Goal: Transaction & Acquisition: Book appointment/travel/reservation

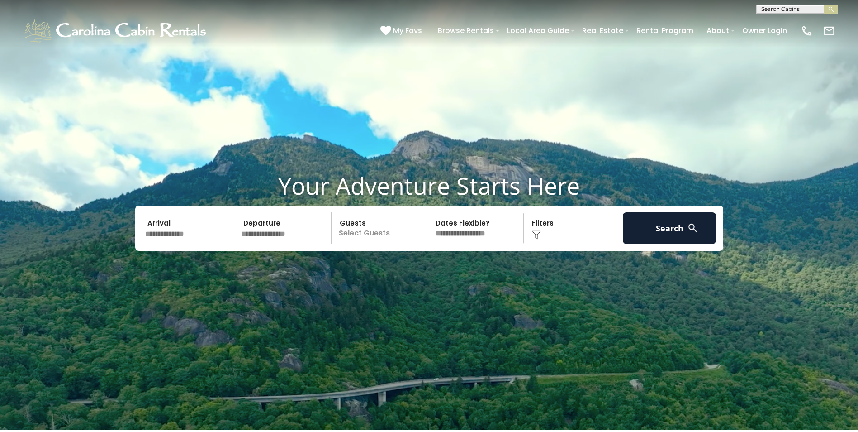
click at [167, 235] on input "text" at bounding box center [189, 228] width 94 height 32
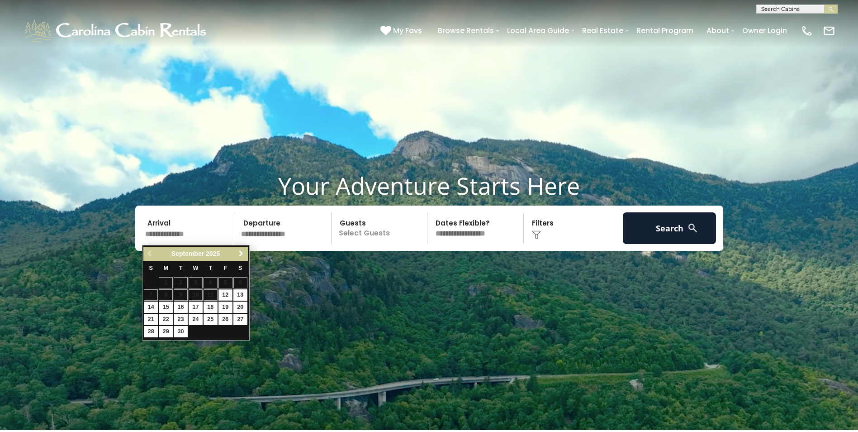
click at [243, 253] on span "Next" at bounding box center [241, 253] width 7 height 7
click at [211, 317] on link "23" at bounding box center [211, 319] width 14 height 11
type input "********"
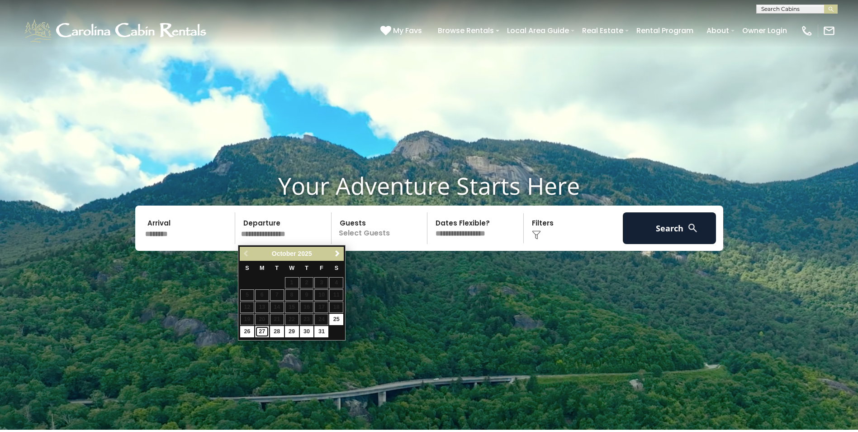
click at [259, 328] on link "27" at bounding box center [262, 331] width 14 height 11
type input "********"
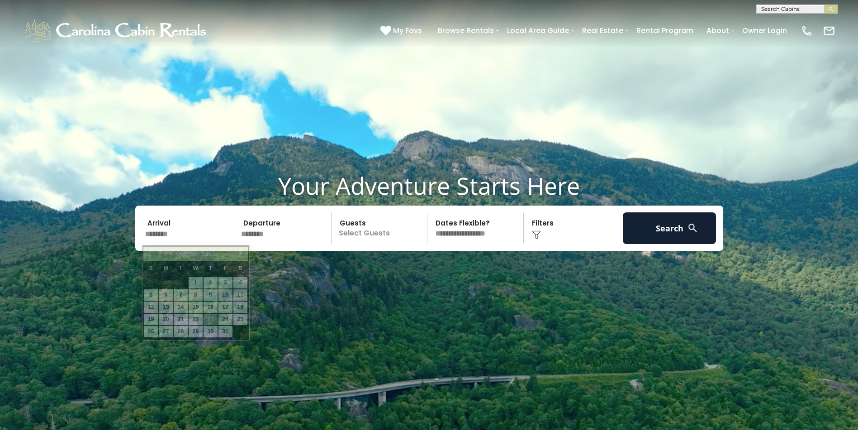
click at [157, 235] on input "********" at bounding box center [189, 228] width 94 height 32
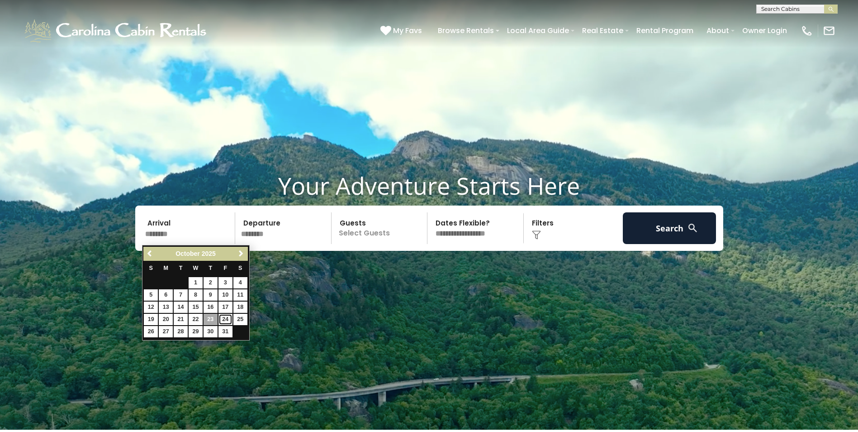
click at [220, 317] on link "24" at bounding box center [226, 319] width 14 height 11
type input "********"
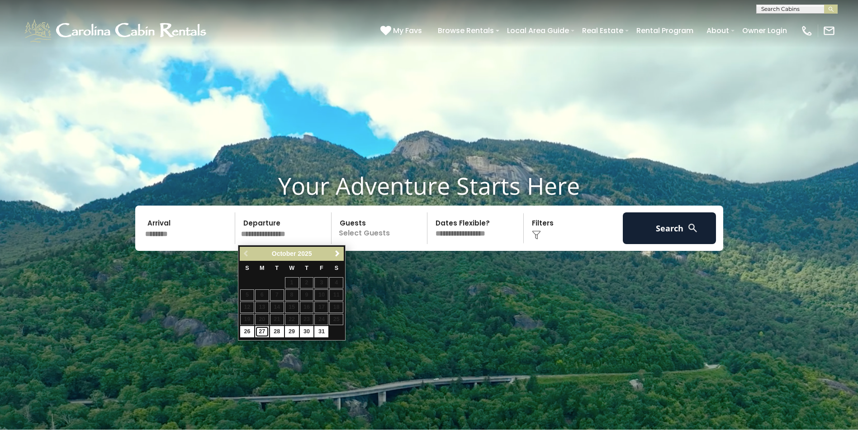
click at [261, 331] on link "27" at bounding box center [262, 331] width 14 height 11
type input "********"
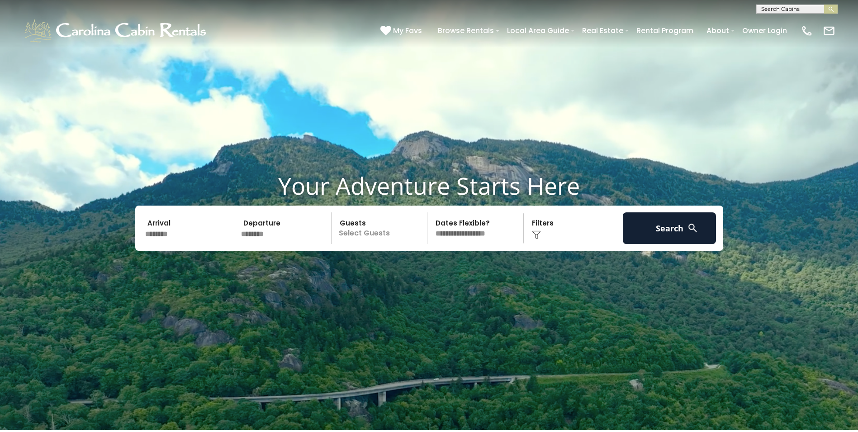
click at [360, 231] on p "Select Guests" at bounding box center [380, 228] width 93 height 32
click at [427, 264] on div "+" at bounding box center [424, 265] width 10 height 10
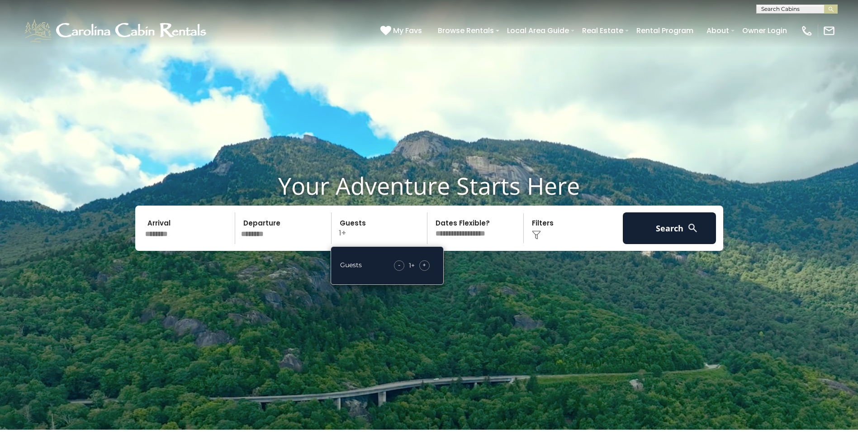
click at [427, 264] on div "+" at bounding box center [424, 265] width 10 height 10
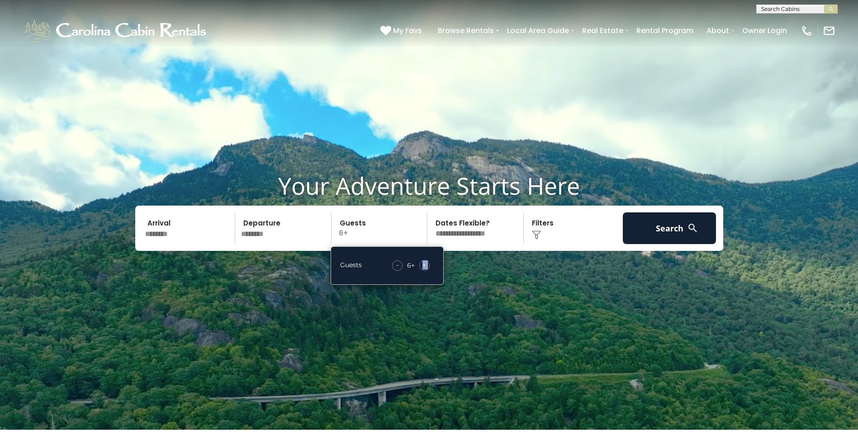
drag, startPoint x: 427, startPoint y: 264, endPoint x: 478, endPoint y: 235, distance: 59.1
click at [478, 235] on select "**********" at bounding box center [476, 228] width 93 height 32
select select "*"
click at [430, 213] on select "**********" at bounding box center [476, 228] width 93 height 32
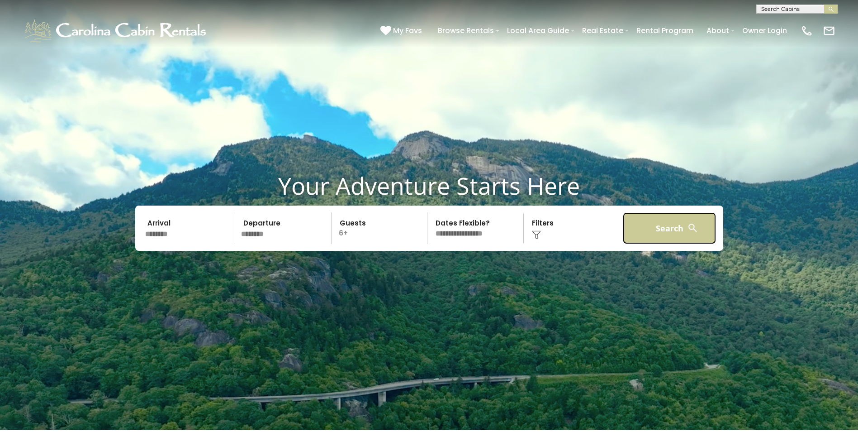
click at [626, 223] on button "Search" at bounding box center [670, 228] width 94 height 32
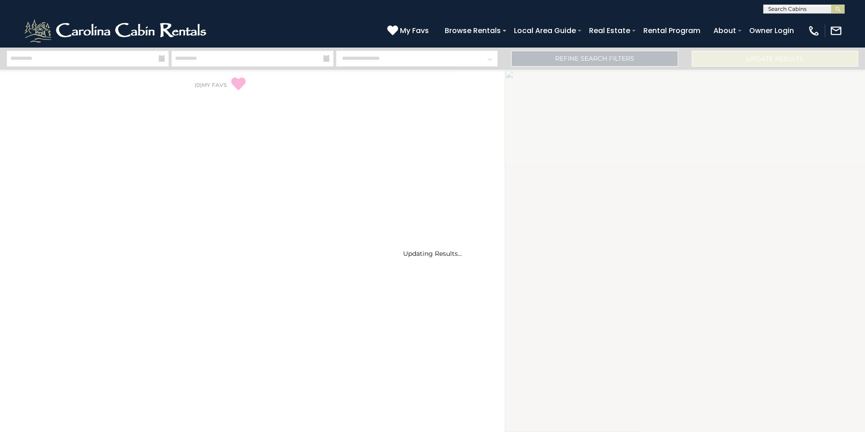
select select "*"
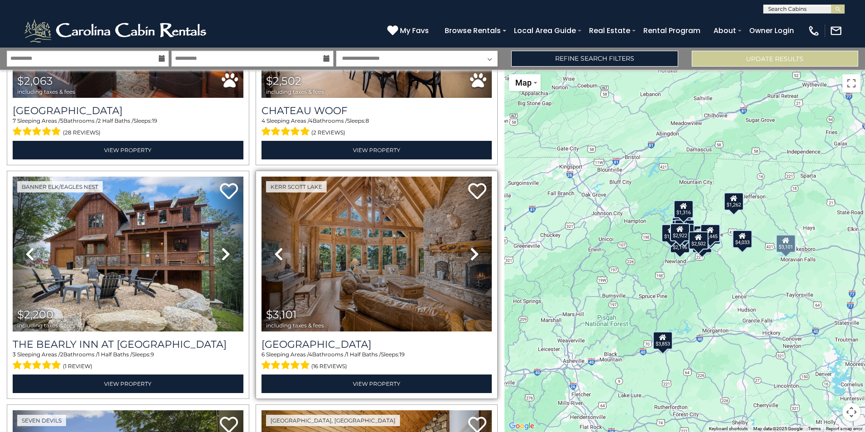
scroll to position [633, 0]
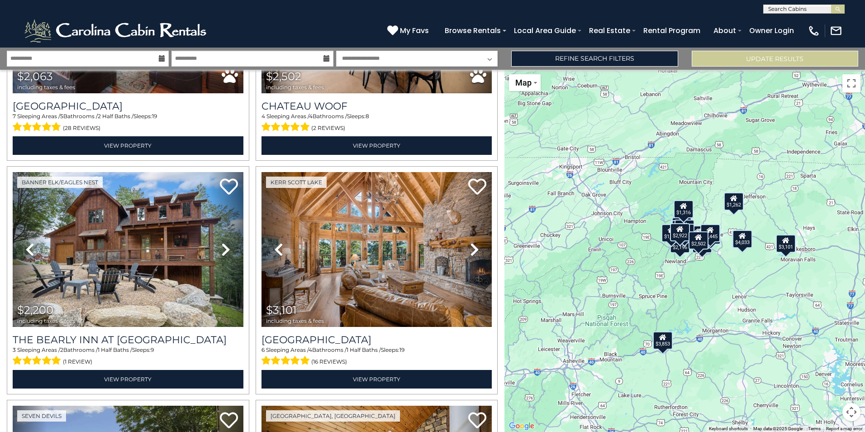
click at [686, 213] on div "$1,316" at bounding box center [684, 209] width 20 height 18
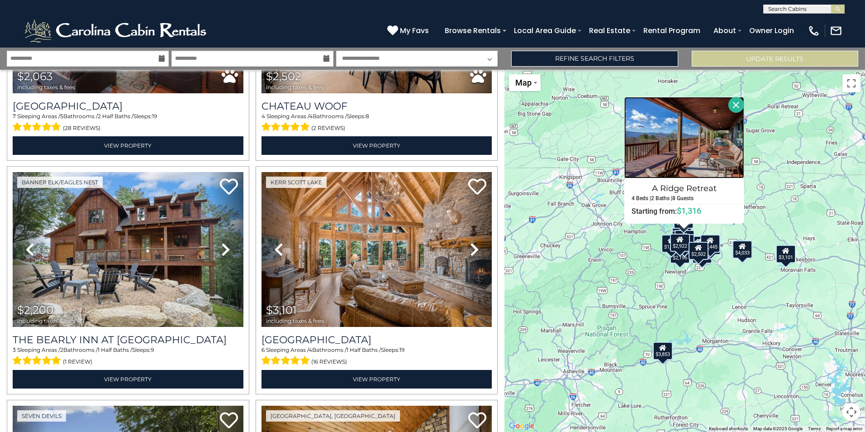
click at [655, 134] on img at bounding box center [684, 137] width 120 height 81
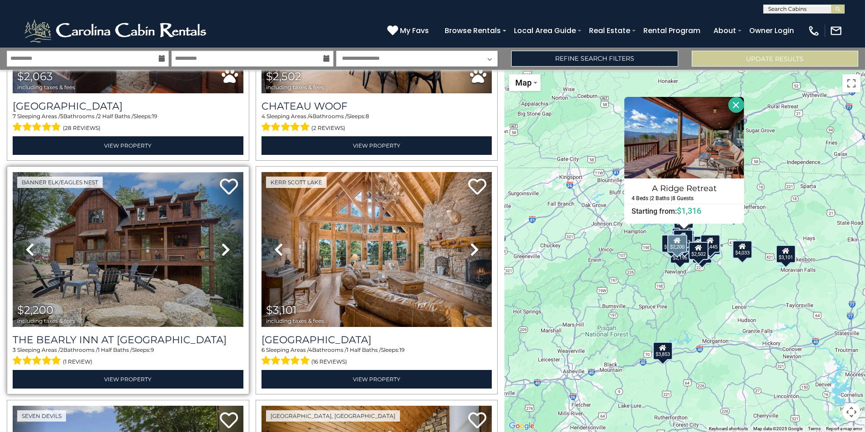
click at [141, 217] on img at bounding box center [128, 249] width 231 height 154
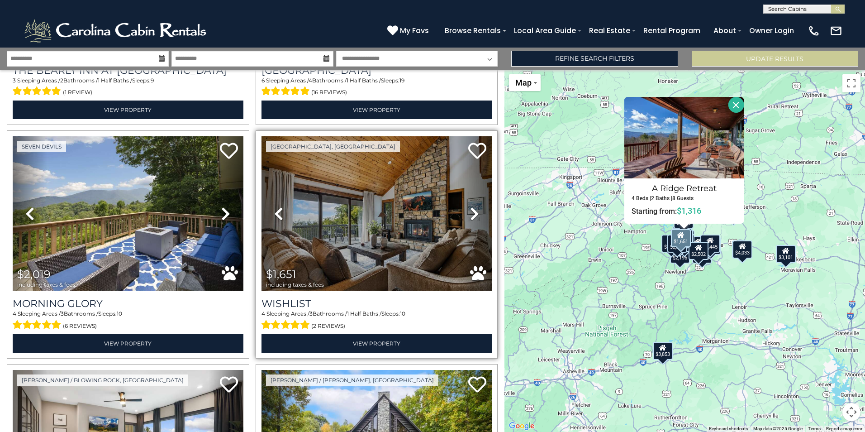
scroll to position [905, 0]
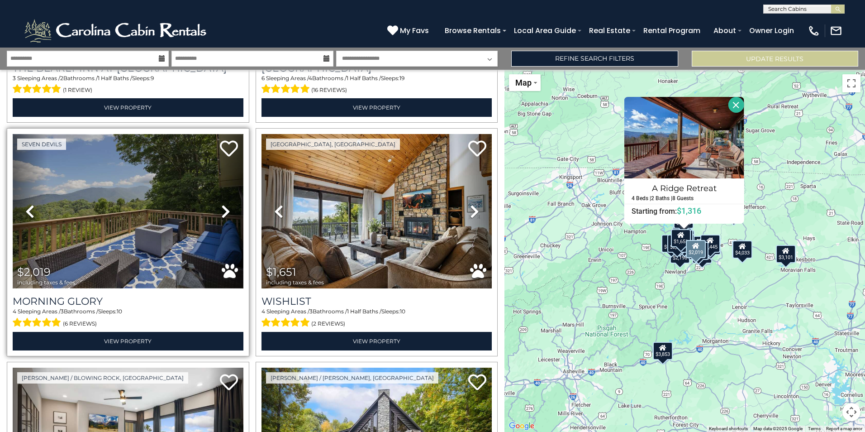
click at [103, 214] on img at bounding box center [128, 211] width 231 height 154
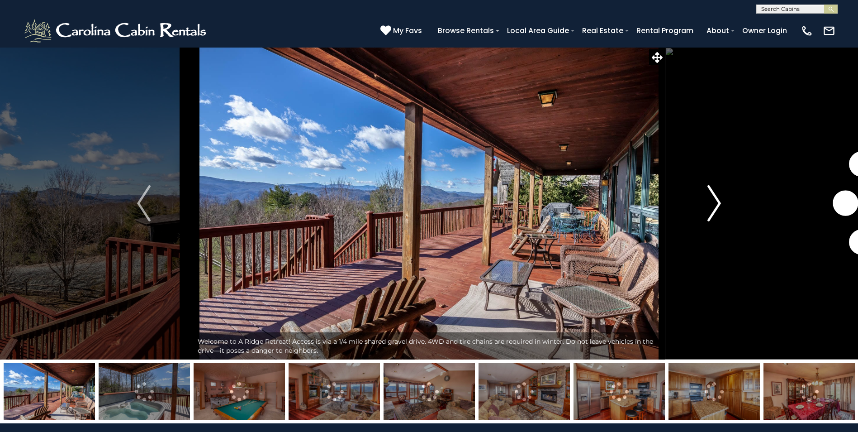
click at [713, 207] on img "Next" at bounding box center [715, 203] width 14 height 36
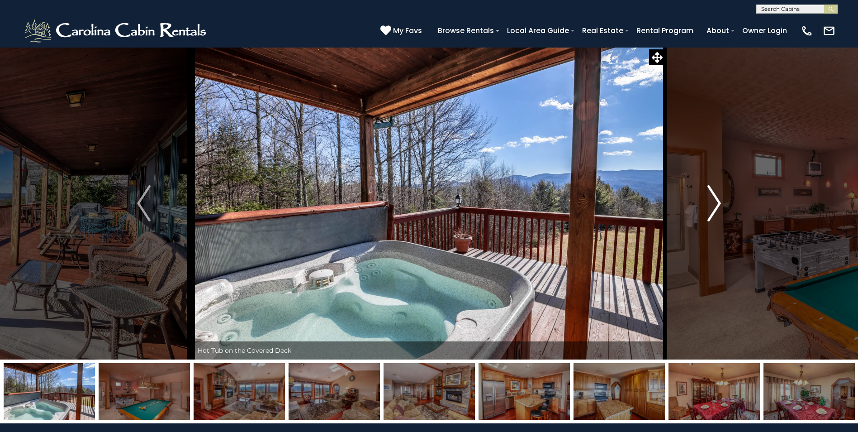
click at [713, 207] on img "Next" at bounding box center [715, 203] width 14 height 36
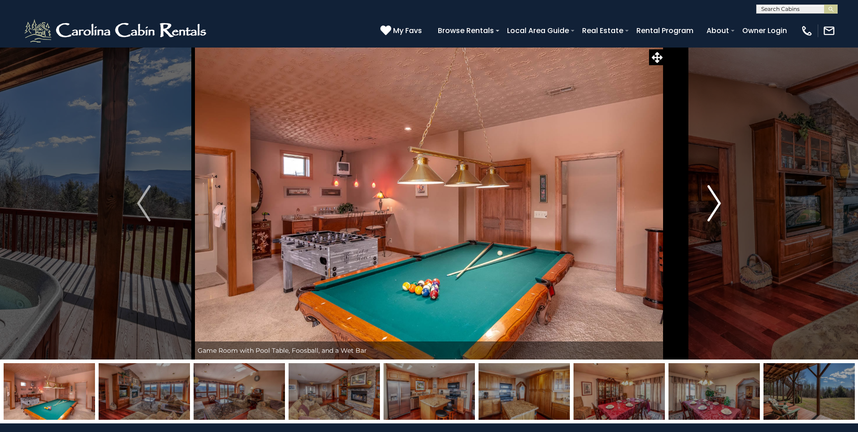
click at [713, 207] on img "Next" at bounding box center [715, 203] width 14 height 36
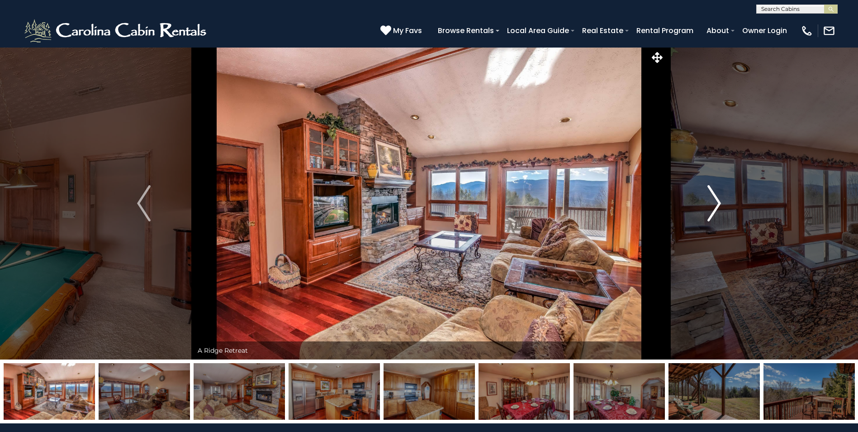
click at [713, 207] on img "Next" at bounding box center [715, 203] width 14 height 36
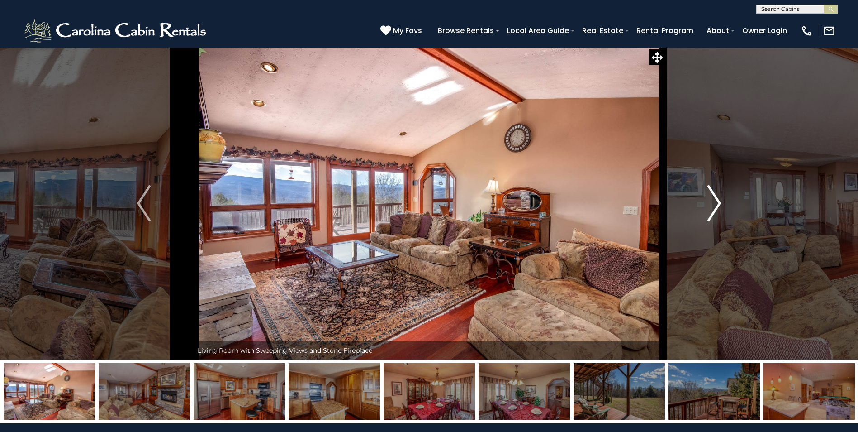
click at [713, 207] on img "Next" at bounding box center [715, 203] width 14 height 36
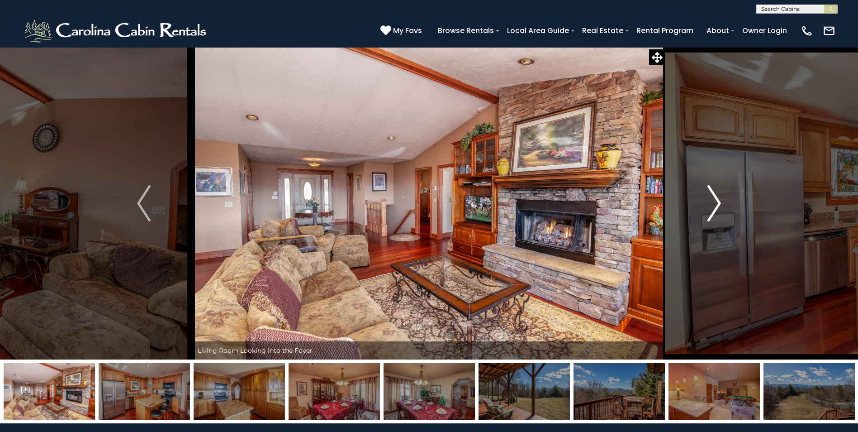
click at [713, 207] on img "Next" at bounding box center [715, 203] width 14 height 36
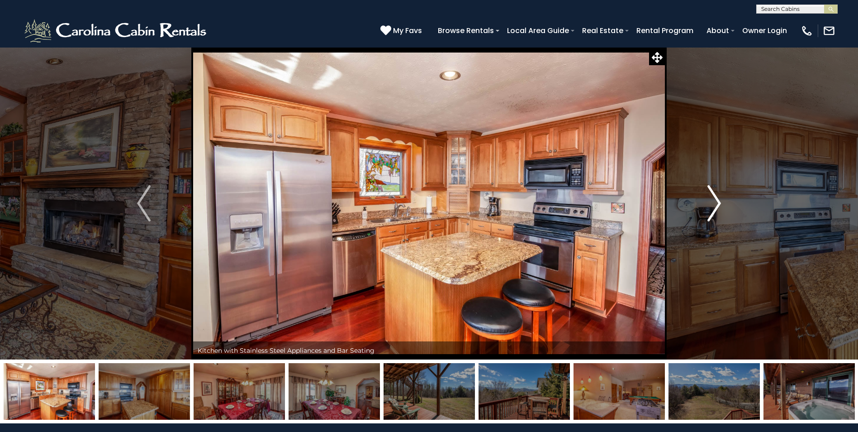
click at [713, 207] on img "Next" at bounding box center [715, 203] width 14 height 36
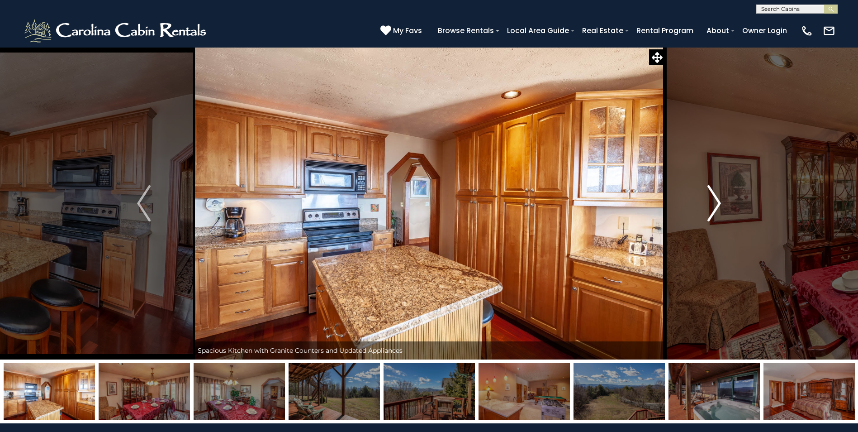
click at [713, 207] on img "Next" at bounding box center [715, 203] width 14 height 36
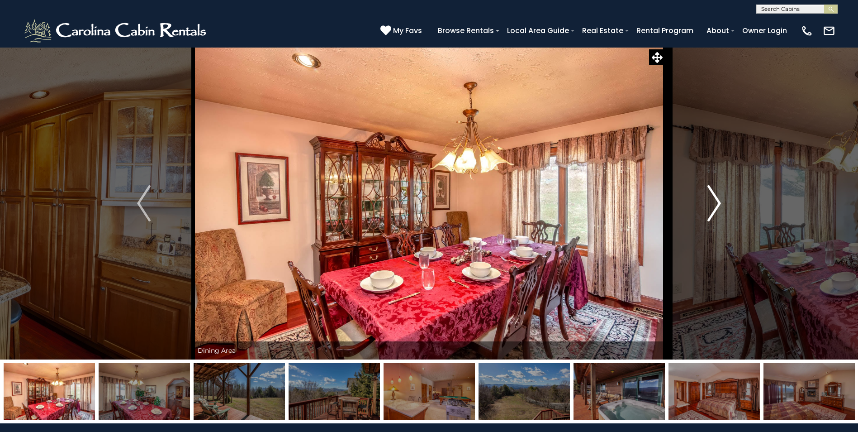
click at [713, 207] on img "Next" at bounding box center [715, 203] width 14 height 36
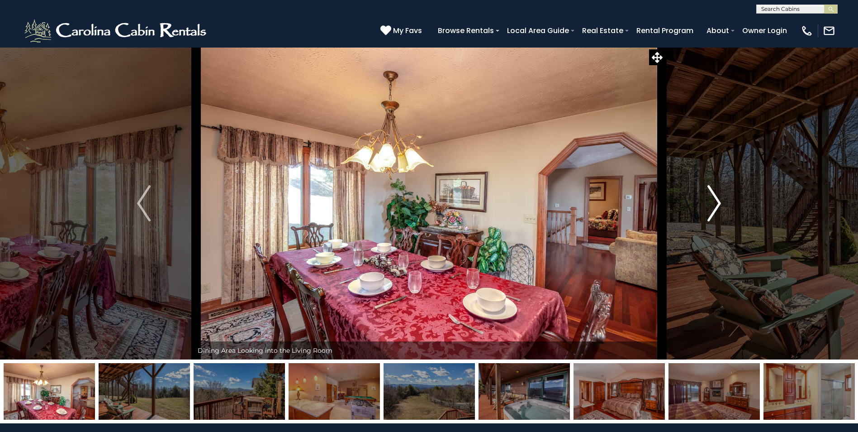
click at [713, 207] on img "Next" at bounding box center [715, 203] width 14 height 36
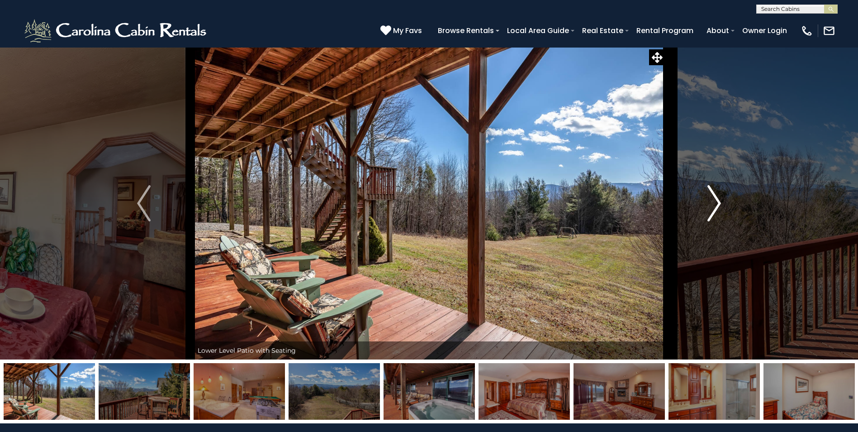
click at [713, 207] on img "Next" at bounding box center [715, 203] width 14 height 36
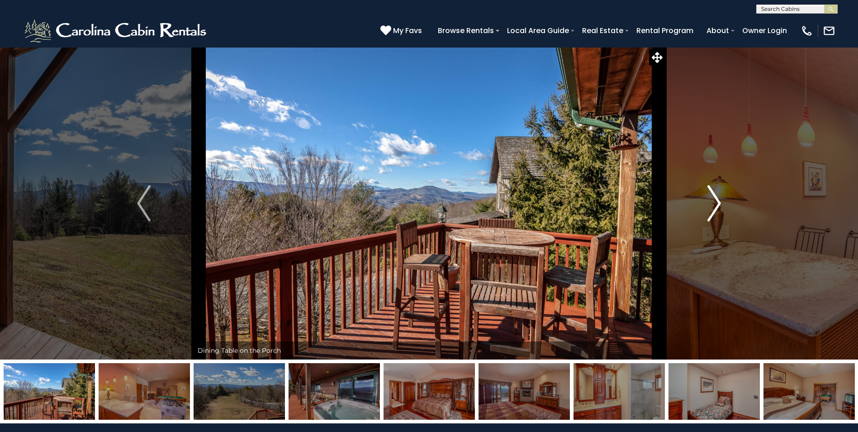
click at [713, 207] on img "Next" at bounding box center [715, 203] width 14 height 36
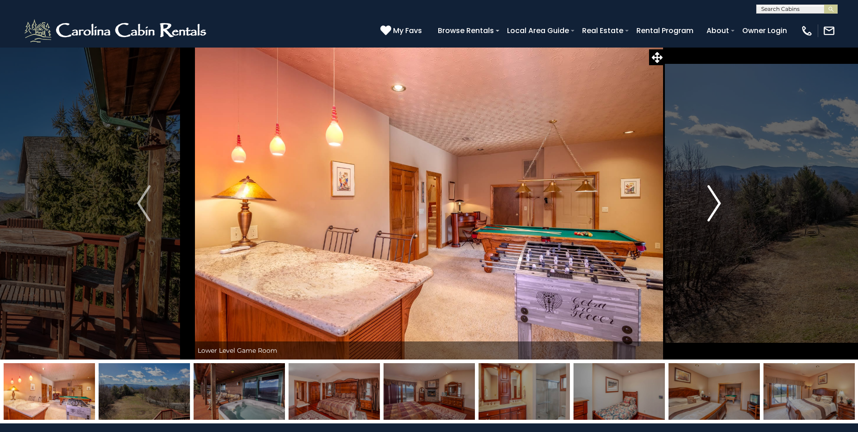
click at [713, 207] on img "Next" at bounding box center [715, 203] width 14 height 36
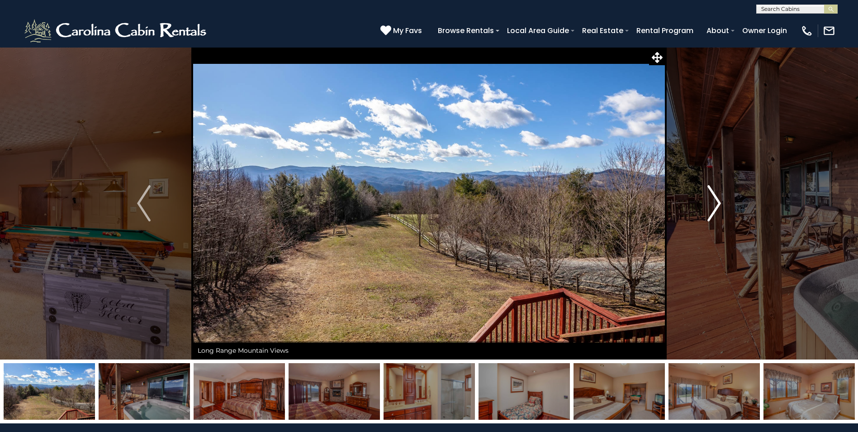
click at [713, 206] on img "Next" at bounding box center [715, 203] width 14 height 36
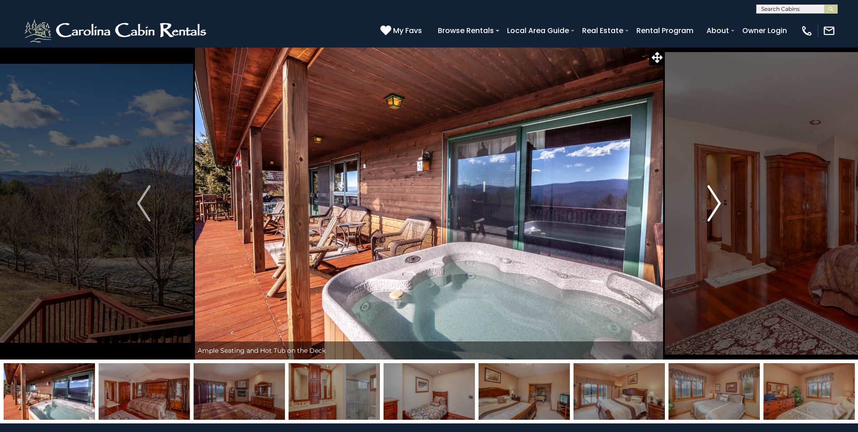
click at [713, 206] on img "Next" at bounding box center [715, 203] width 14 height 36
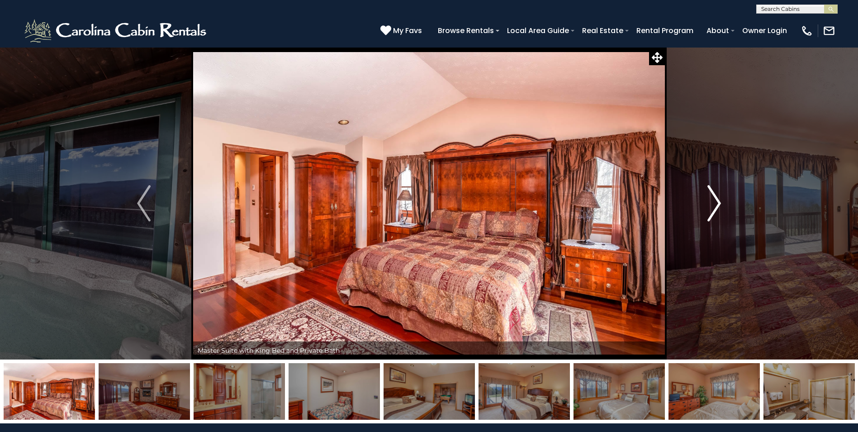
click at [713, 206] on img "Next" at bounding box center [715, 203] width 14 height 36
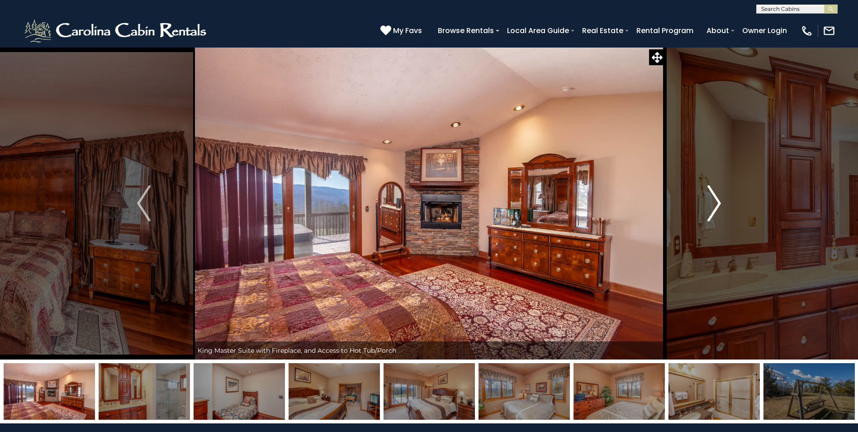
click at [713, 206] on img "Next" at bounding box center [715, 203] width 14 height 36
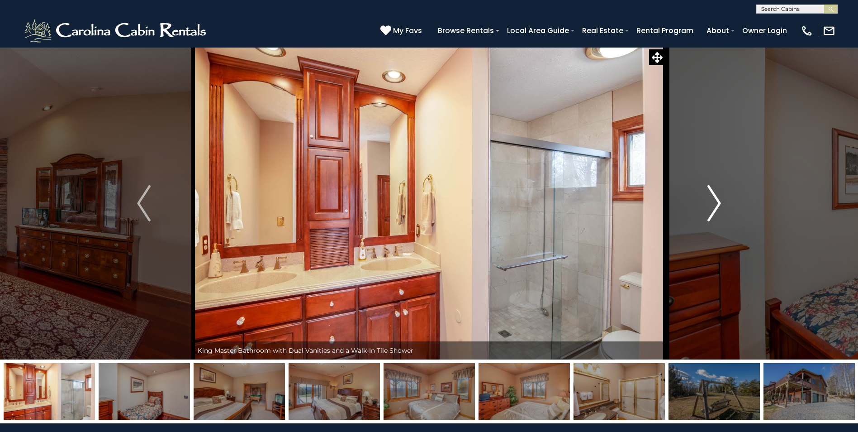
click at [713, 206] on img "Next" at bounding box center [715, 203] width 14 height 36
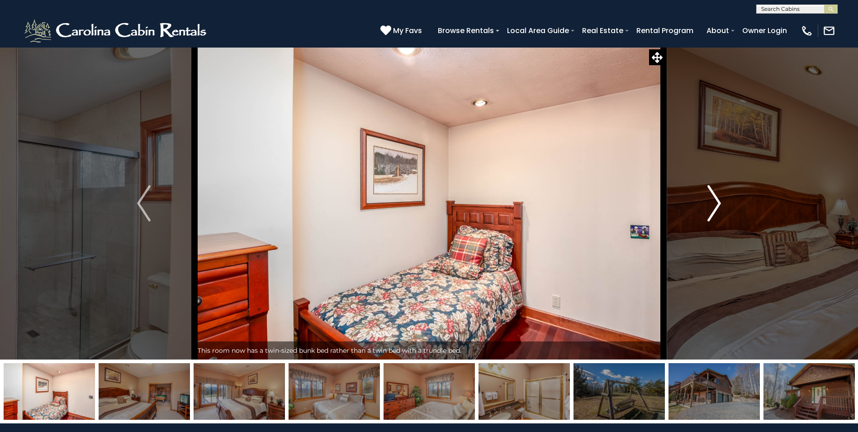
click at [713, 206] on img "Next" at bounding box center [715, 203] width 14 height 36
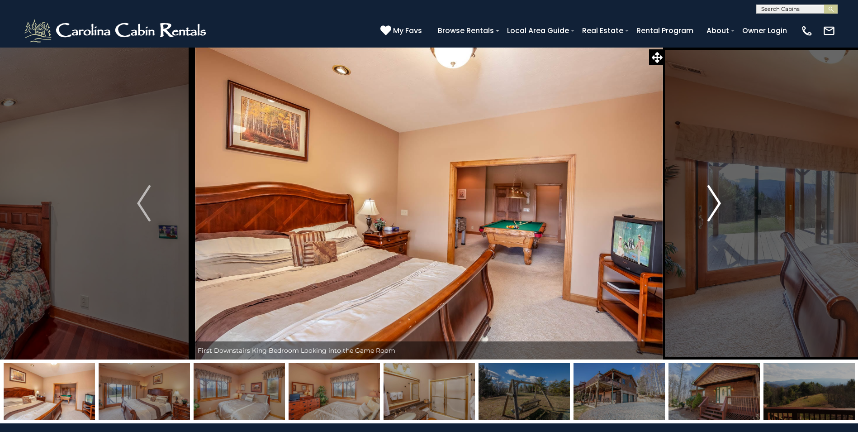
click at [713, 206] on img "Next" at bounding box center [715, 203] width 14 height 36
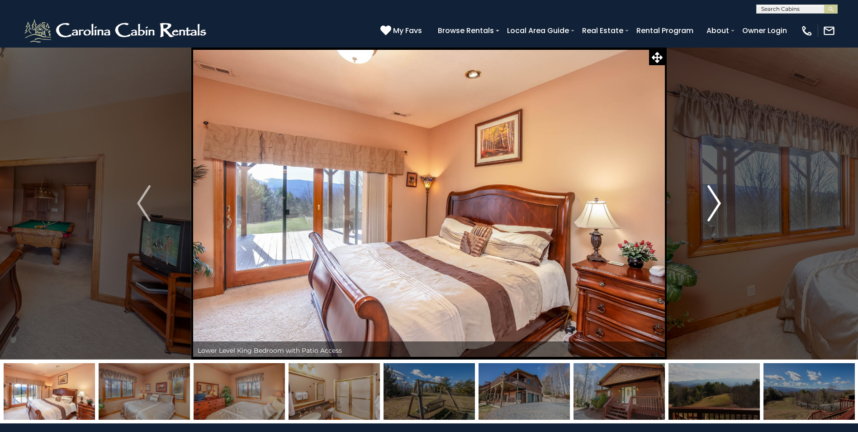
click at [713, 206] on img "Next" at bounding box center [715, 203] width 14 height 36
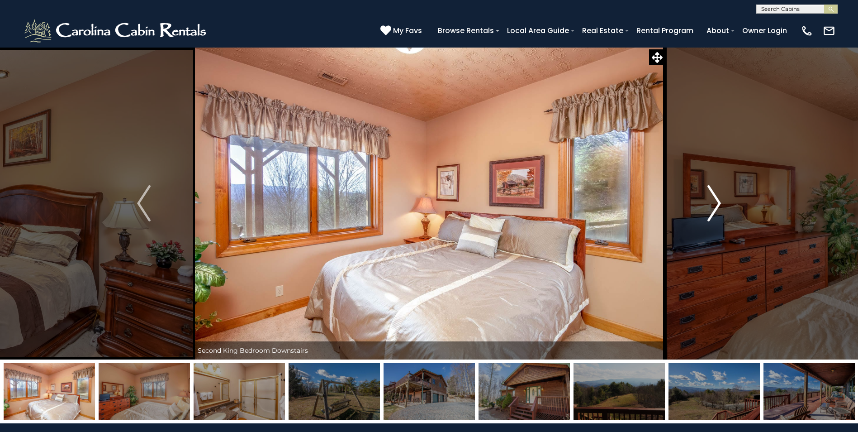
click at [713, 206] on img "Next" at bounding box center [715, 203] width 14 height 36
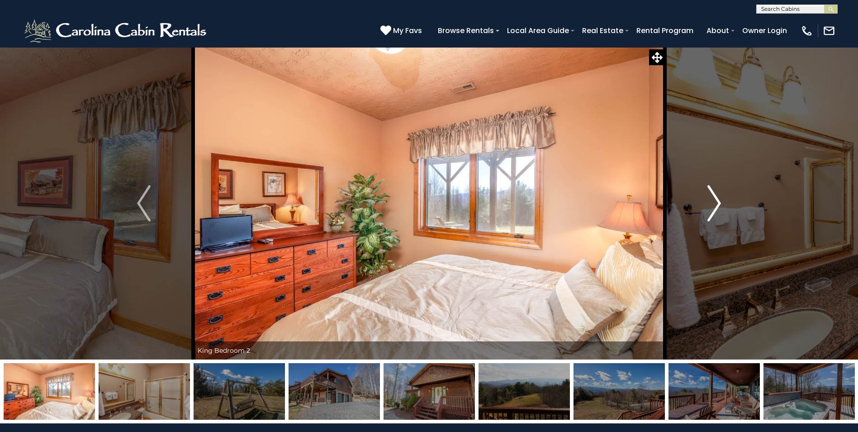
click at [713, 207] on img "Next" at bounding box center [715, 203] width 14 height 36
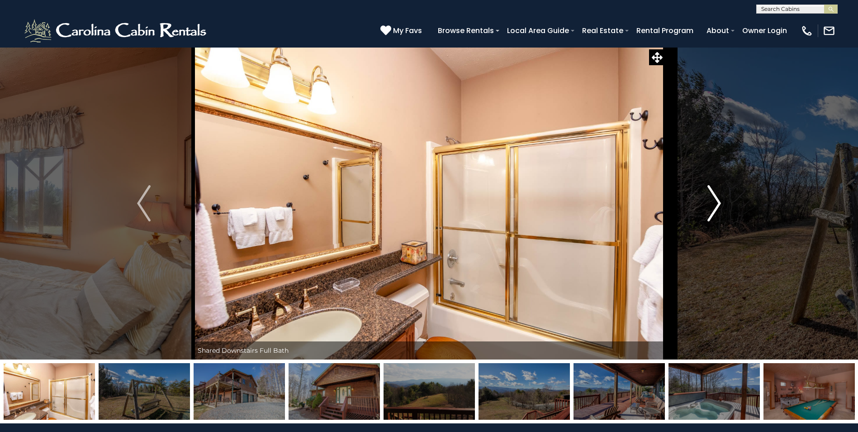
click at [713, 207] on img "Next" at bounding box center [715, 203] width 14 height 36
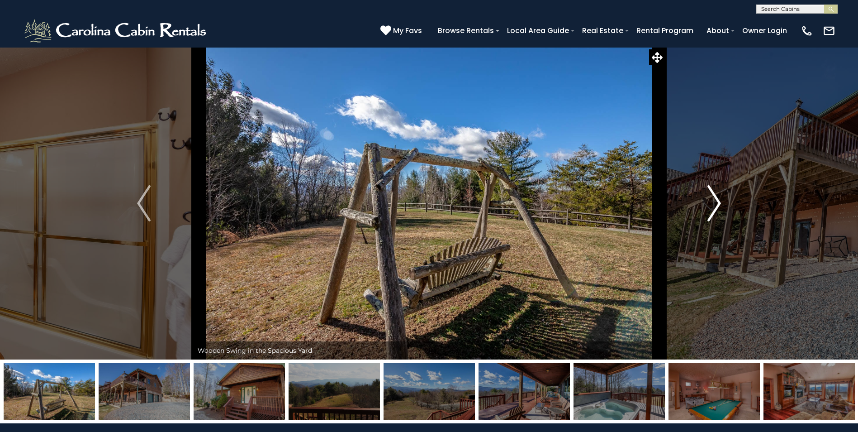
click at [712, 208] on img "Next" at bounding box center [715, 203] width 14 height 36
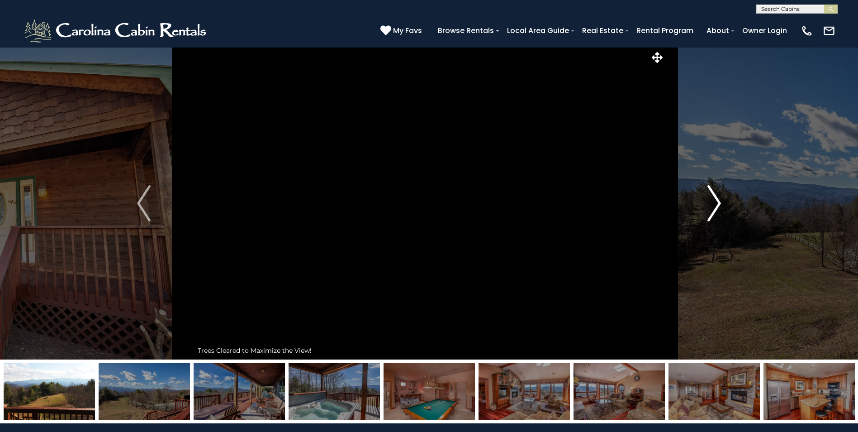
click at [711, 214] on img "Next" at bounding box center [715, 203] width 14 height 36
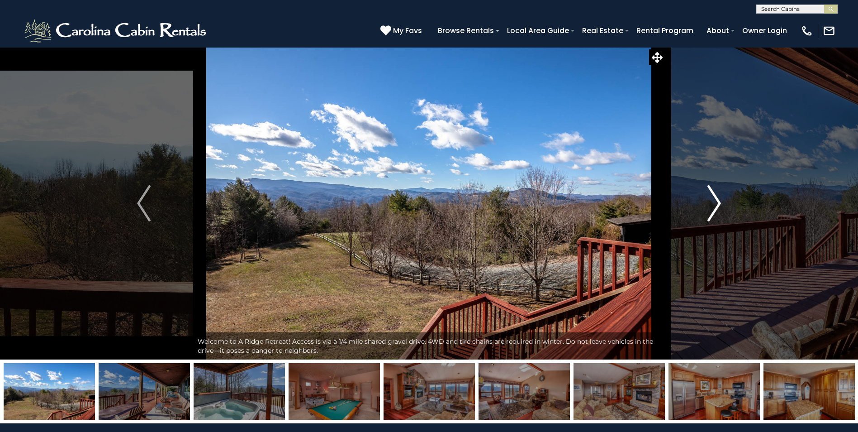
click at [711, 214] on img "Next" at bounding box center [715, 203] width 14 height 36
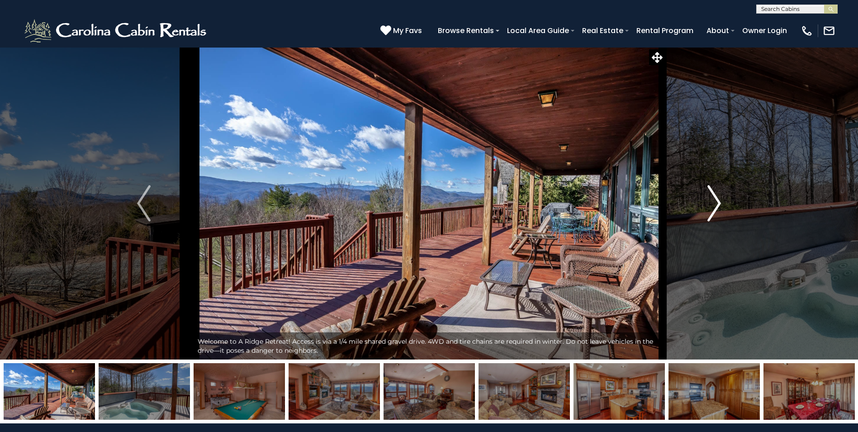
click at [711, 214] on img "Next" at bounding box center [715, 203] width 14 height 36
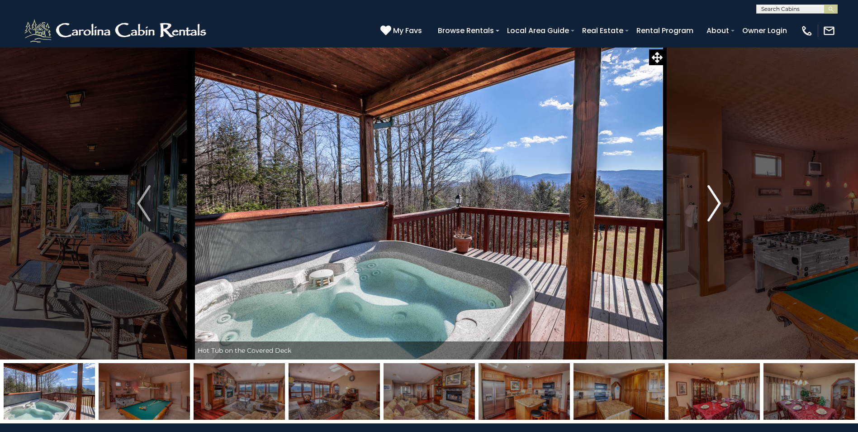
click at [711, 214] on img "Next" at bounding box center [715, 203] width 14 height 36
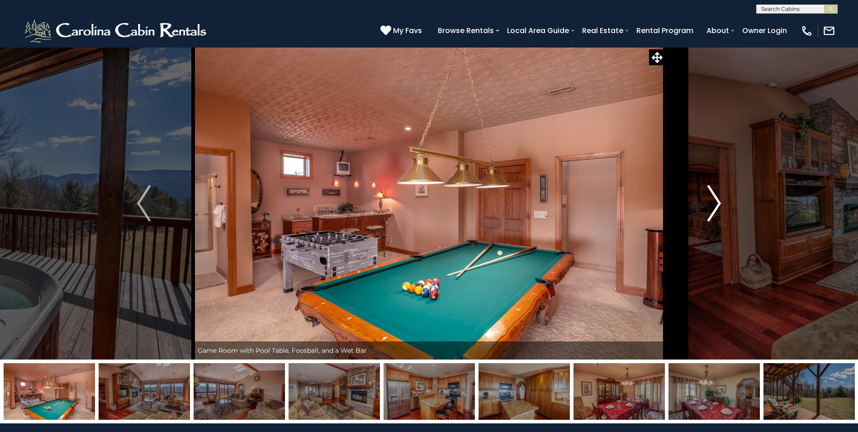
click at [711, 214] on img "Next" at bounding box center [715, 203] width 14 height 36
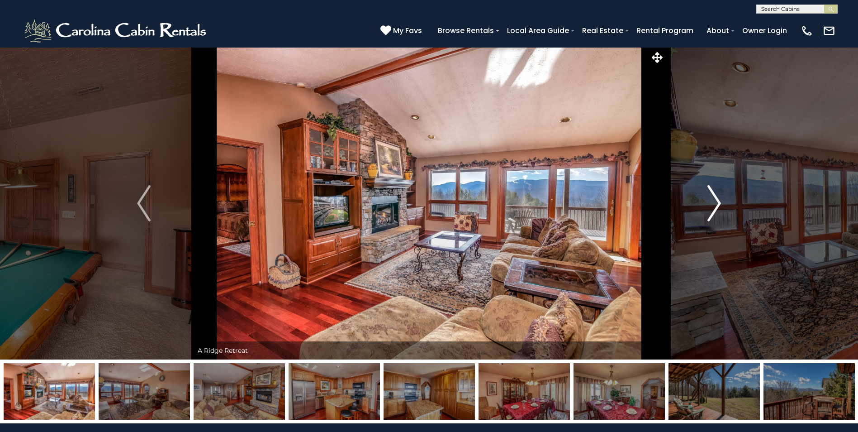
click at [711, 214] on img "Next" at bounding box center [715, 203] width 14 height 36
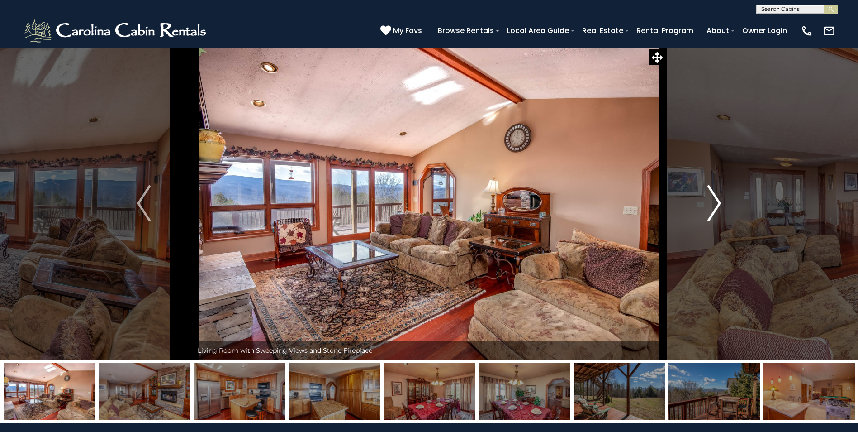
click at [711, 215] on img "Next" at bounding box center [715, 203] width 14 height 36
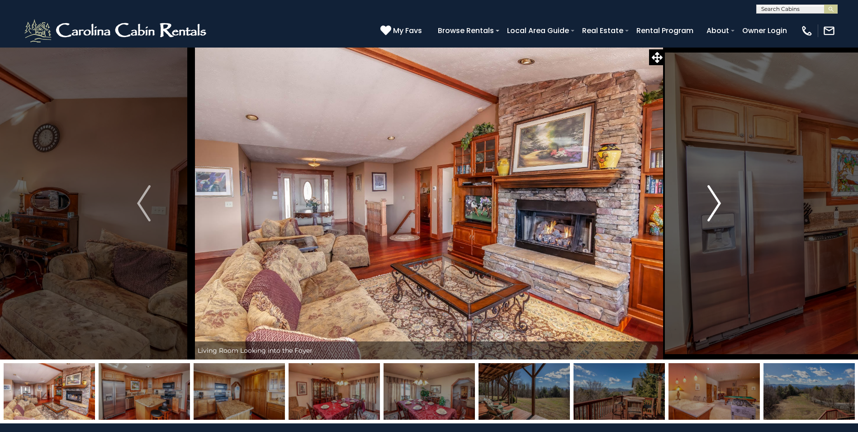
click at [710, 217] on img "Next" at bounding box center [715, 203] width 14 height 36
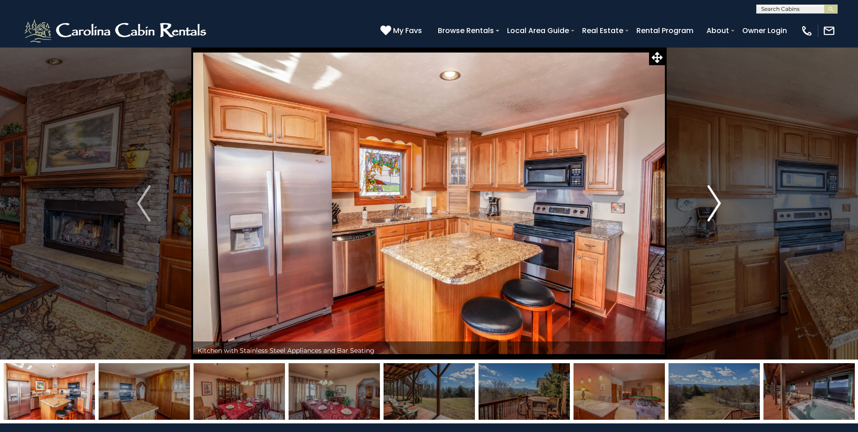
click at [710, 217] on img "Next" at bounding box center [715, 203] width 14 height 36
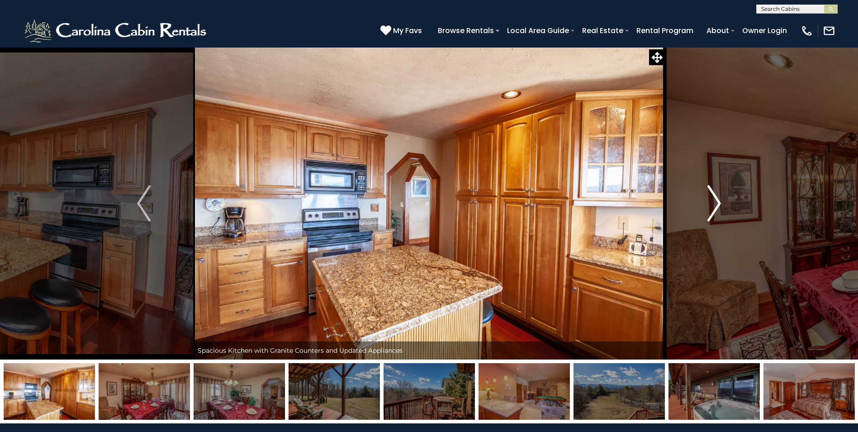
click at [710, 217] on img "Next" at bounding box center [715, 203] width 14 height 36
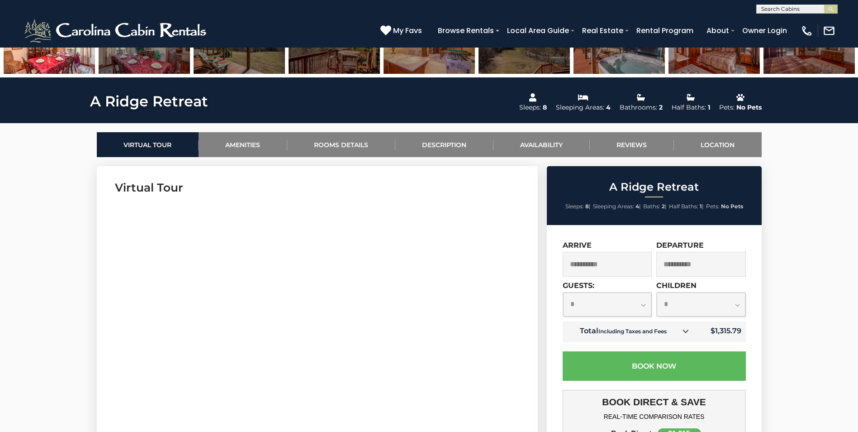
scroll to position [362, 0]
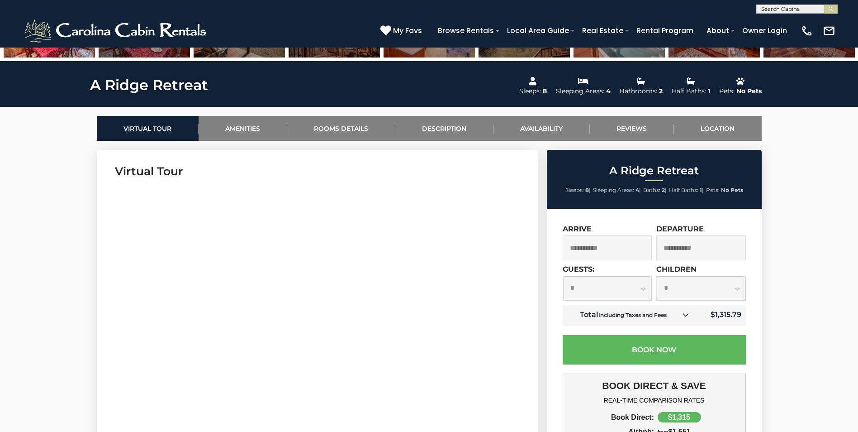
click at [677, 291] on select "**********" at bounding box center [701, 288] width 89 height 24
select select "*"
click at [657, 276] on select "**********" at bounding box center [701, 288] width 89 height 24
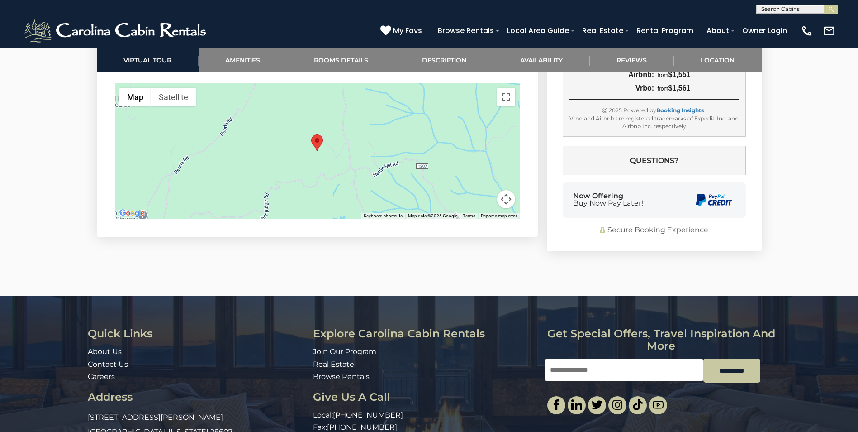
scroll to position [2169, 0]
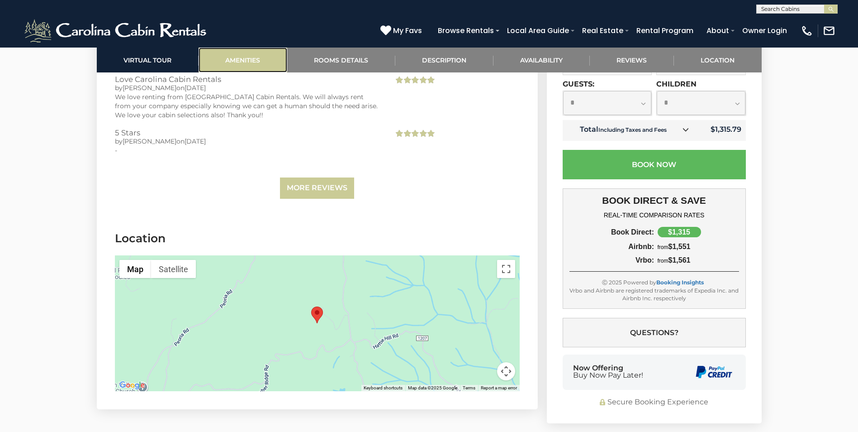
click at [245, 55] on link "Amenities" at bounding box center [243, 60] width 89 height 25
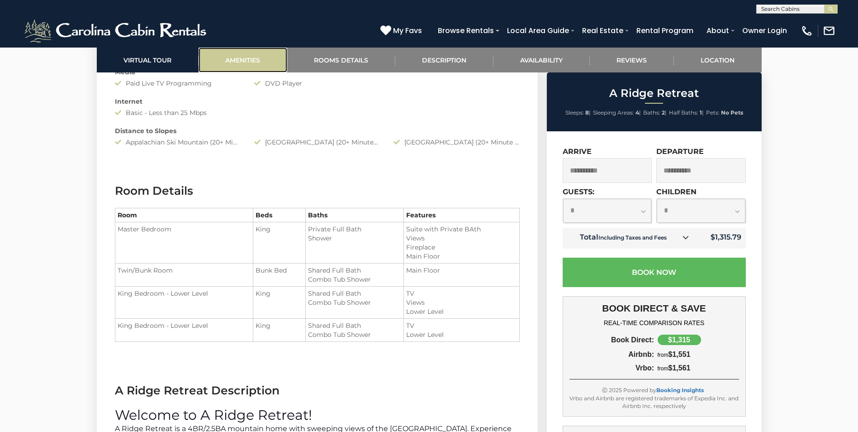
scroll to position [719, 0]
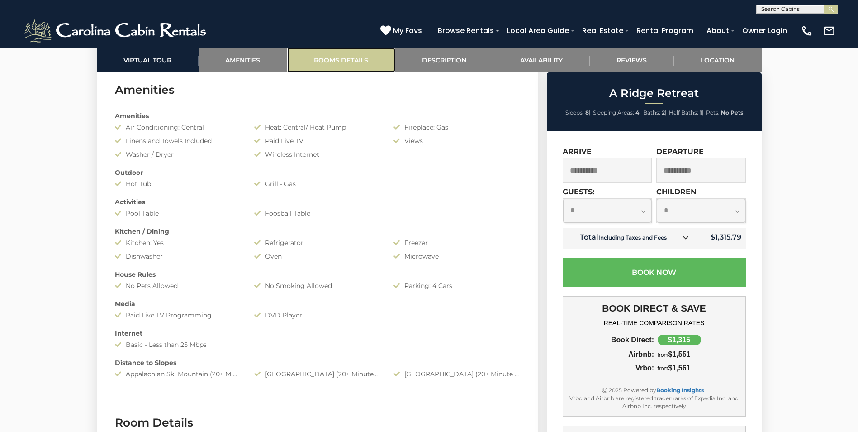
click at [329, 65] on link "Rooms Details" at bounding box center [341, 60] width 108 height 25
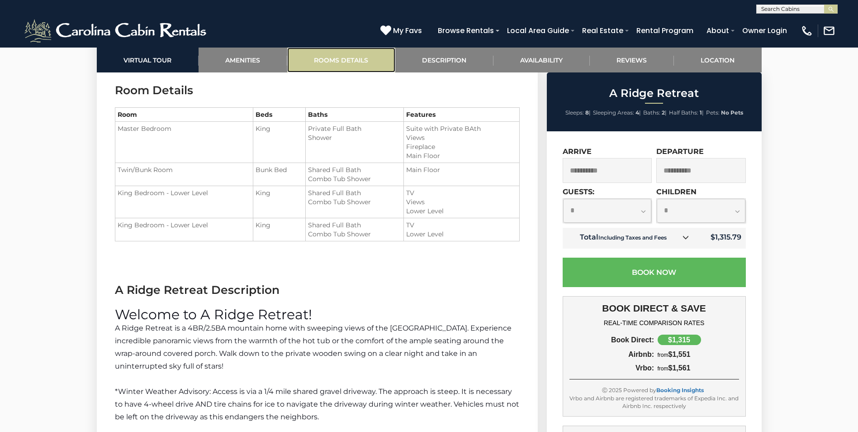
scroll to position [1052, 0]
click at [433, 62] on link "Description" at bounding box center [444, 60] width 98 height 25
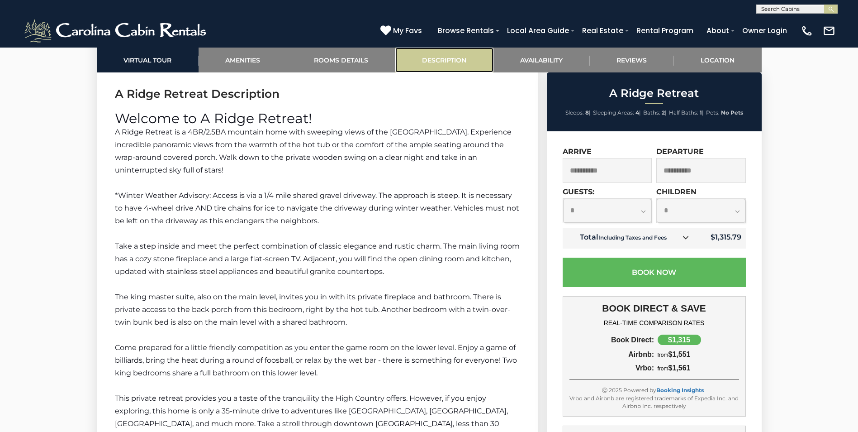
scroll to position [1251, 0]
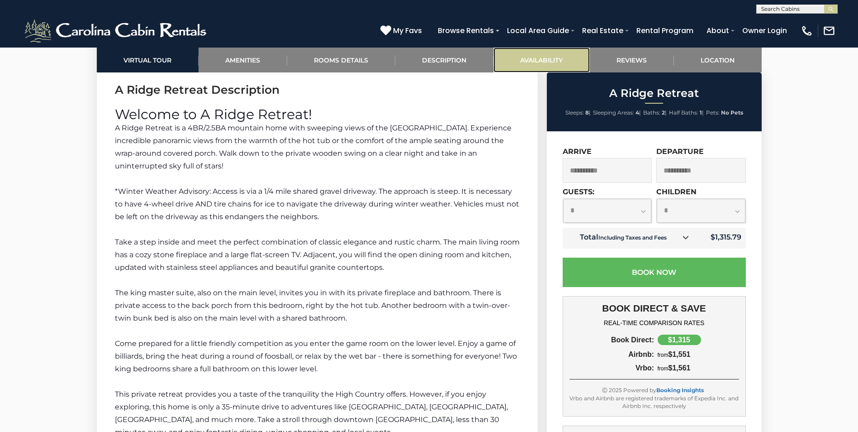
click at [531, 61] on link "Availability" at bounding box center [542, 60] width 96 height 25
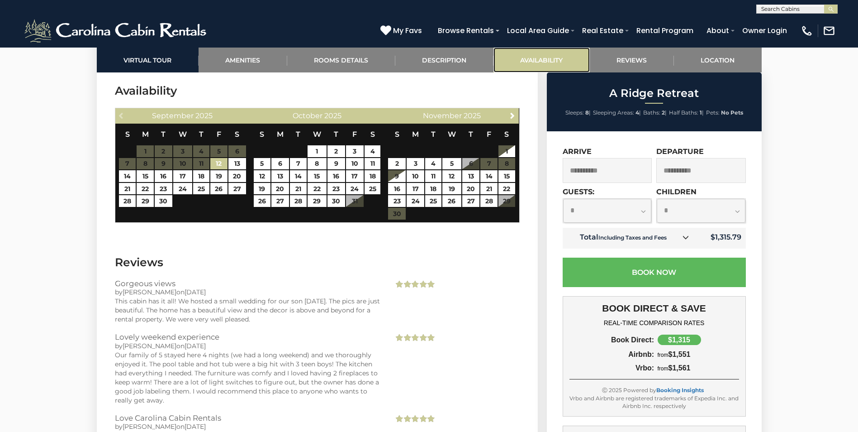
scroll to position [1832, 0]
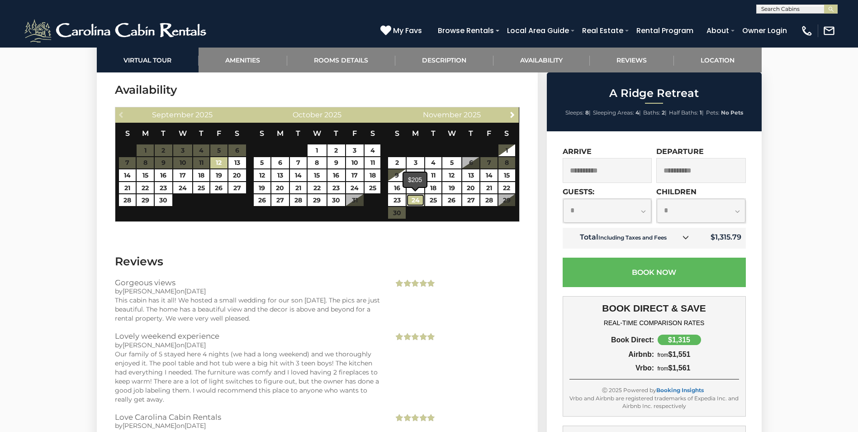
click at [414, 198] on link "24" at bounding box center [416, 200] width 18 height 12
type input "**********"
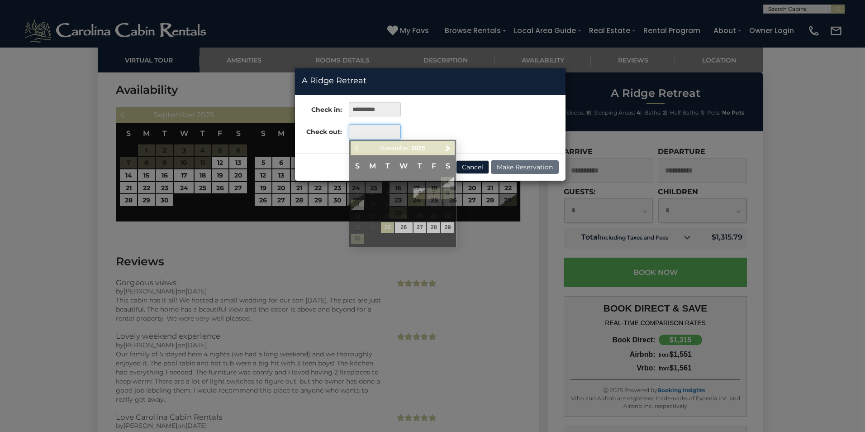
click at [379, 138] on input "text" at bounding box center [375, 131] width 52 height 15
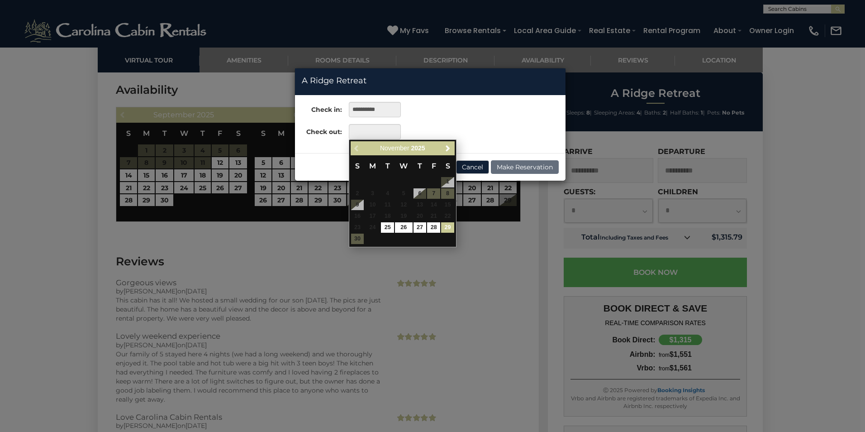
click at [450, 227] on link "29" at bounding box center [447, 227] width 13 height 10
type input "**********"
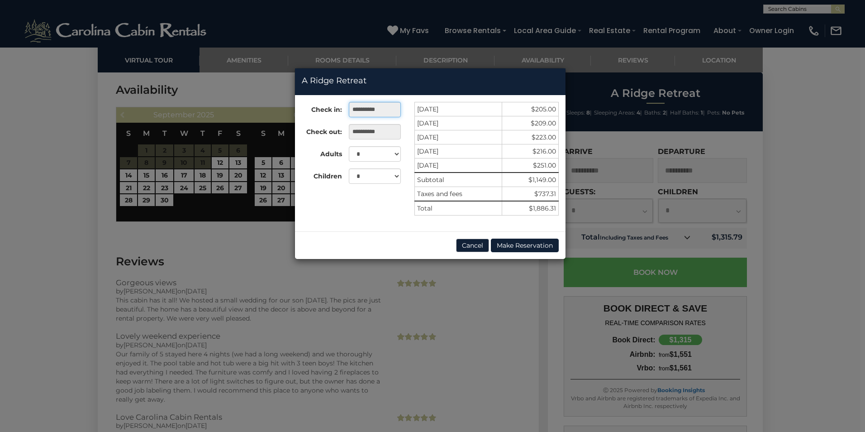
click at [376, 113] on input "**********" at bounding box center [375, 109] width 52 height 15
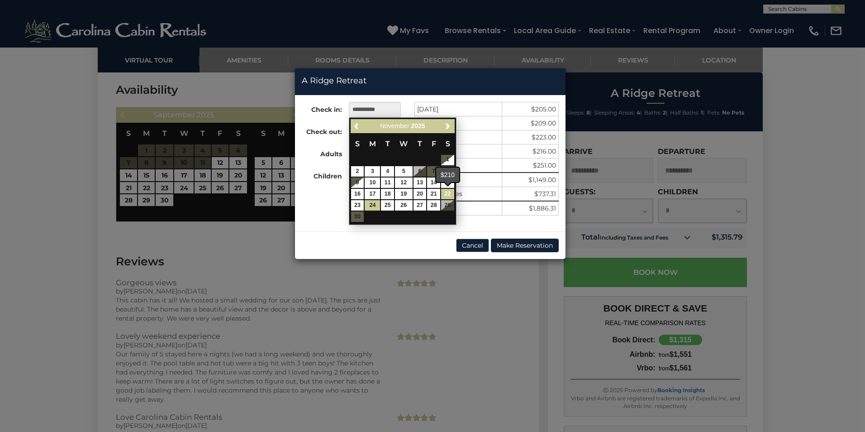
click at [441, 193] on link "22" at bounding box center [447, 194] width 13 height 10
type input "**********"
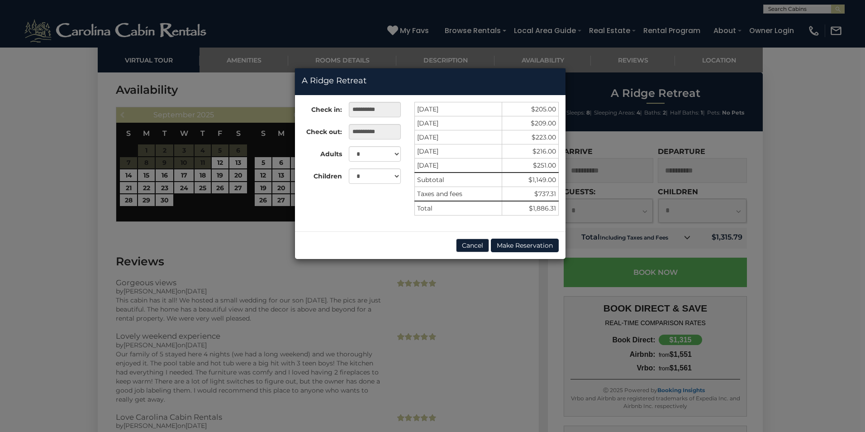
click at [399, 219] on div "**********" at bounding box center [430, 163] width 271 height 123
click at [472, 243] on button "Cancel" at bounding box center [472, 245] width 33 height 14
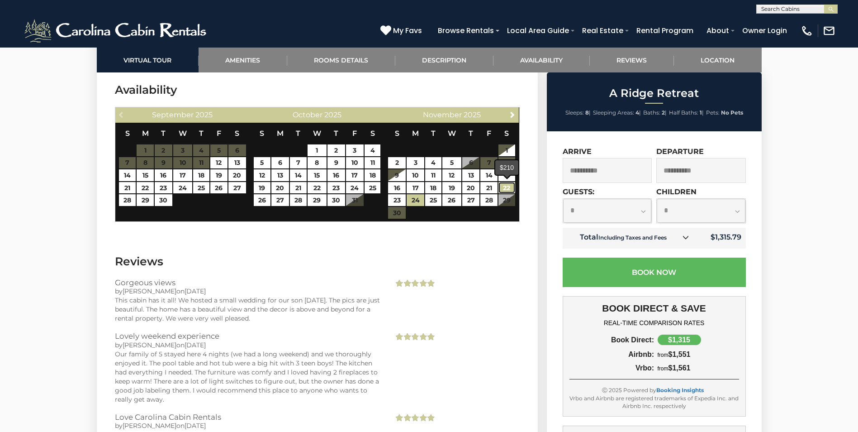
click at [509, 183] on link "22" at bounding box center [507, 188] width 17 height 12
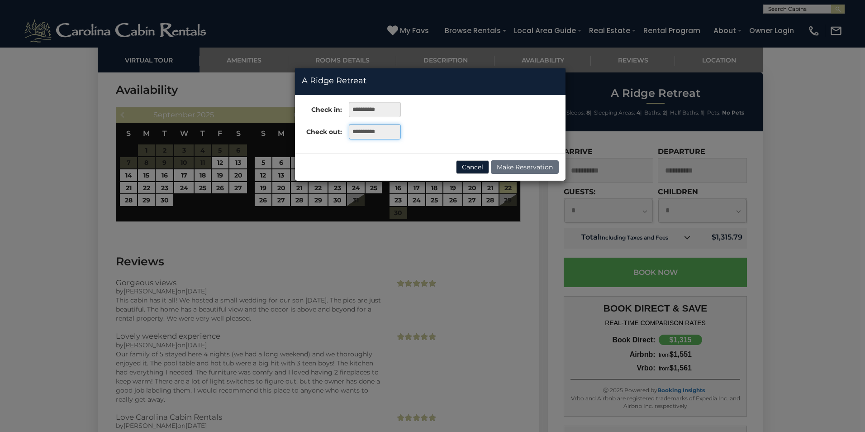
click at [388, 134] on input "**********" at bounding box center [375, 131] width 52 height 15
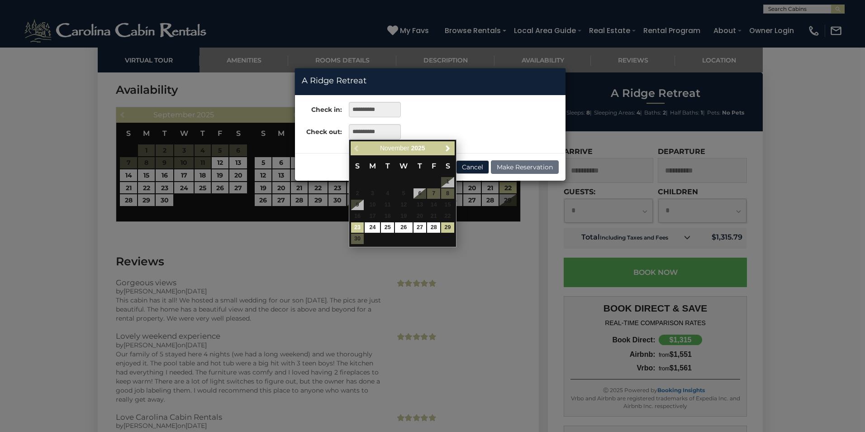
click at [353, 226] on link "23" at bounding box center [357, 227] width 13 height 10
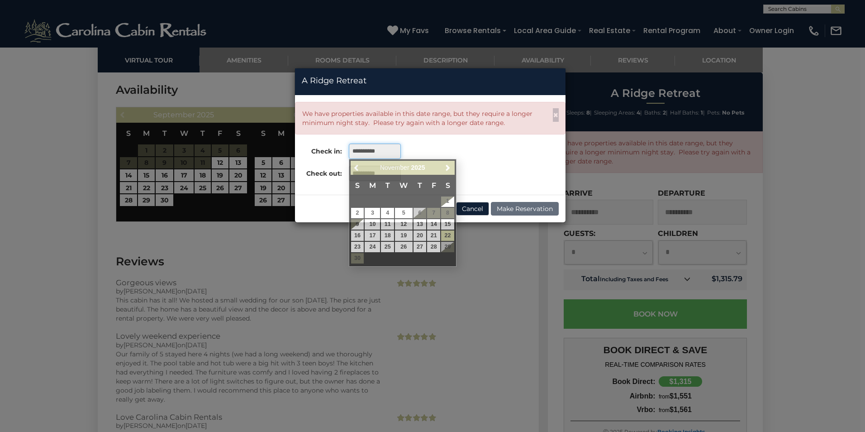
click at [362, 151] on input "**********" at bounding box center [375, 150] width 52 height 15
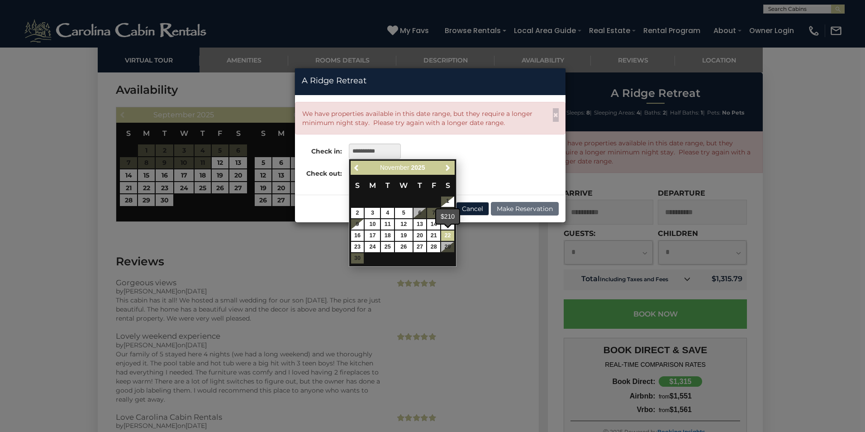
click at [446, 231] on link "22" at bounding box center [447, 235] width 13 height 10
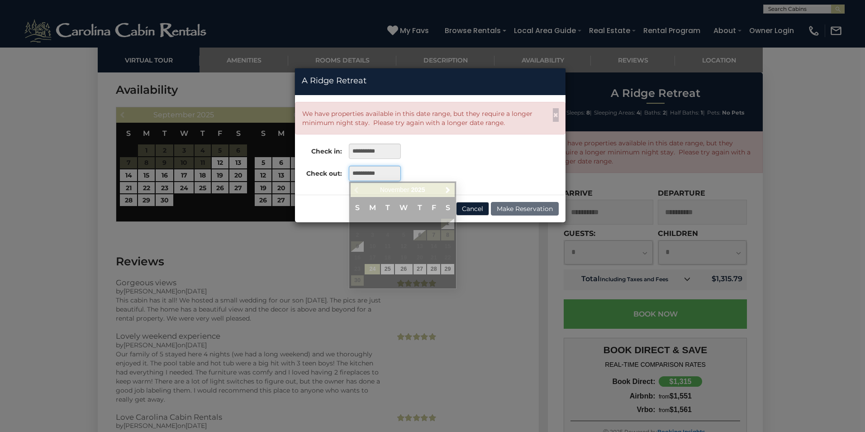
click at [367, 176] on input "**********" at bounding box center [375, 173] width 52 height 15
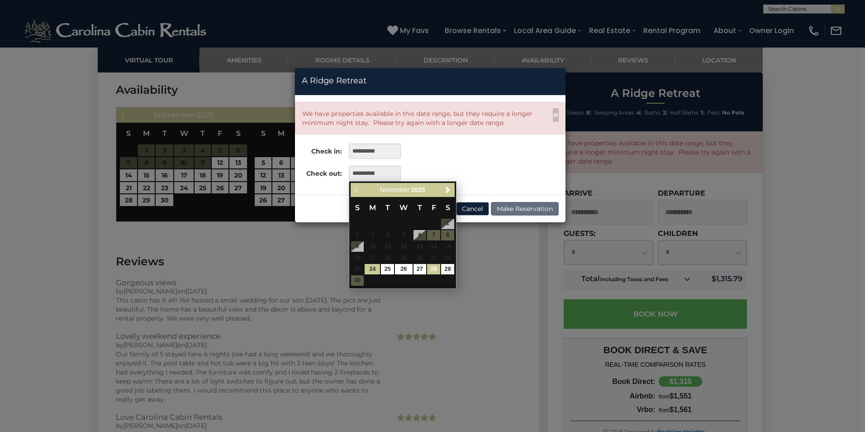
click at [432, 266] on link "28" at bounding box center [433, 269] width 13 height 10
type input "**********"
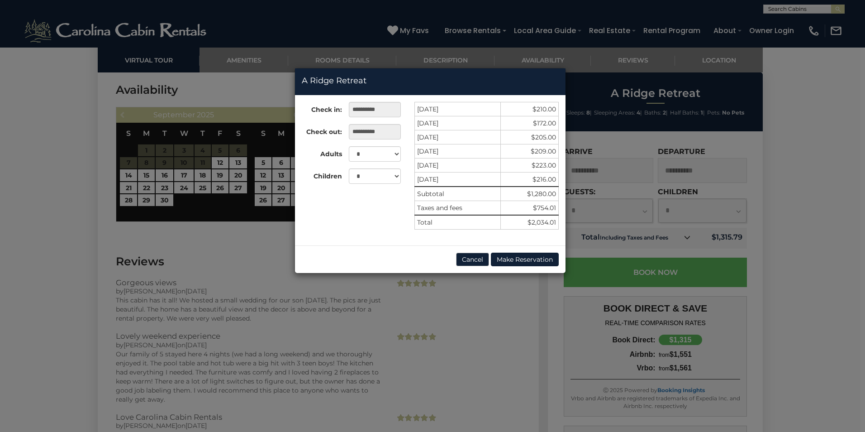
click at [347, 314] on div "**********" at bounding box center [432, 216] width 865 height 432
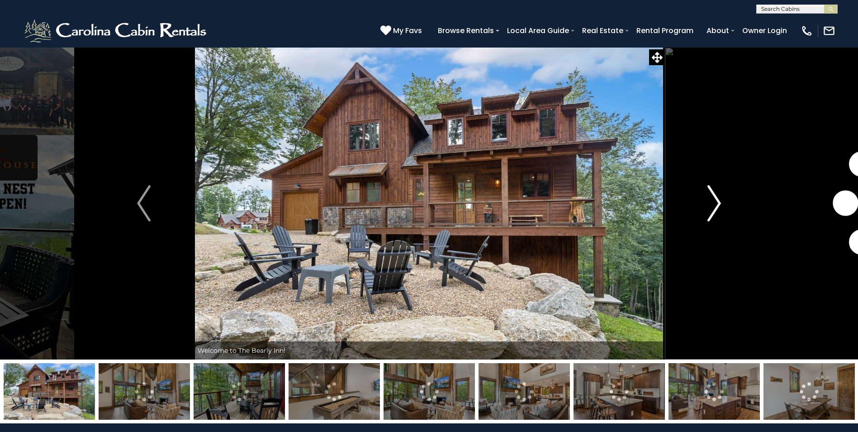
click at [713, 215] on img "Next" at bounding box center [715, 203] width 14 height 36
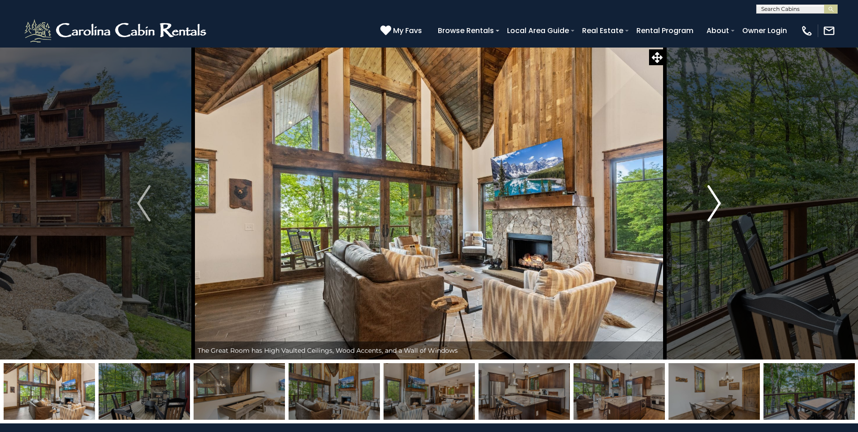
click at [713, 215] on img "Next" at bounding box center [715, 203] width 14 height 36
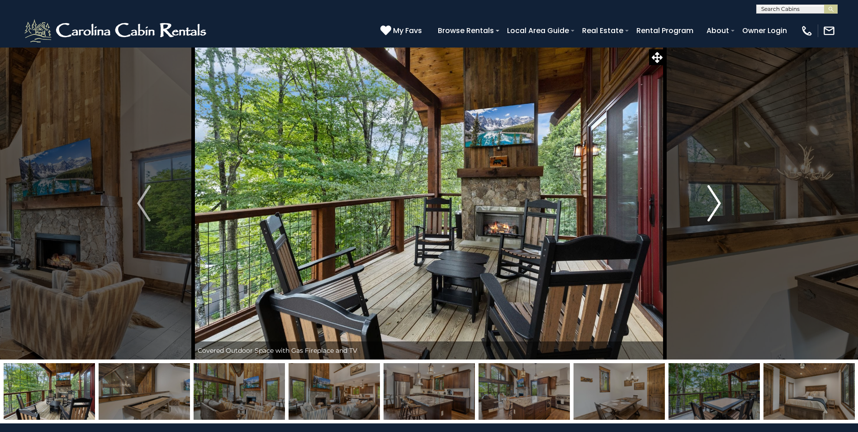
click at [713, 215] on img "Next" at bounding box center [715, 203] width 14 height 36
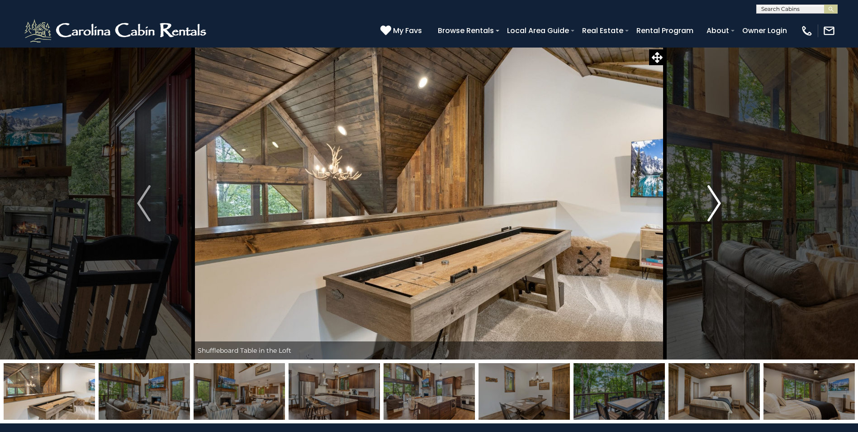
click at [713, 215] on img "Next" at bounding box center [715, 203] width 14 height 36
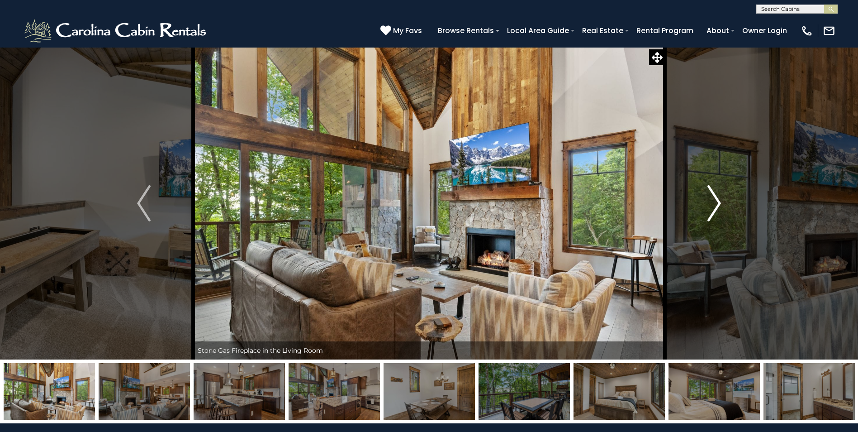
click at [713, 215] on img "Next" at bounding box center [715, 203] width 14 height 36
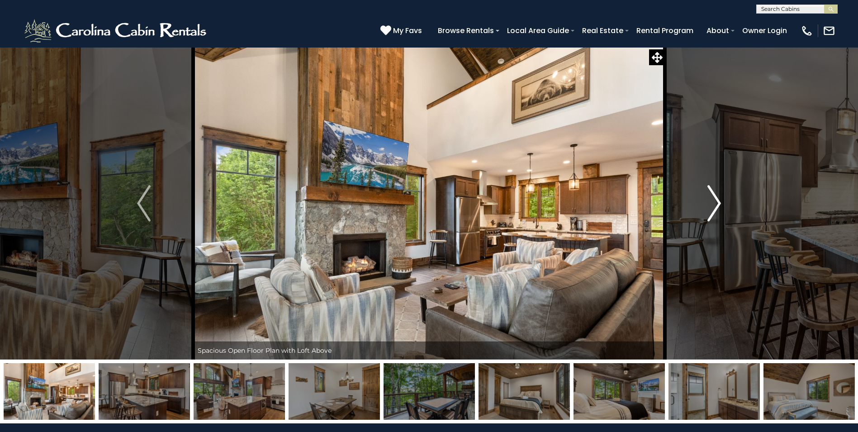
click at [713, 215] on img "Next" at bounding box center [715, 203] width 14 height 36
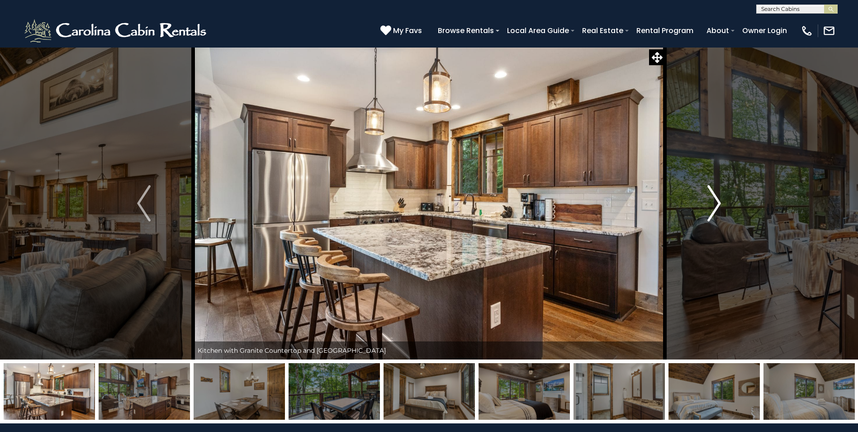
click at [713, 215] on img "Next" at bounding box center [715, 203] width 14 height 36
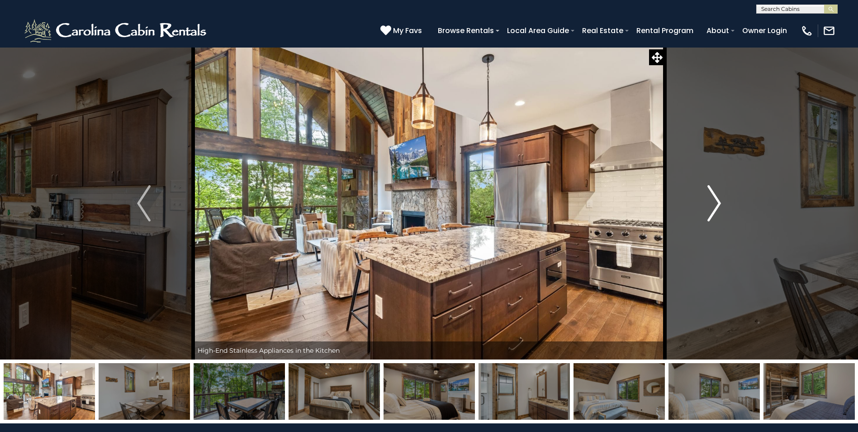
click at [713, 215] on img "Next" at bounding box center [715, 203] width 14 height 36
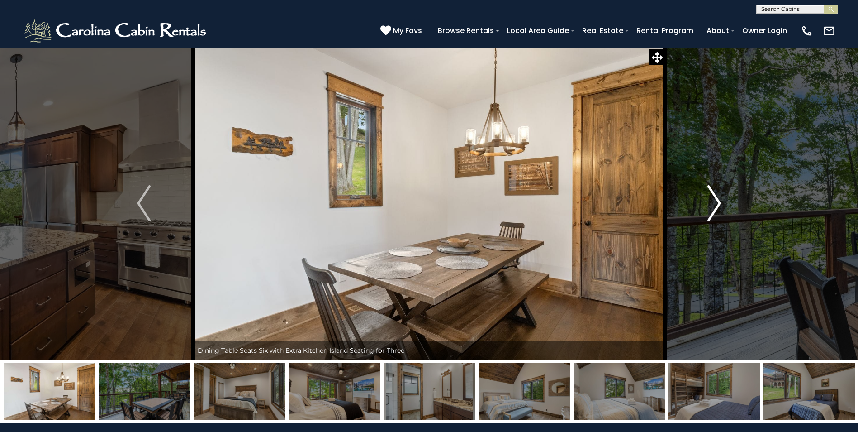
click at [713, 215] on img "Next" at bounding box center [715, 203] width 14 height 36
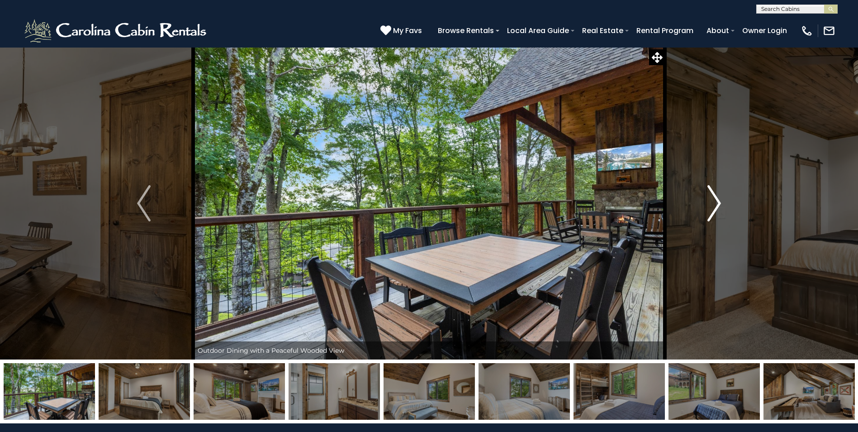
click at [713, 215] on img "Next" at bounding box center [715, 203] width 14 height 36
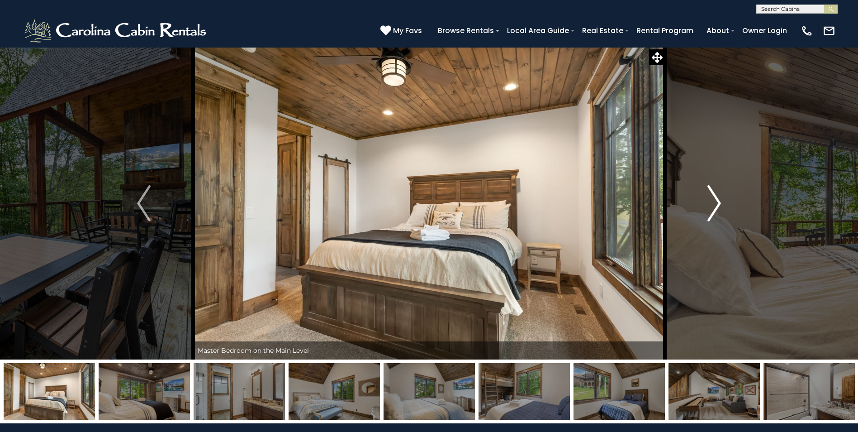
click at [713, 215] on img "Next" at bounding box center [715, 203] width 14 height 36
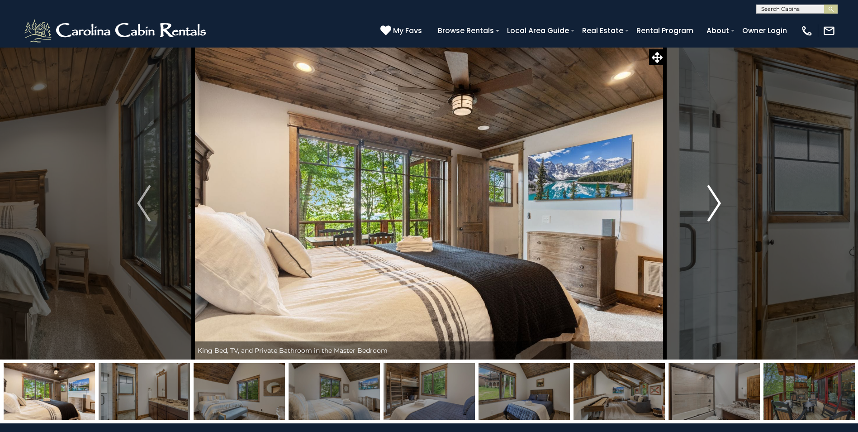
click at [713, 215] on img "Next" at bounding box center [715, 203] width 14 height 36
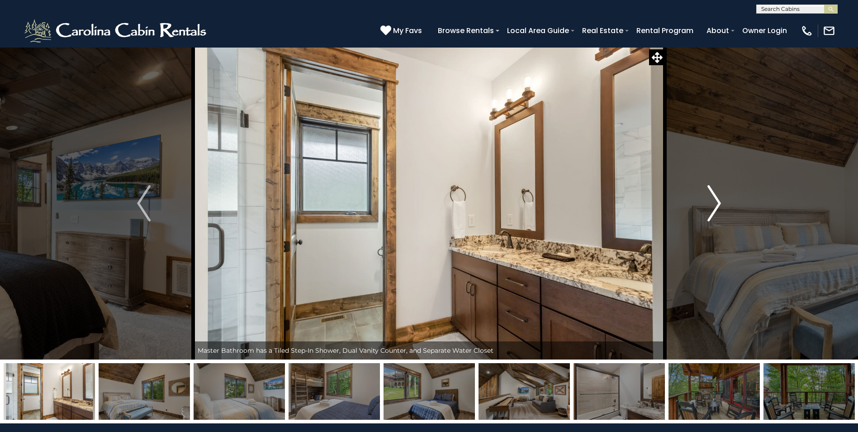
click at [713, 215] on img "Next" at bounding box center [715, 203] width 14 height 36
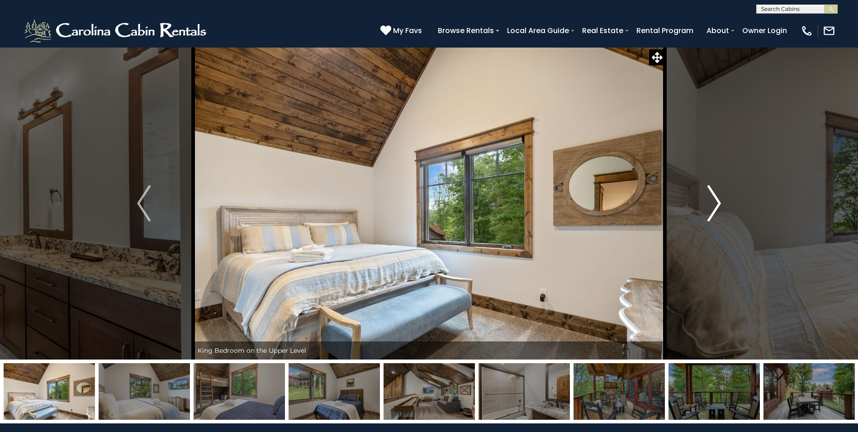
click at [713, 215] on img "Next" at bounding box center [715, 203] width 14 height 36
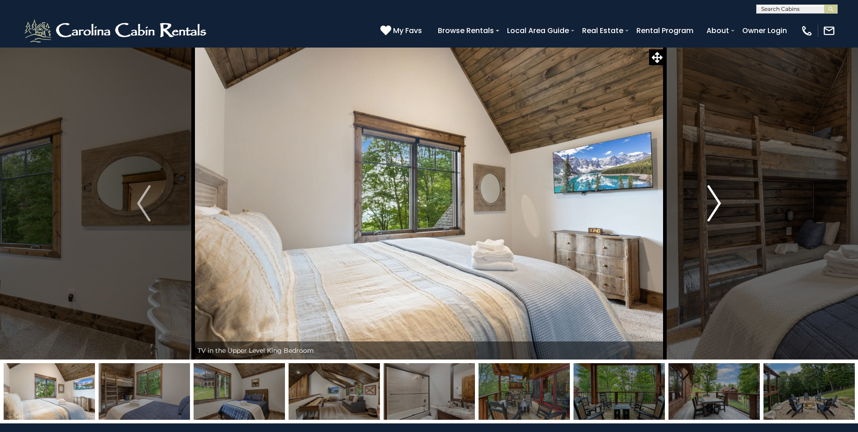
click at [713, 215] on img "Next" at bounding box center [715, 203] width 14 height 36
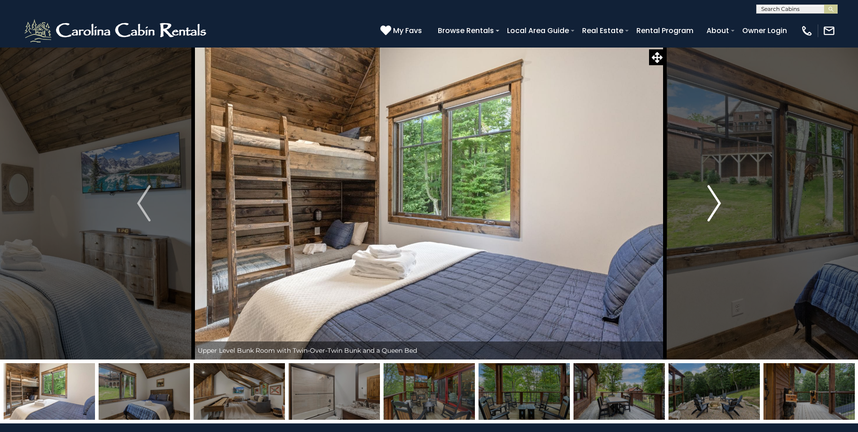
click at [713, 215] on img "Next" at bounding box center [715, 203] width 14 height 36
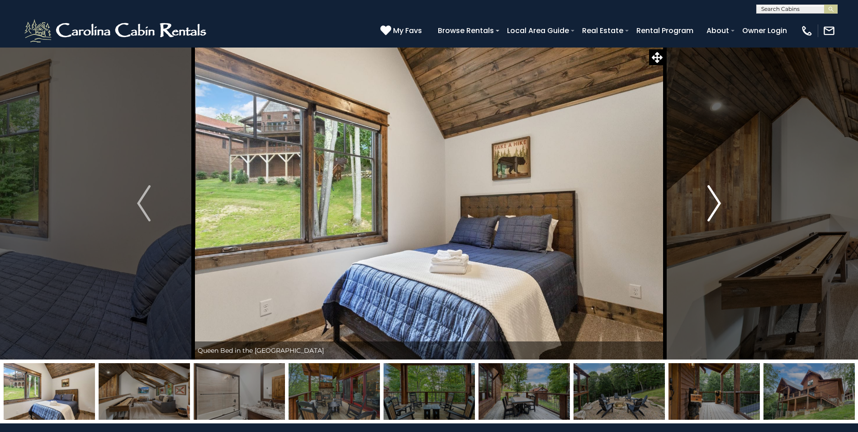
click at [713, 215] on img "Next" at bounding box center [715, 203] width 14 height 36
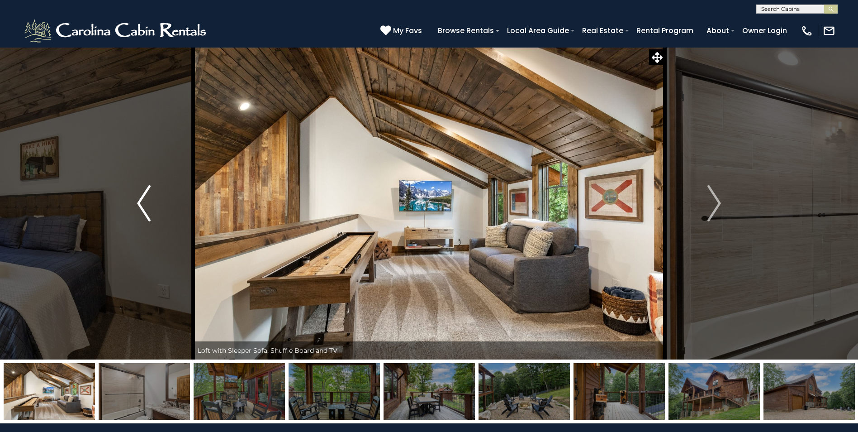
click at [149, 225] on button "Previous" at bounding box center [144, 203] width 99 height 312
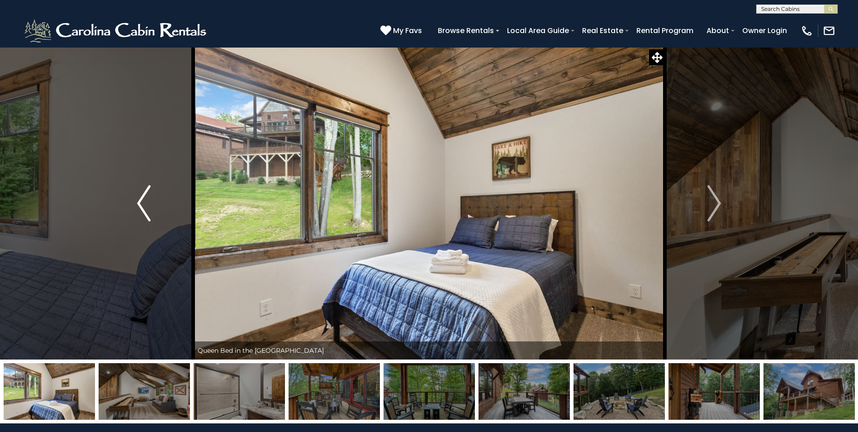
click at [149, 225] on button "Previous" at bounding box center [144, 203] width 99 height 312
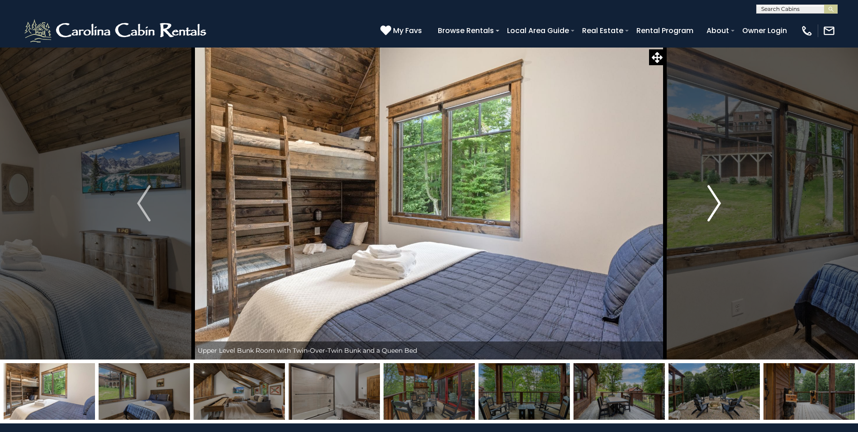
click at [709, 204] on img "Next" at bounding box center [715, 203] width 14 height 36
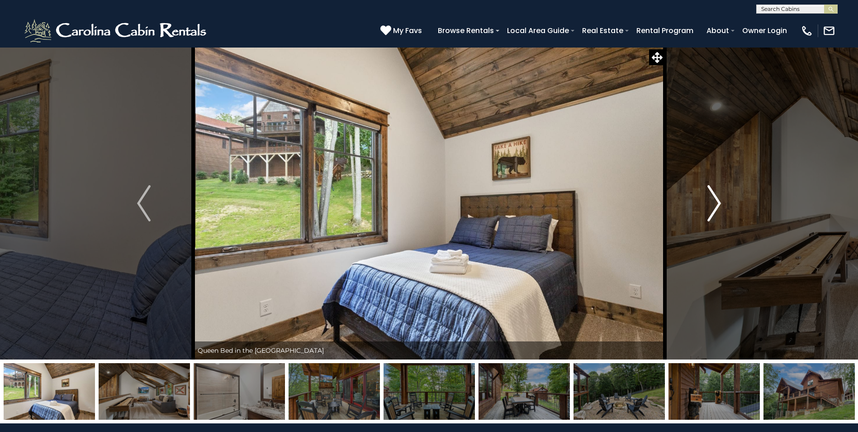
click at [709, 204] on img "Next" at bounding box center [715, 203] width 14 height 36
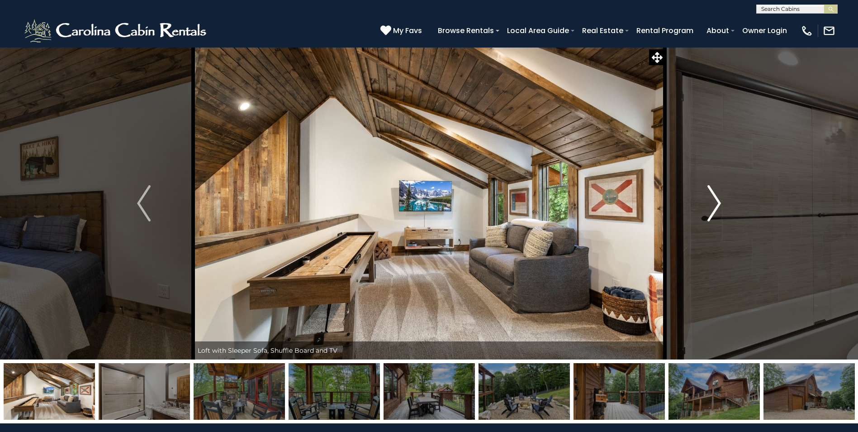
click at [709, 204] on img "Next" at bounding box center [715, 203] width 14 height 36
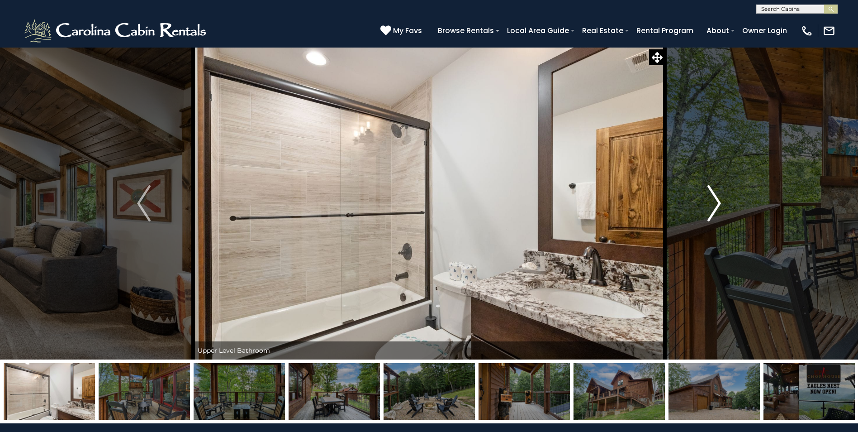
click at [709, 204] on img "Next" at bounding box center [715, 203] width 14 height 36
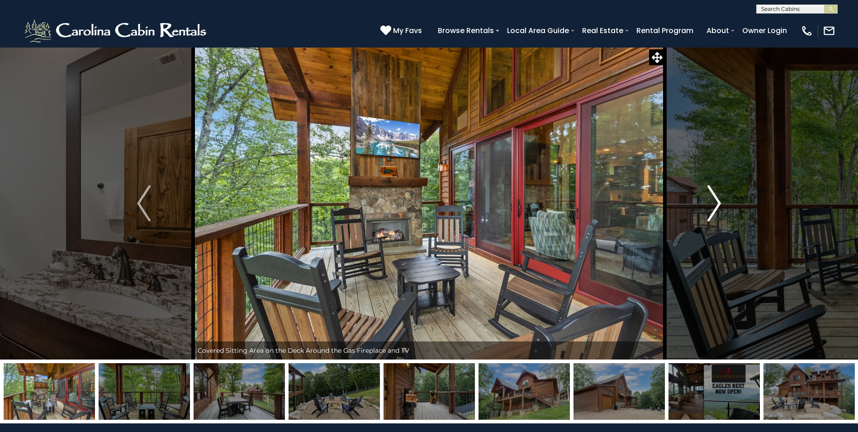
click at [709, 204] on img "Next" at bounding box center [715, 203] width 14 height 36
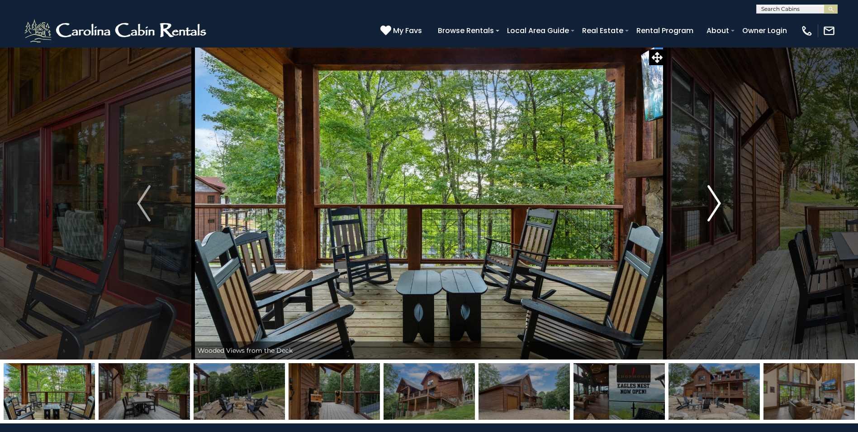
click at [709, 204] on img "Next" at bounding box center [715, 203] width 14 height 36
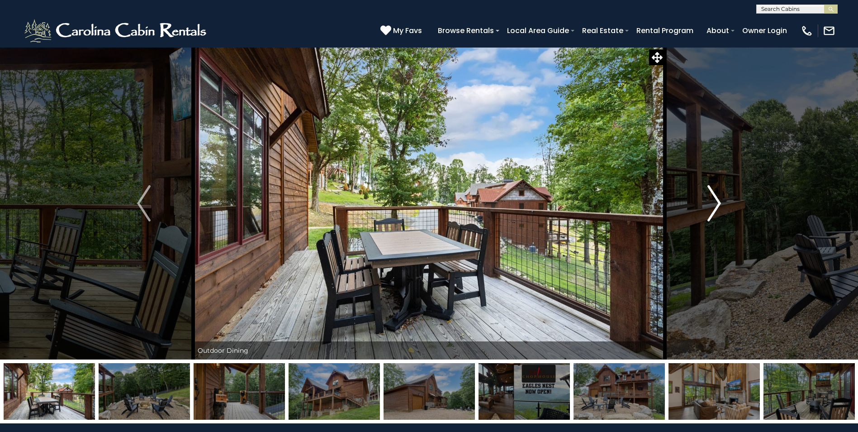
click at [709, 204] on img "Next" at bounding box center [715, 203] width 14 height 36
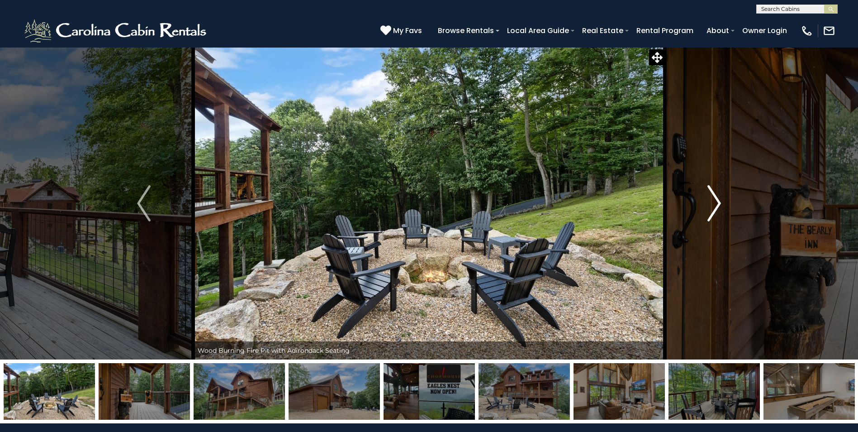
click at [709, 204] on img "Next" at bounding box center [715, 203] width 14 height 36
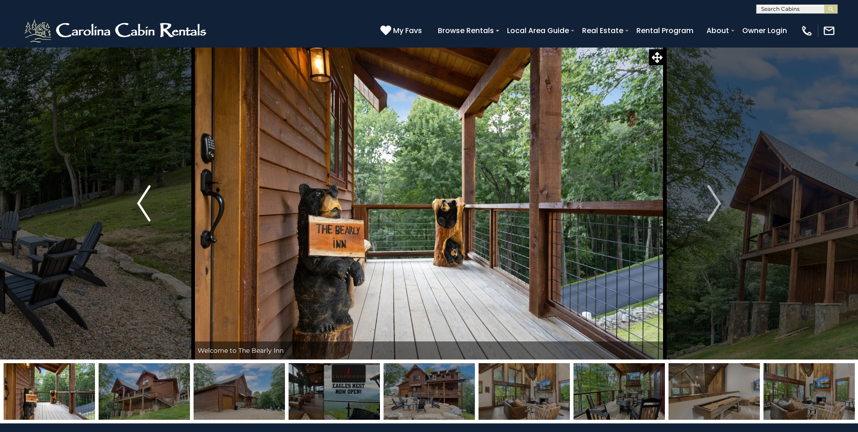
click at [142, 202] on img "Previous" at bounding box center [144, 203] width 14 height 36
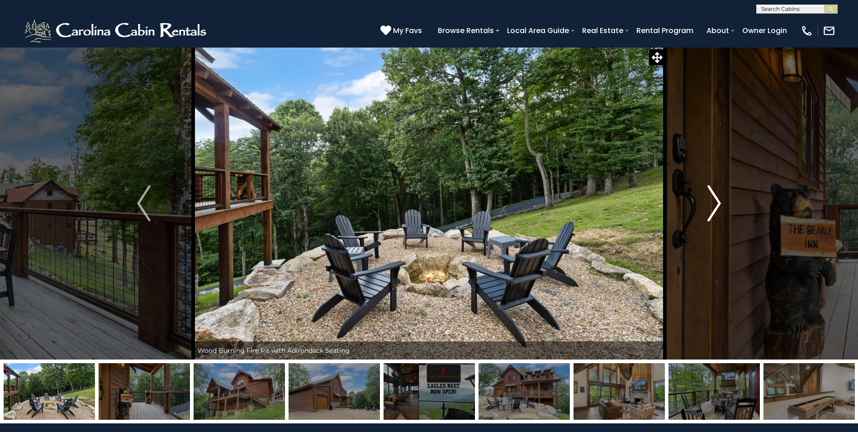
click at [703, 216] on button "Next" at bounding box center [714, 203] width 99 height 312
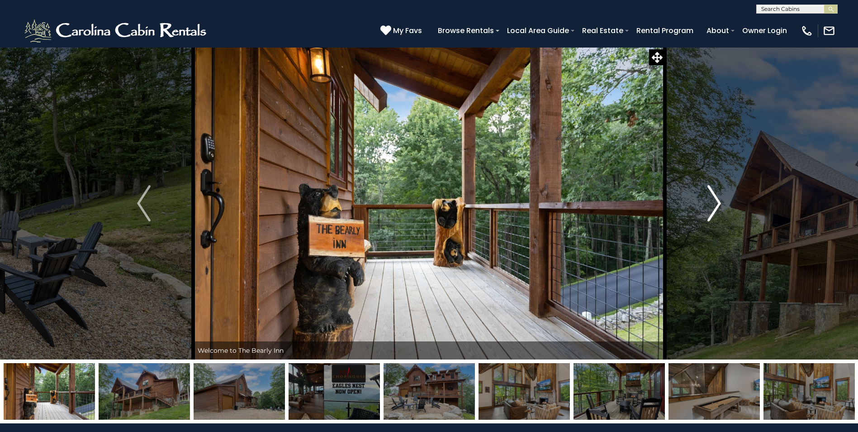
click at [704, 216] on button "Next" at bounding box center [714, 203] width 99 height 312
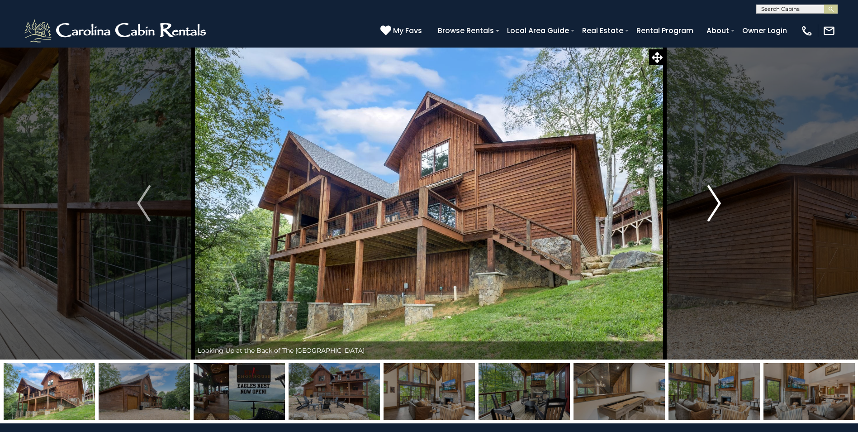
click at [704, 216] on button "Next" at bounding box center [714, 203] width 99 height 312
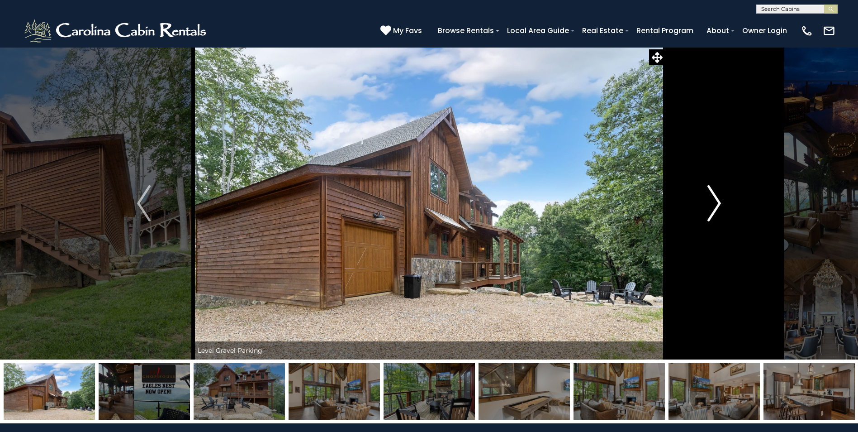
click at [704, 216] on button "Next" at bounding box center [714, 203] width 99 height 312
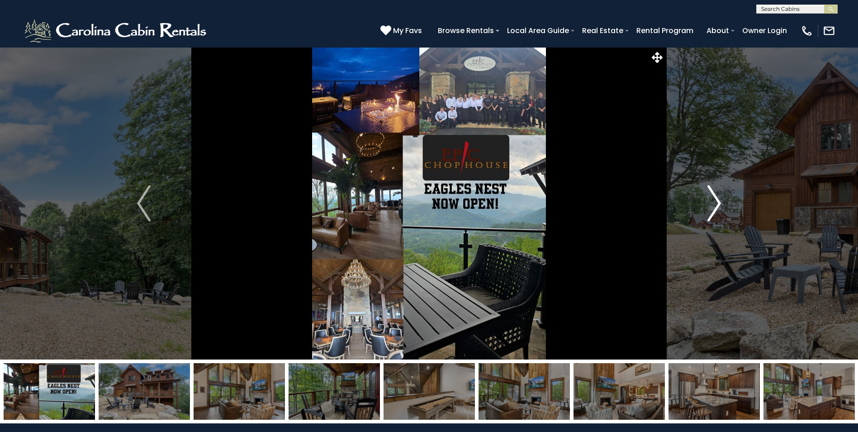
click at [704, 216] on button "Next" at bounding box center [714, 203] width 99 height 312
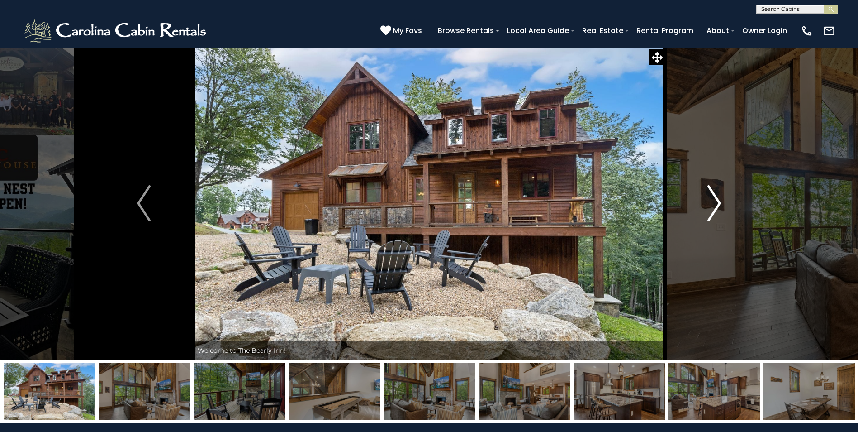
click at [704, 216] on button "Next" at bounding box center [714, 203] width 99 height 312
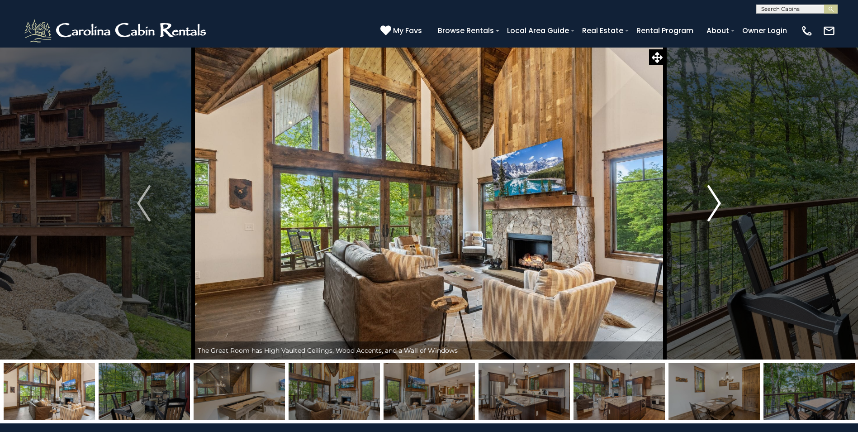
click at [704, 216] on button "Next" at bounding box center [714, 203] width 99 height 312
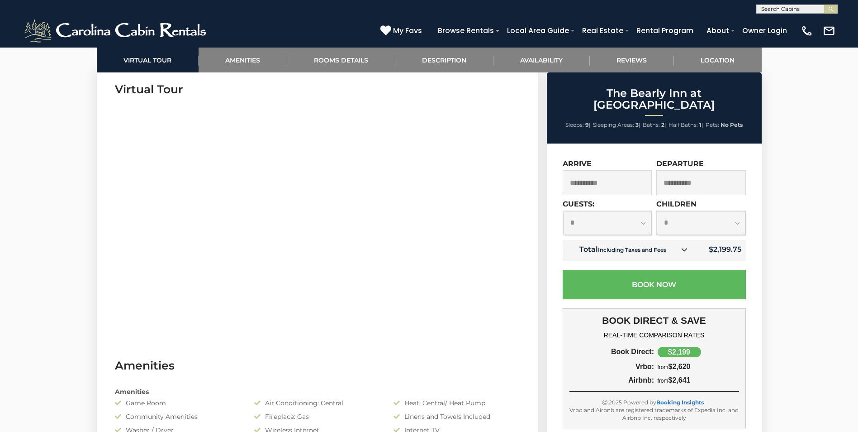
scroll to position [452, 0]
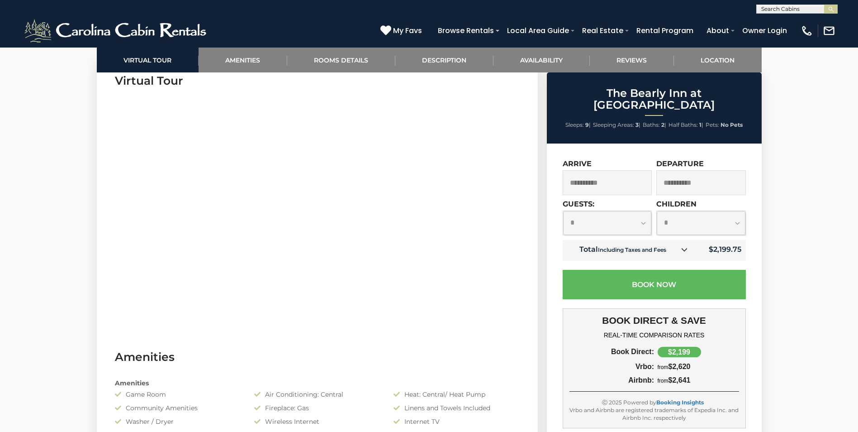
click at [666, 212] on select "**********" at bounding box center [701, 223] width 89 height 24
select select "*"
click at [657, 211] on select "**********" at bounding box center [701, 223] width 89 height 24
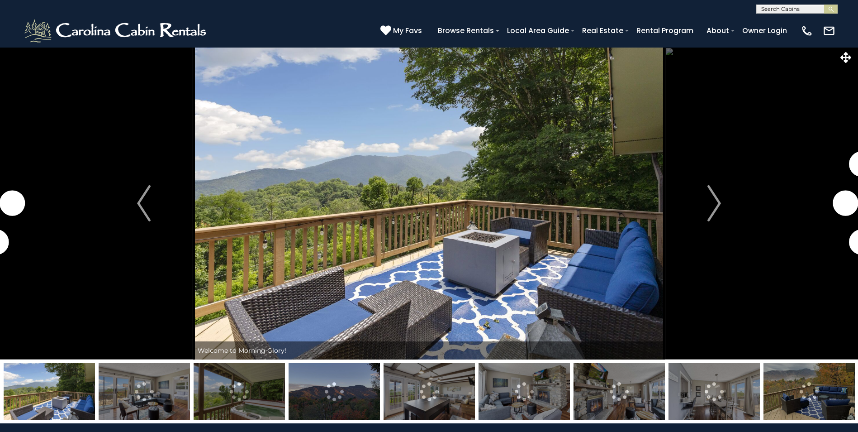
click at [709, 202] on img "Next" at bounding box center [715, 203] width 14 height 36
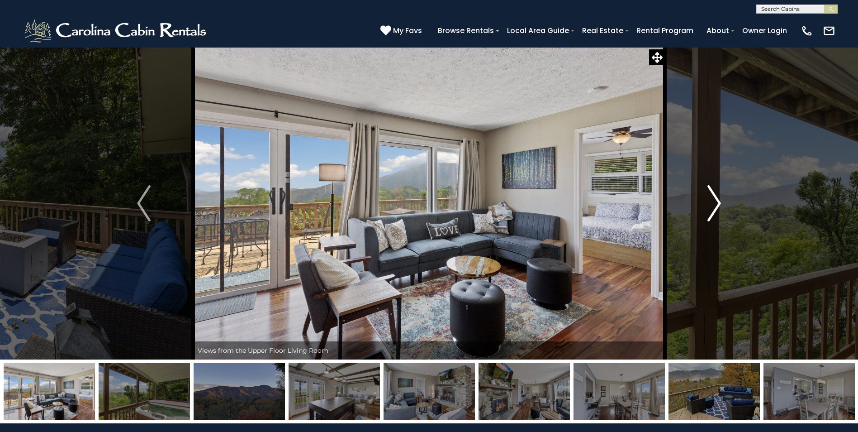
click at [708, 202] on img "Next" at bounding box center [715, 203] width 14 height 36
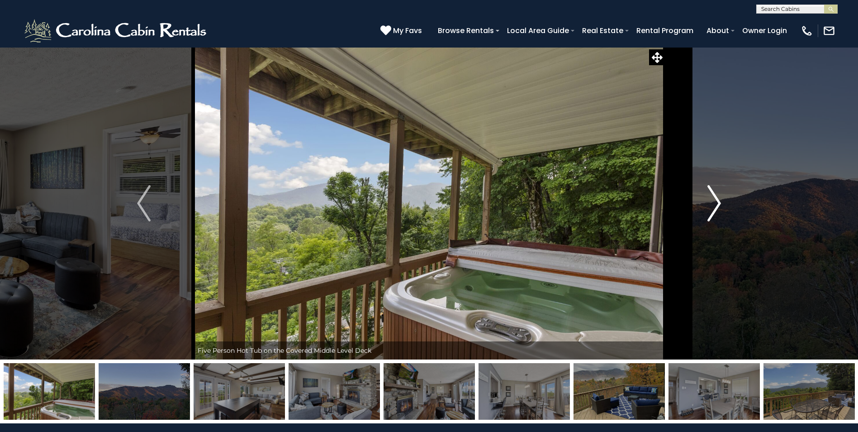
click at [708, 202] on img "Next" at bounding box center [715, 203] width 14 height 36
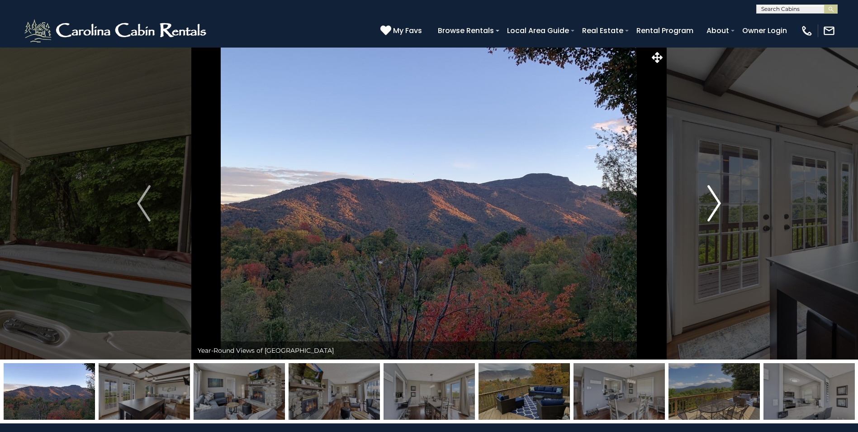
click at [708, 202] on img "Next" at bounding box center [715, 203] width 14 height 36
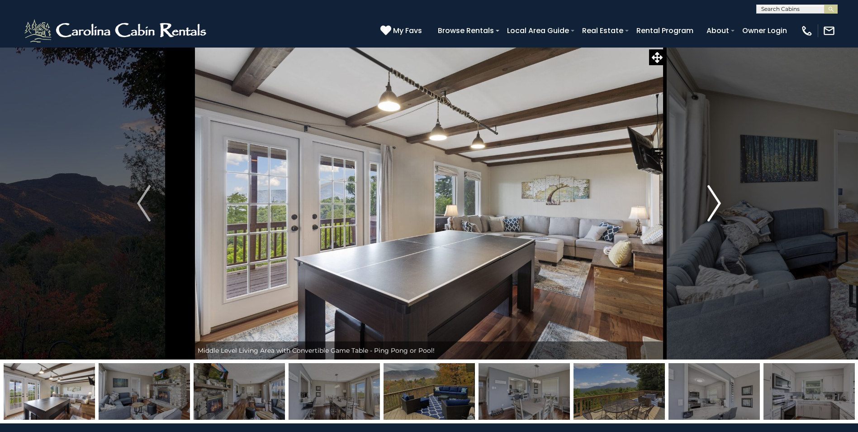
click at [708, 202] on img "Next" at bounding box center [715, 203] width 14 height 36
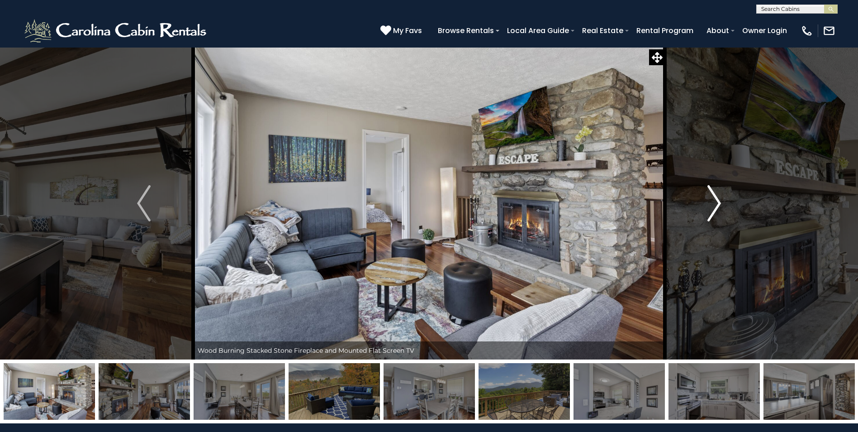
click at [708, 202] on img "Next" at bounding box center [715, 203] width 14 height 36
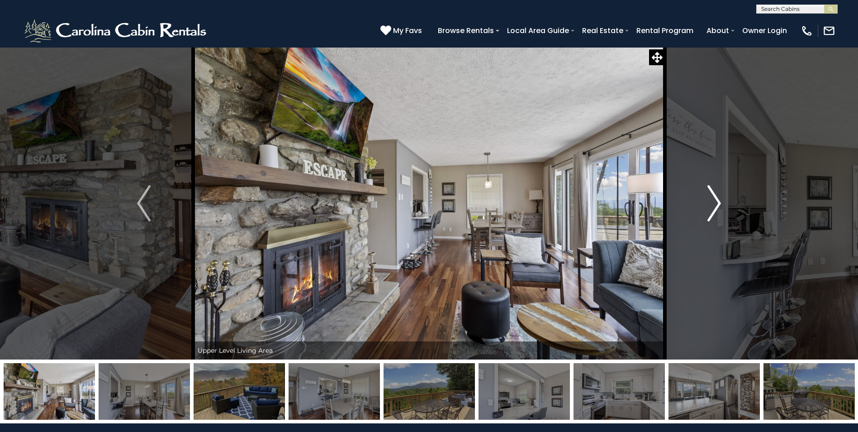
click at [708, 202] on img "Next" at bounding box center [715, 203] width 14 height 36
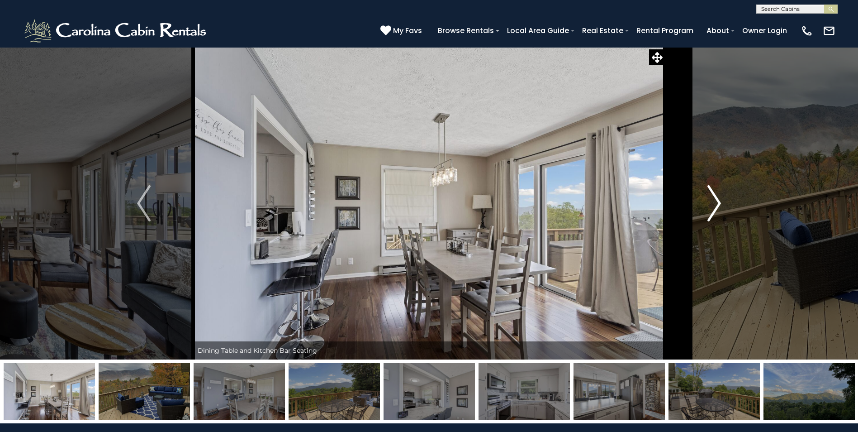
click at [708, 202] on img "Next" at bounding box center [715, 203] width 14 height 36
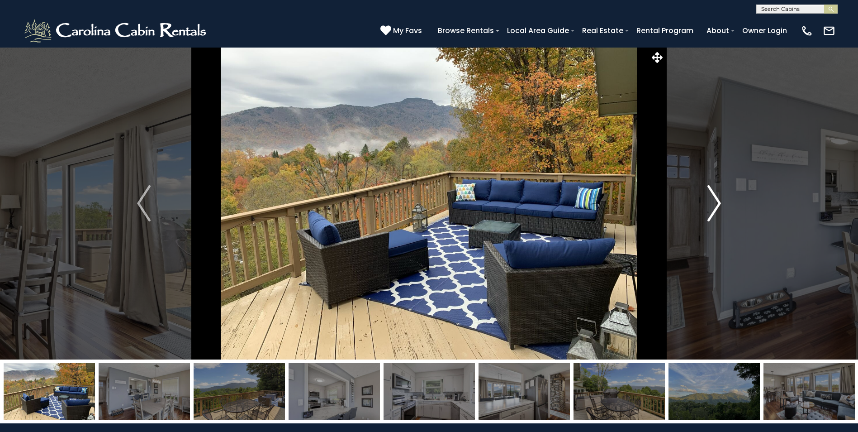
click at [708, 202] on img "Next" at bounding box center [715, 203] width 14 height 36
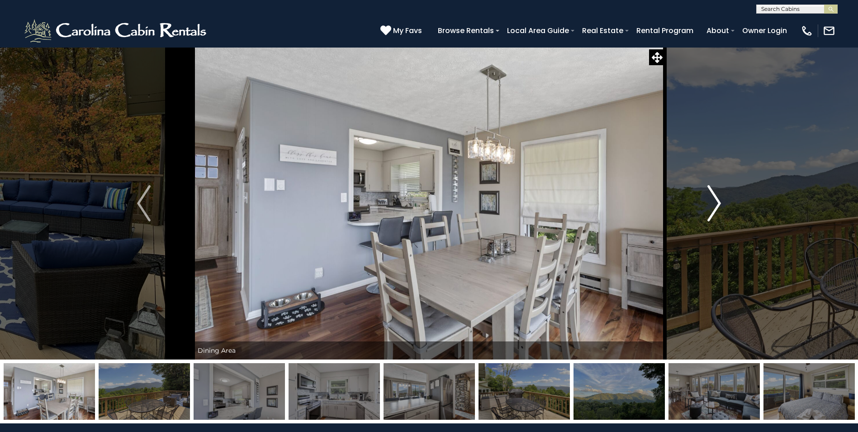
click at [708, 202] on img "Next" at bounding box center [715, 203] width 14 height 36
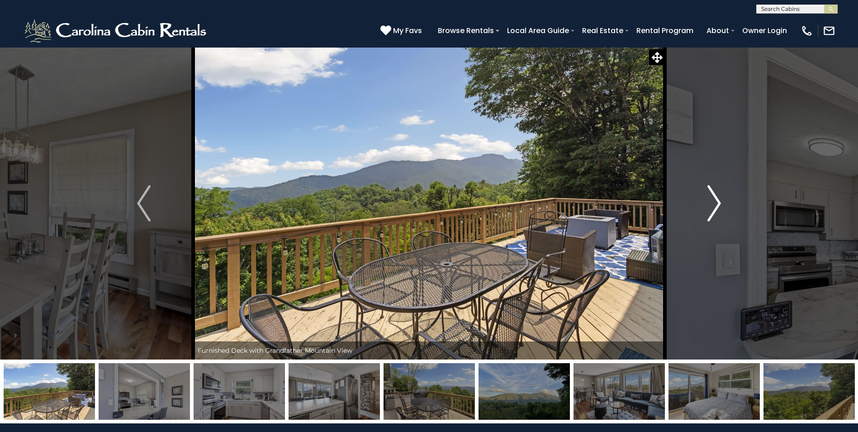
click at [708, 202] on img "Next" at bounding box center [715, 203] width 14 height 36
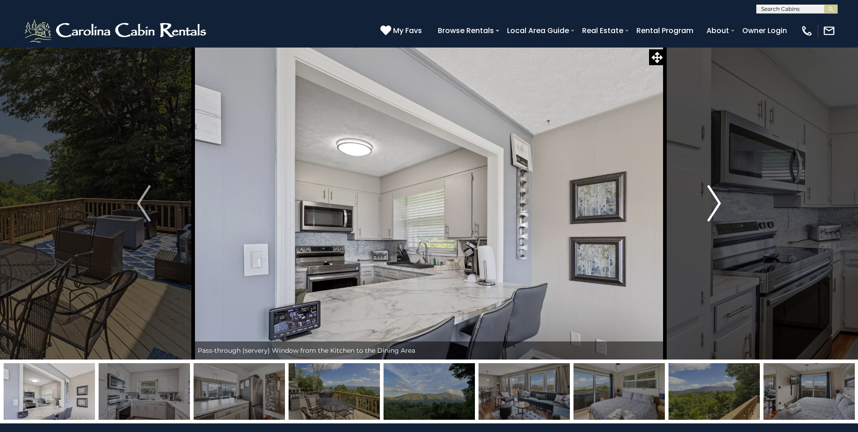
click at [708, 202] on img "Next" at bounding box center [715, 203] width 14 height 36
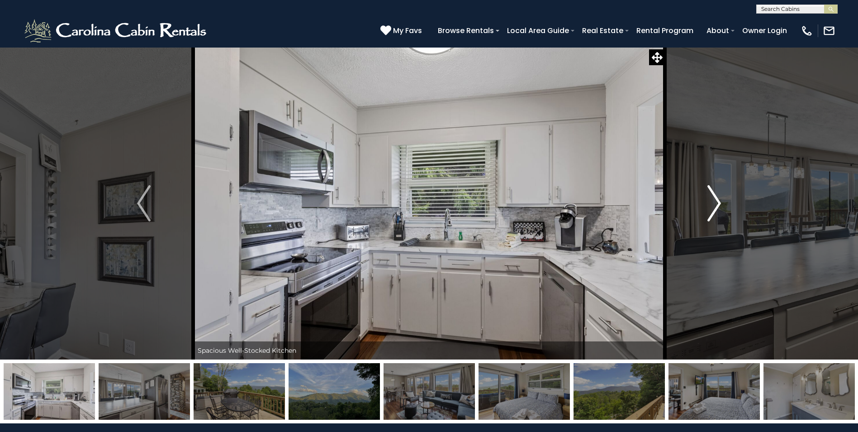
click at [706, 203] on button "Next" at bounding box center [714, 203] width 99 height 312
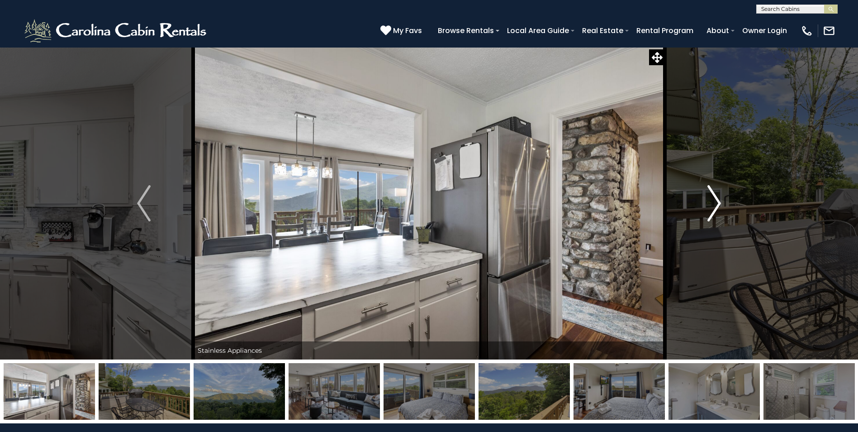
click at [705, 203] on button "Next" at bounding box center [714, 203] width 99 height 312
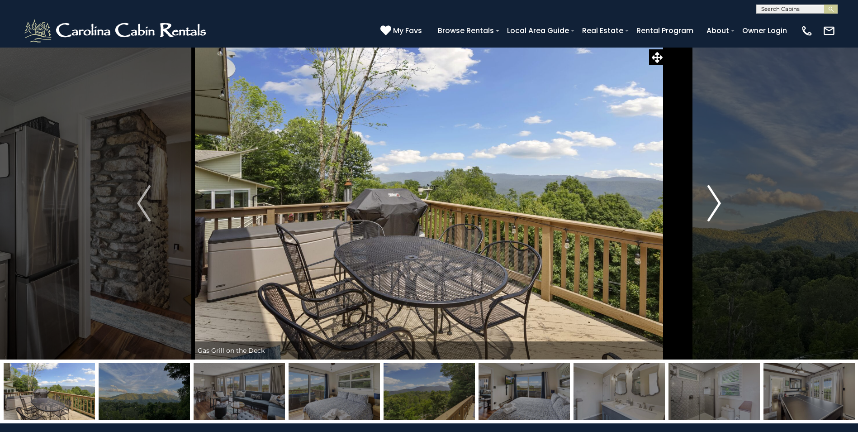
click at [705, 203] on button "Next" at bounding box center [714, 203] width 99 height 312
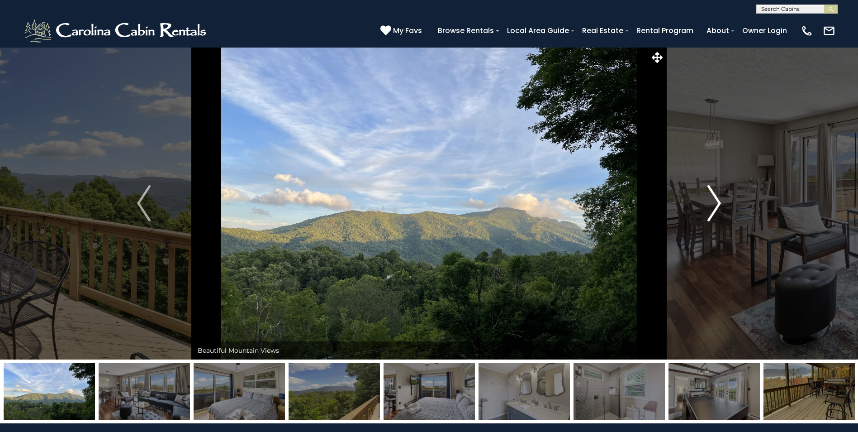
click at [705, 203] on button "Next" at bounding box center [714, 203] width 99 height 312
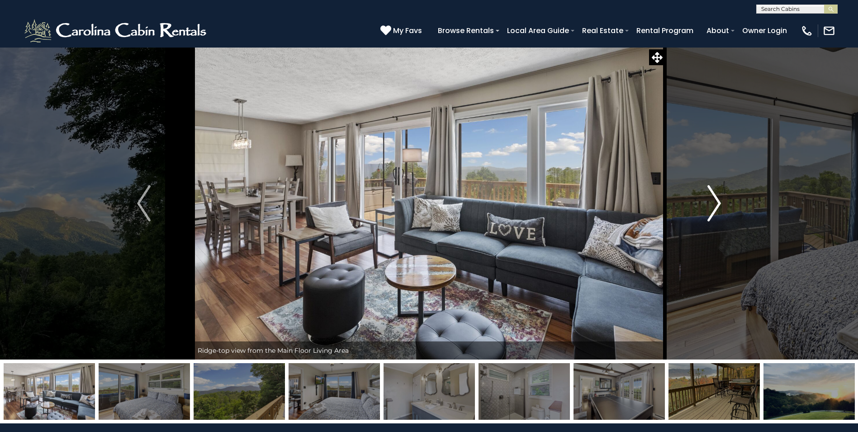
click at [705, 203] on button "Next" at bounding box center [714, 203] width 99 height 312
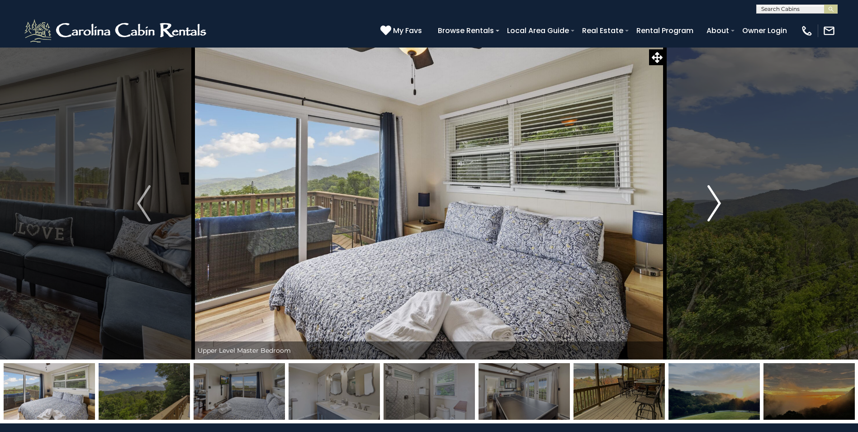
click at [705, 203] on button "Next" at bounding box center [714, 203] width 99 height 312
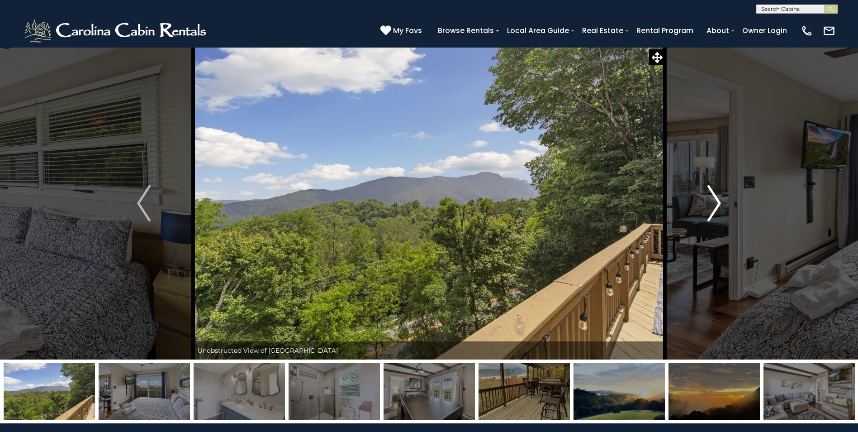
click at [705, 203] on button "Next" at bounding box center [714, 203] width 99 height 312
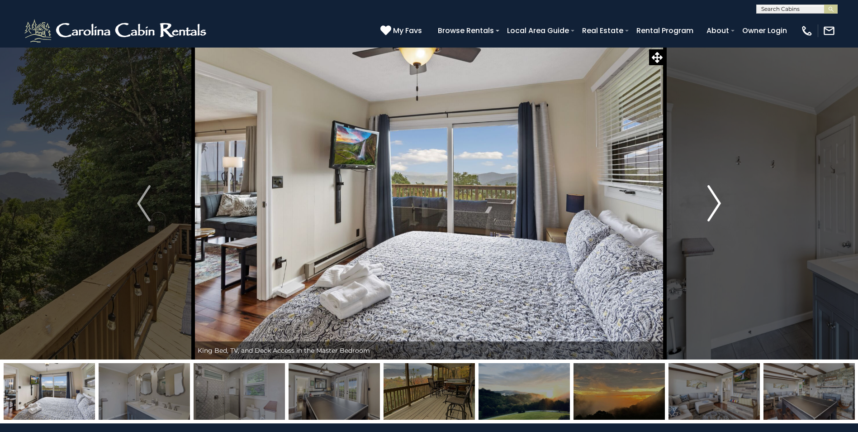
click at [705, 203] on button "Next" at bounding box center [714, 203] width 99 height 312
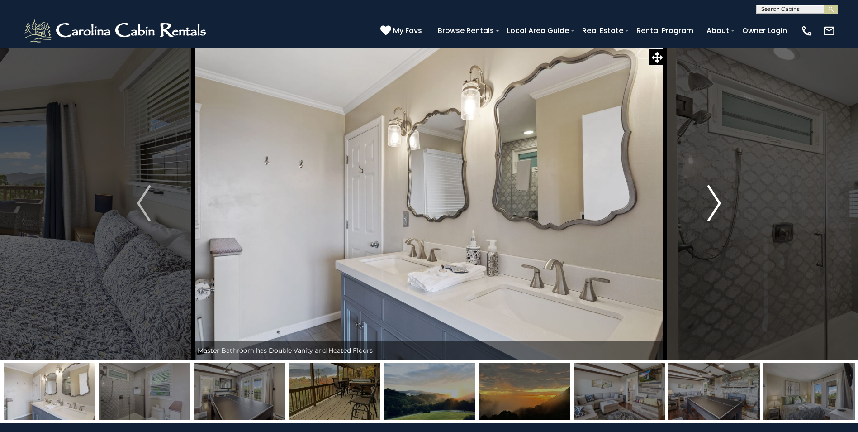
click at [705, 203] on button "Next" at bounding box center [714, 203] width 99 height 312
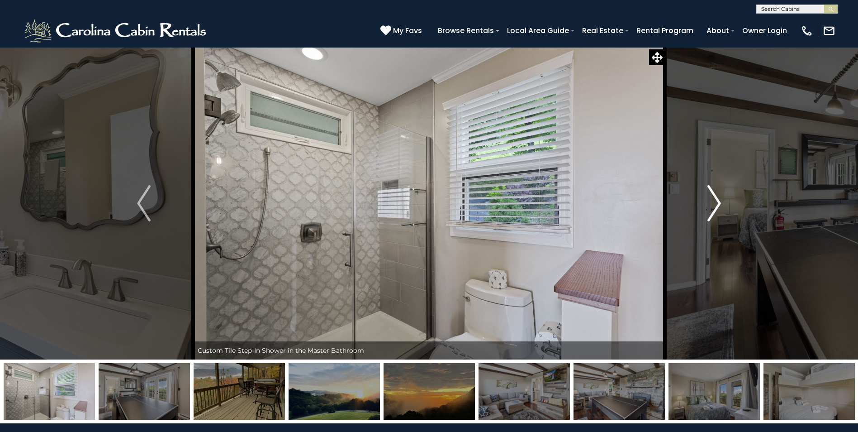
click at [705, 203] on button "Next" at bounding box center [714, 203] width 99 height 312
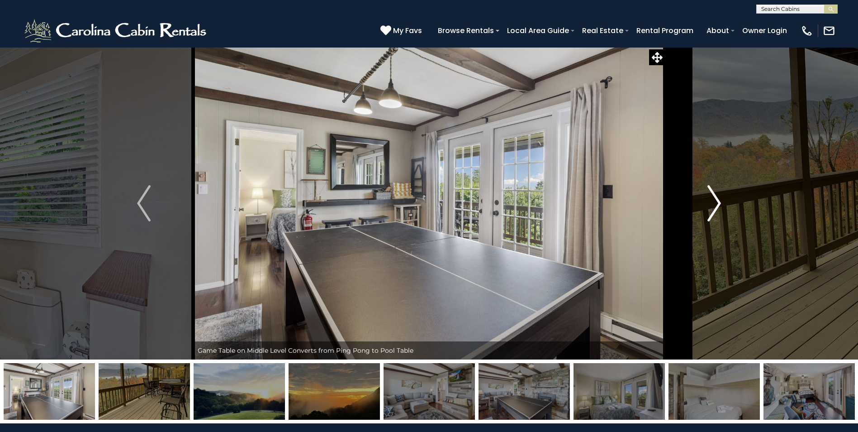
click at [705, 203] on button "Next" at bounding box center [714, 203] width 99 height 312
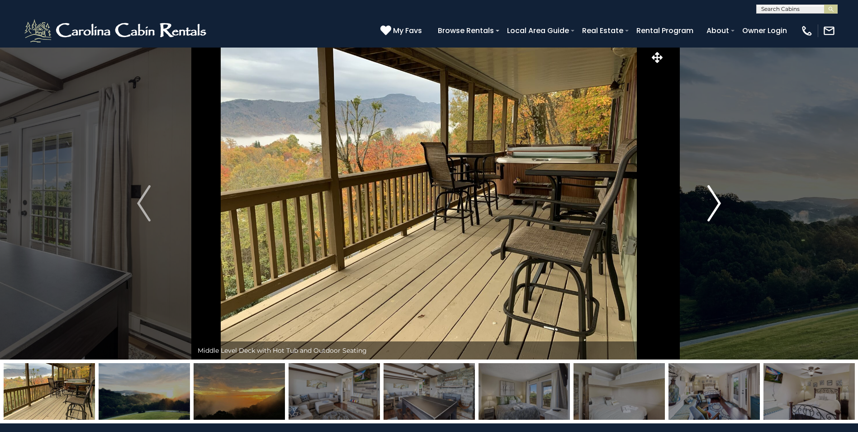
click at [705, 203] on button "Next" at bounding box center [714, 203] width 99 height 312
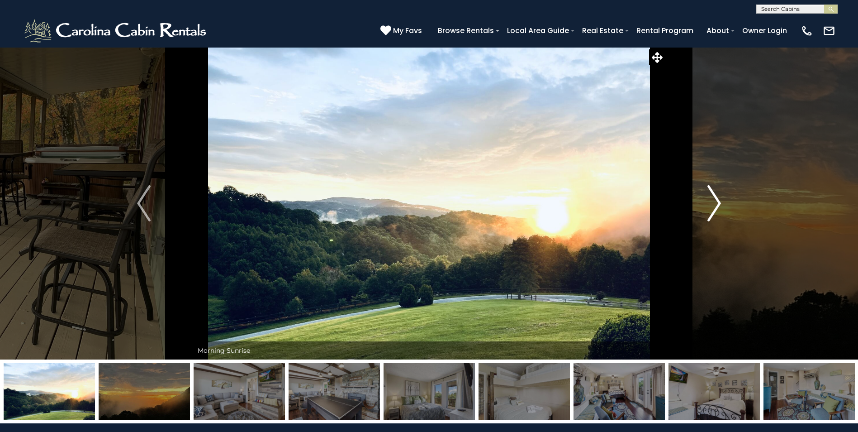
click at [705, 203] on button "Next" at bounding box center [714, 203] width 99 height 312
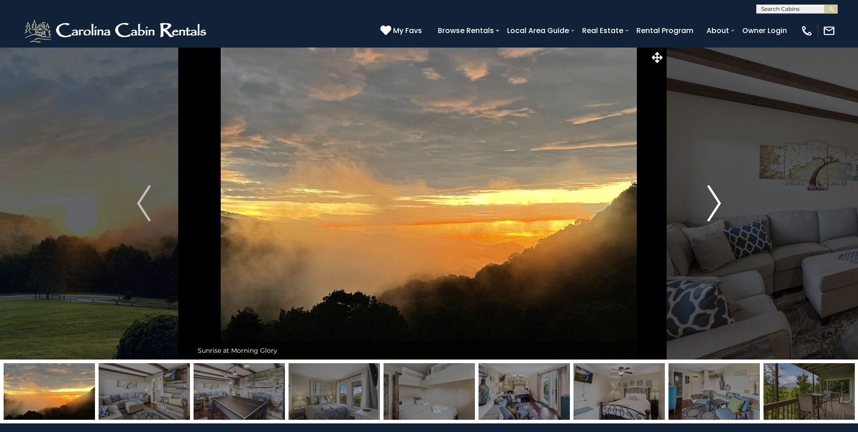
click at [705, 203] on button "Next" at bounding box center [714, 203] width 99 height 312
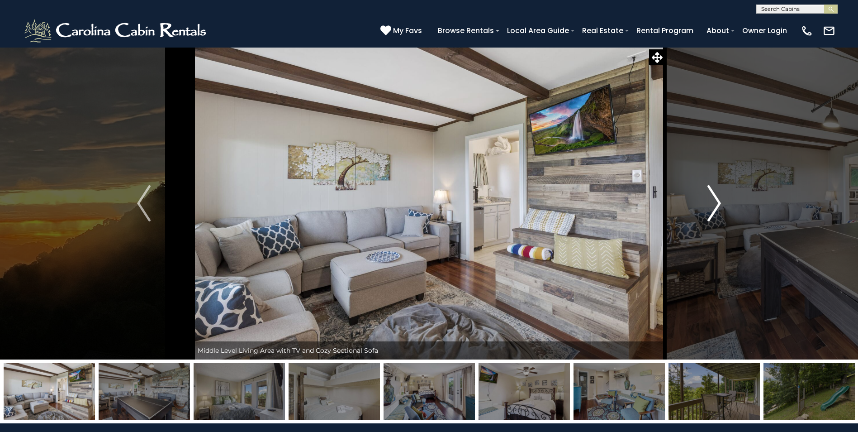
click at [705, 203] on button "Next" at bounding box center [714, 203] width 99 height 312
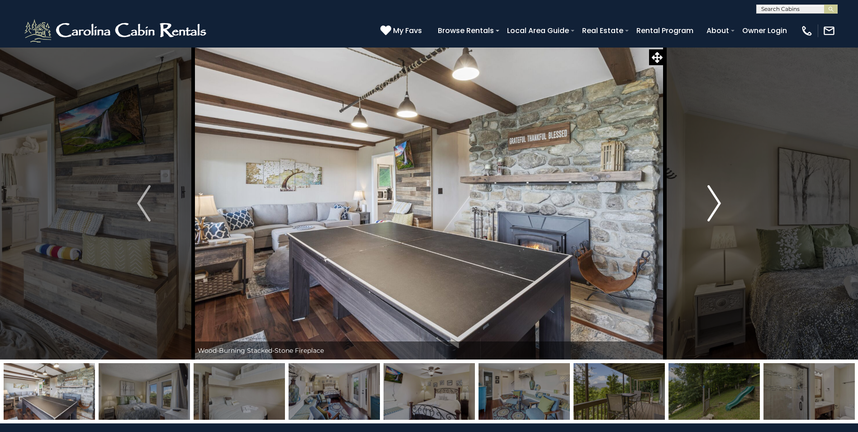
click at [705, 203] on button "Next" at bounding box center [714, 203] width 99 height 312
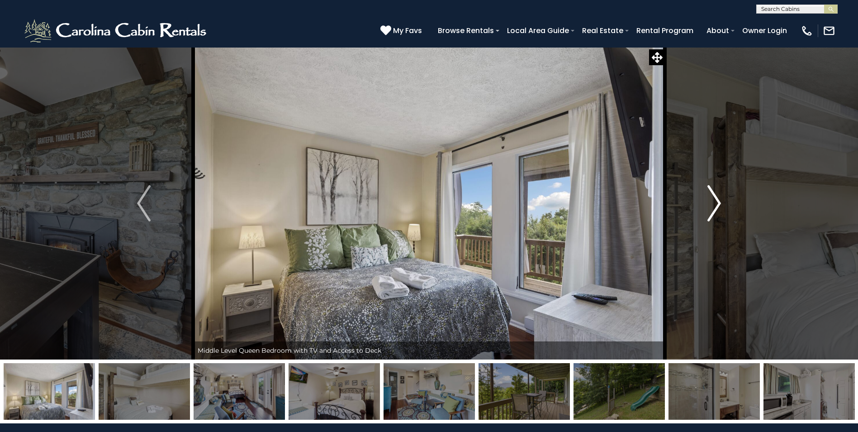
click at [705, 203] on button "Next" at bounding box center [714, 203] width 99 height 312
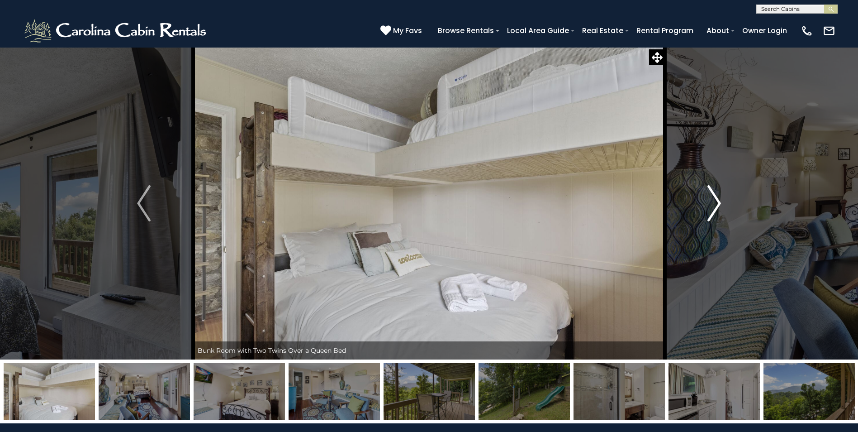
click at [705, 203] on button "Next" at bounding box center [714, 203] width 99 height 312
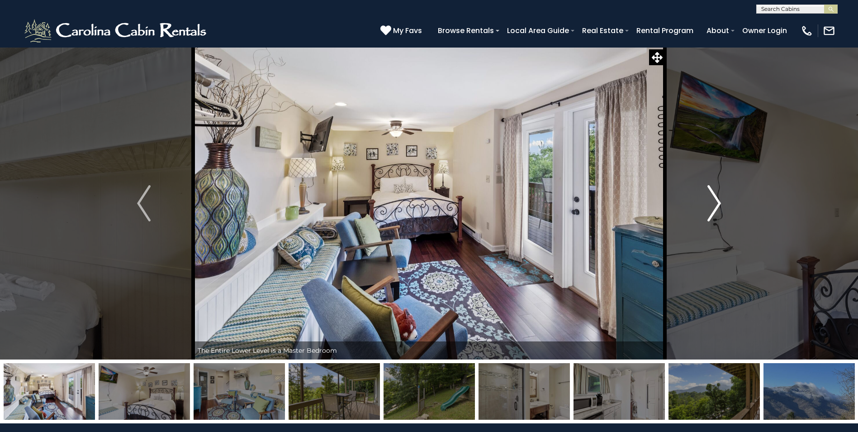
click at [705, 203] on button "Next" at bounding box center [714, 203] width 99 height 312
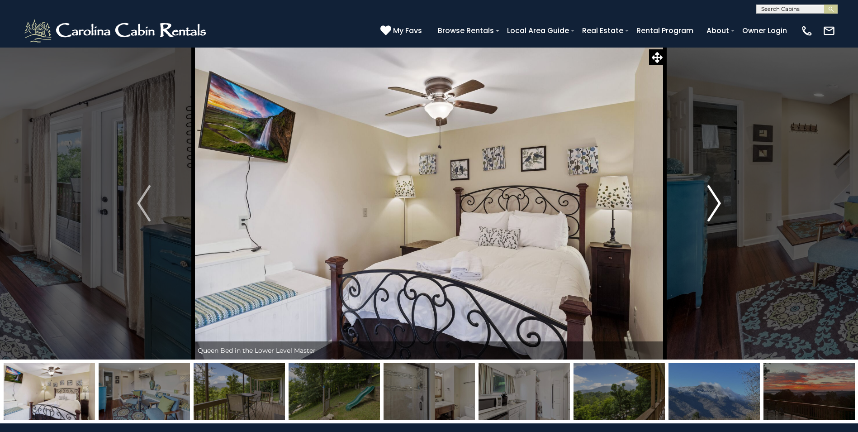
click at [705, 203] on button "Next" at bounding box center [714, 203] width 99 height 312
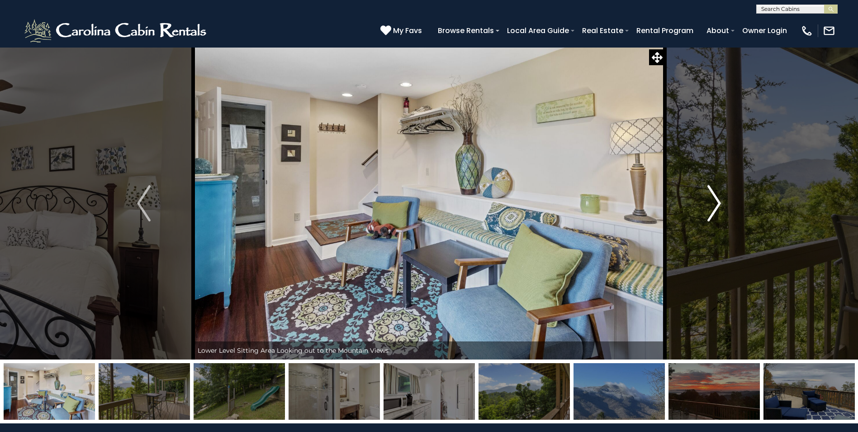
click at [696, 205] on button "Next" at bounding box center [714, 203] width 99 height 312
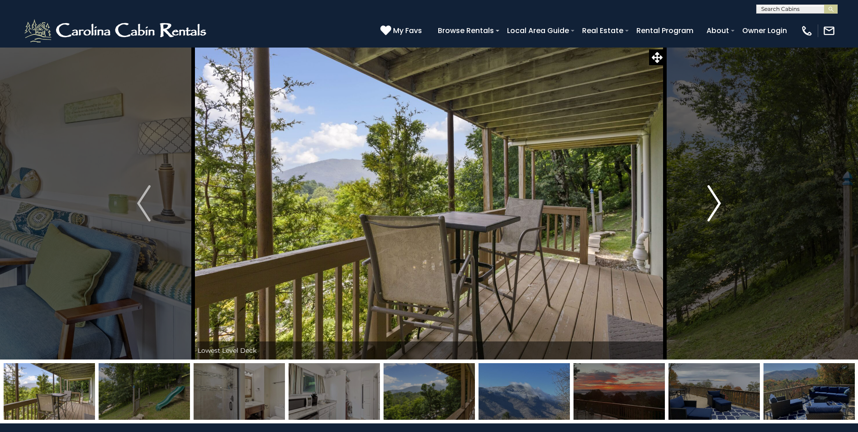
click at [696, 205] on button "Next" at bounding box center [714, 203] width 99 height 312
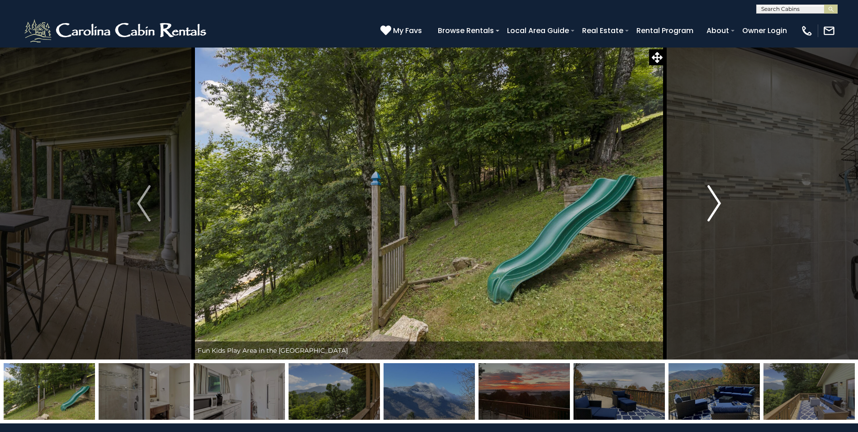
click at [696, 205] on button "Next" at bounding box center [714, 203] width 99 height 312
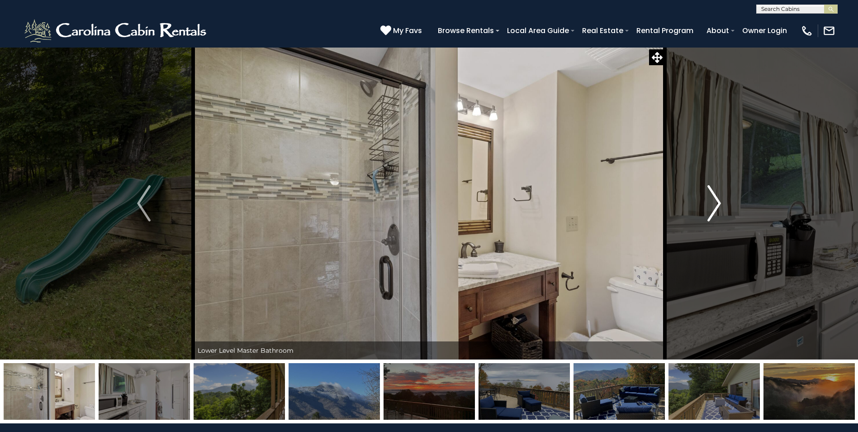
click at [696, 205] on button "Next" at bounding box center [714, 203] width 99 height 312
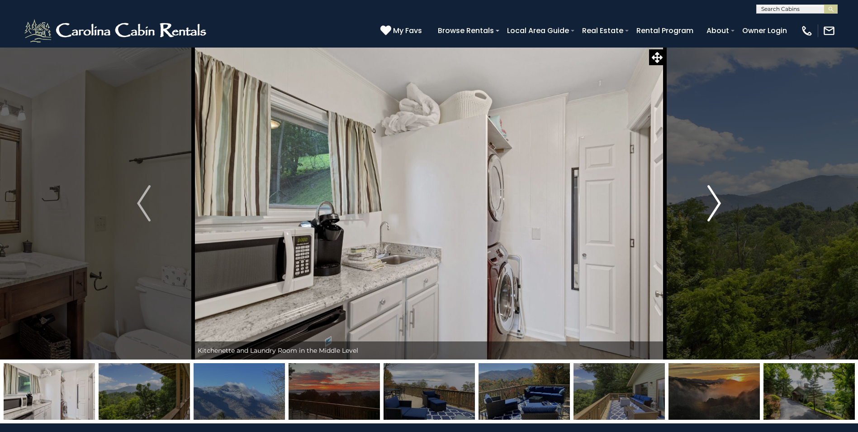
click at [696, 205] on button "Next" at bounding box center [714, 203] width 99 height 312
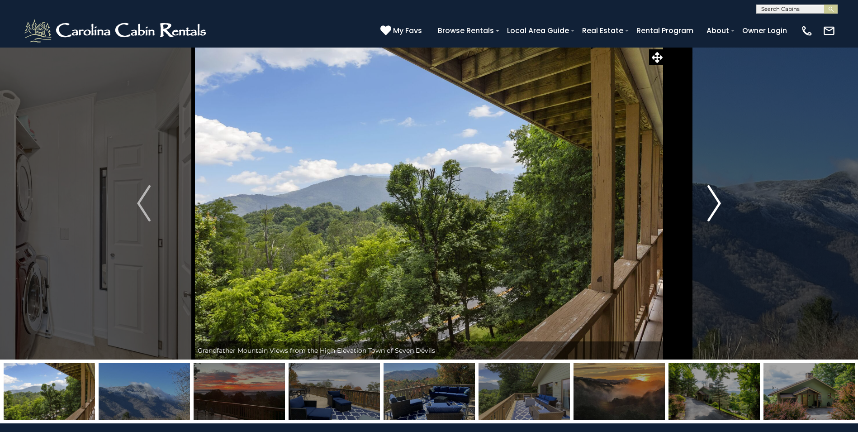
click at [696, 205] on button "Next" at bounding box center [714, 203] width 99 height 312
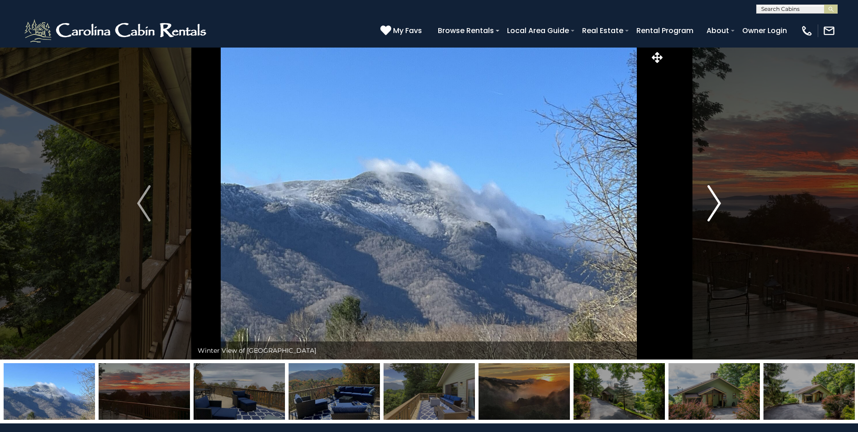
click at [696, 205] on button "Next" at bounding box center [714, 203] width 99 height 312
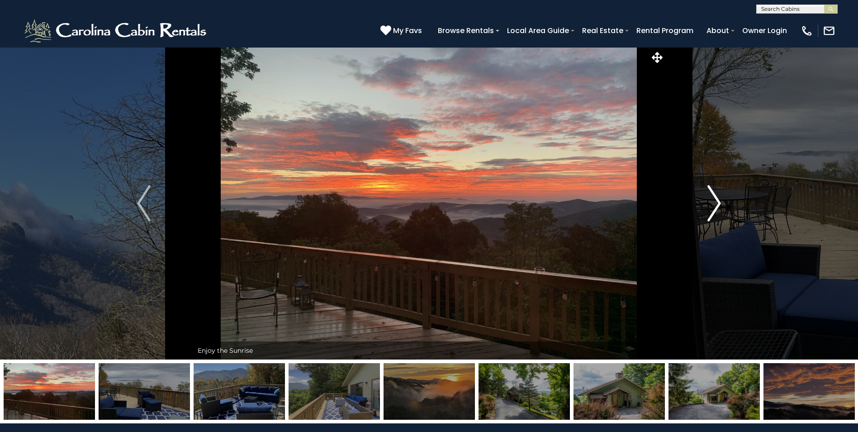
click at [696, 205] on button "Next" at bounding box center [714, 203] width 99 height 312
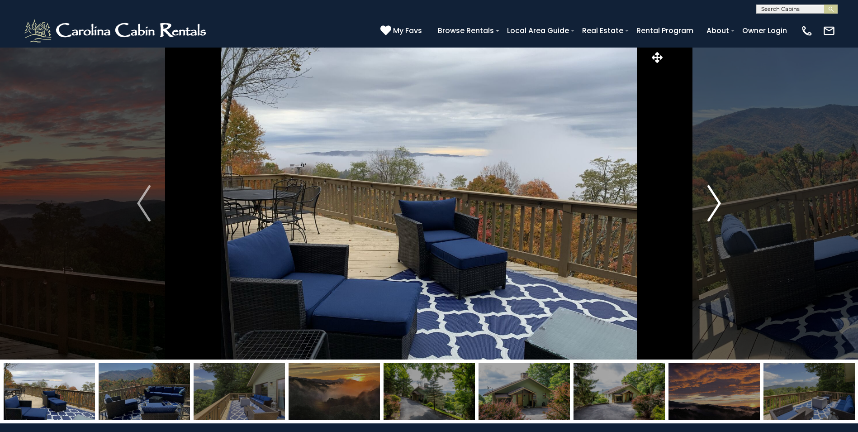
click at [697, 205] on button "Next" at bounding box center [714, 203] width 99 height 312
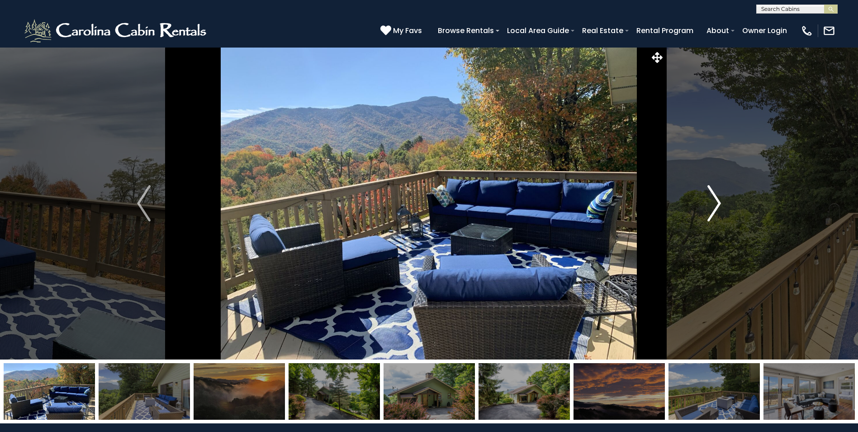
click at [697, 205] on button "Next" at bounding box center [714, 203] width 99 height 312
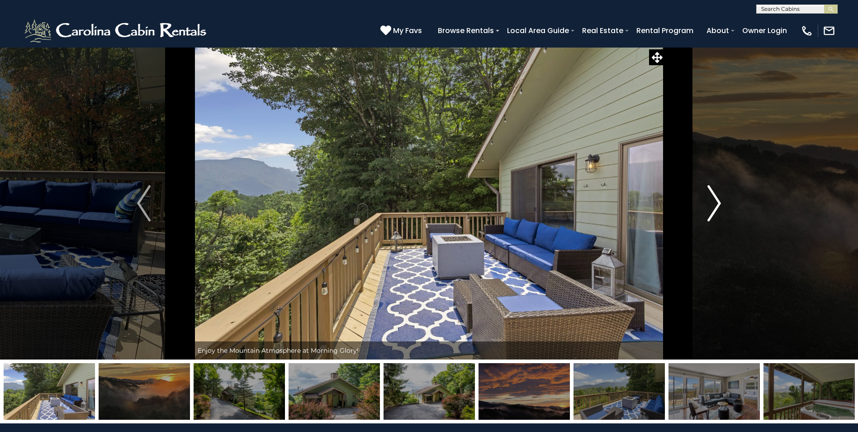
click at [697, 205] on button "Next" at bounding box center [714, 203] width 99 height 312
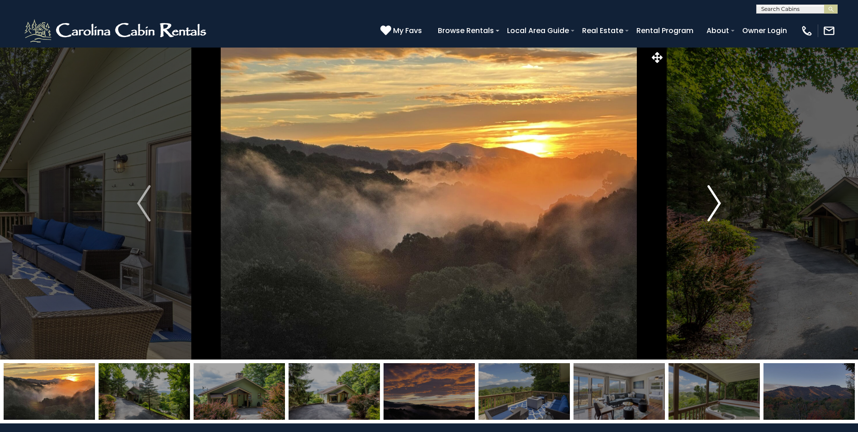
click at [697, 205] on button "Next" at bounding box center [714, 203] width 99 height 312
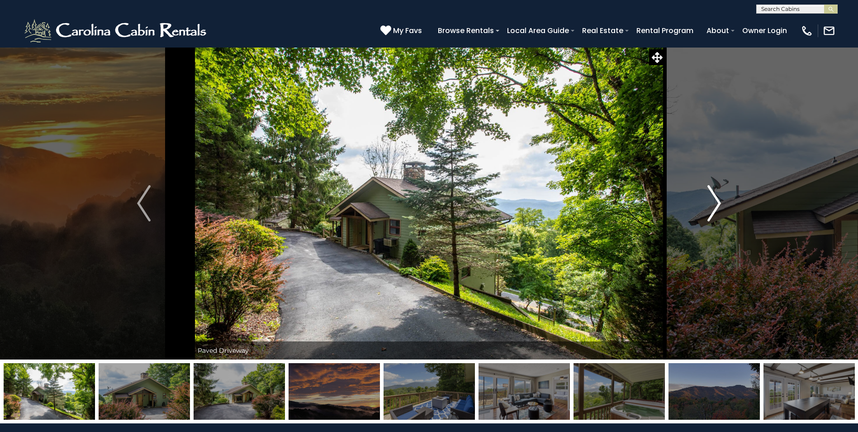
click at [697, 205] on button "Next" at bounding box center [714, 203] width 99 height 312
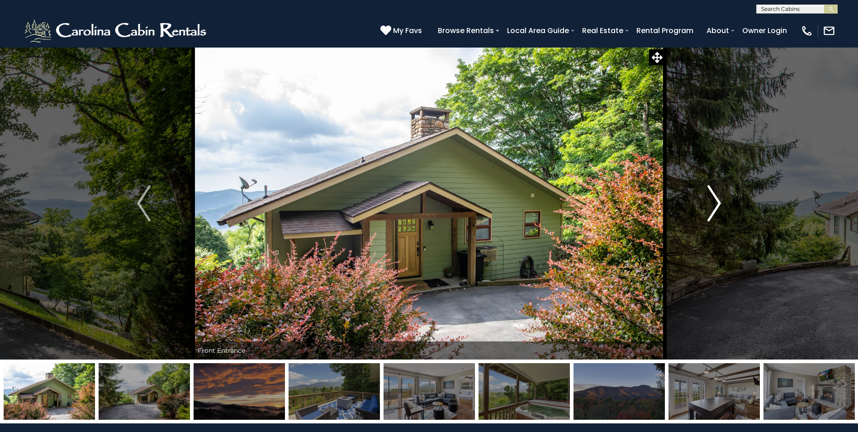
click at [697, 205] on button "Next" at bounding box center [714, 203] width 99 height 312
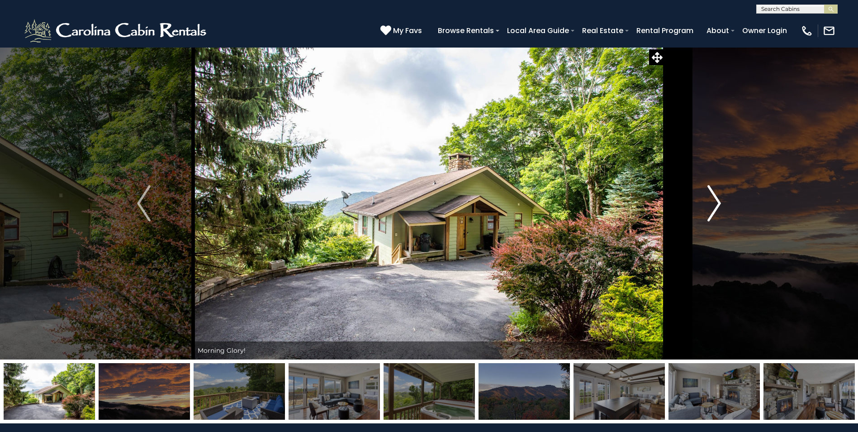
click at [697, 205] on button "Next" at bounding box center [714, 203] width 99 height 312
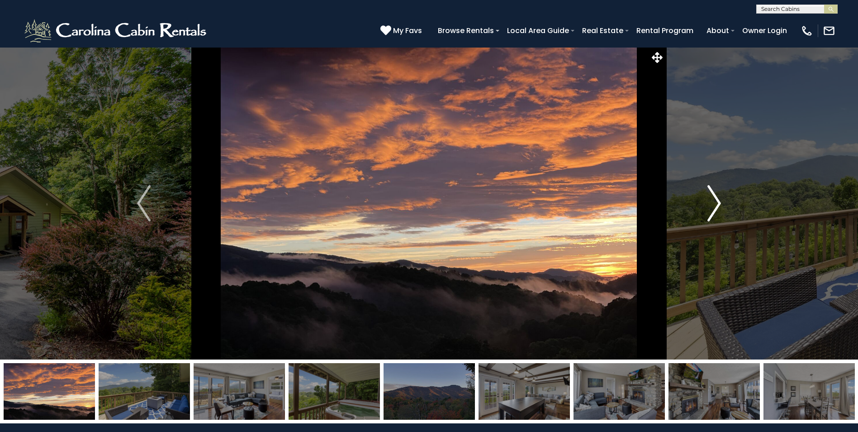
click at [694, 205] on button "Next" at bounding box center [714, 203] width 99 height 312
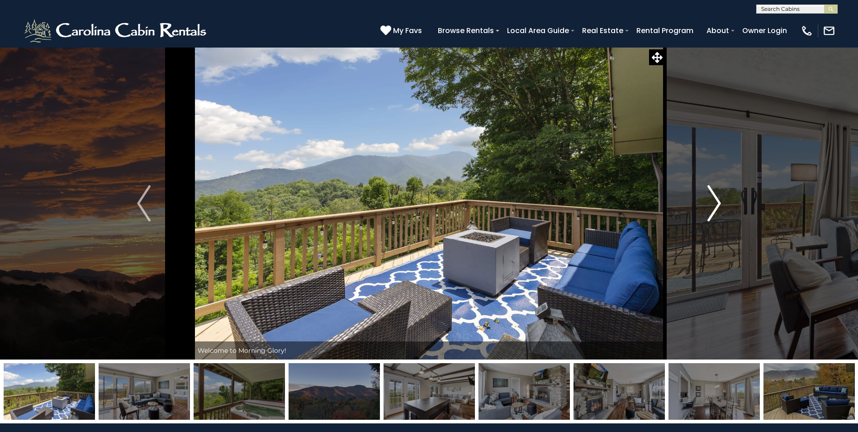
click at [694, 205] on button "Next" at bounding box center [714, 203] width 99 height 312
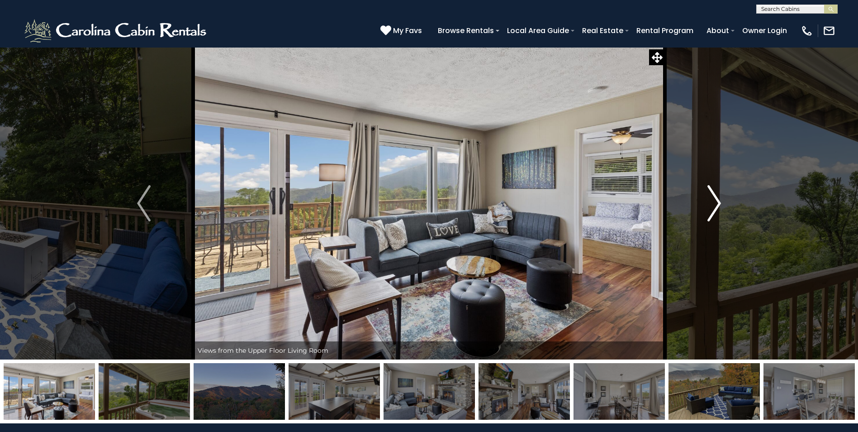
click at [694, 205] on button "Next" at bounding box center [714, 203] width 99 height 312
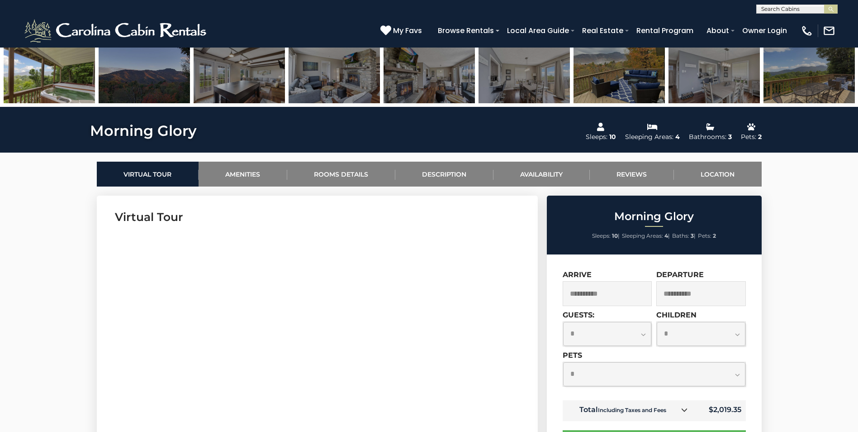
scroll to position [317, 0]
click at [601, 330] on select "**********" at bounding box center [607, 333] width 89 height 24
click at [563, 321] on select "**********" at bounding box center [607, 333] width 89 height 24
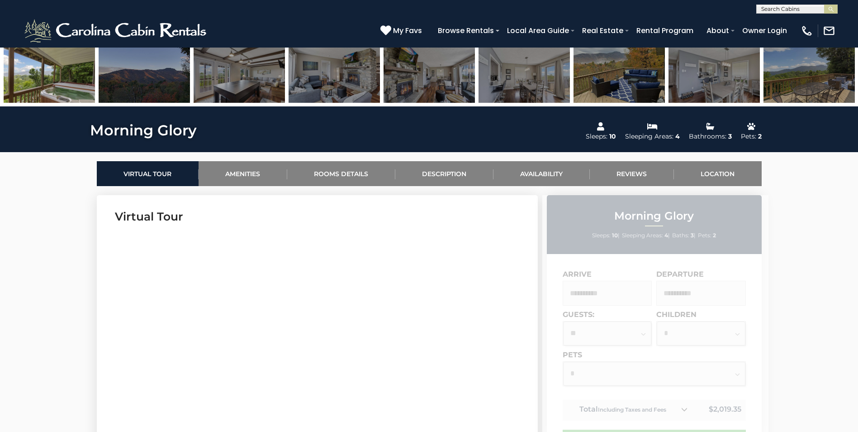
scroll to position [452, 0]
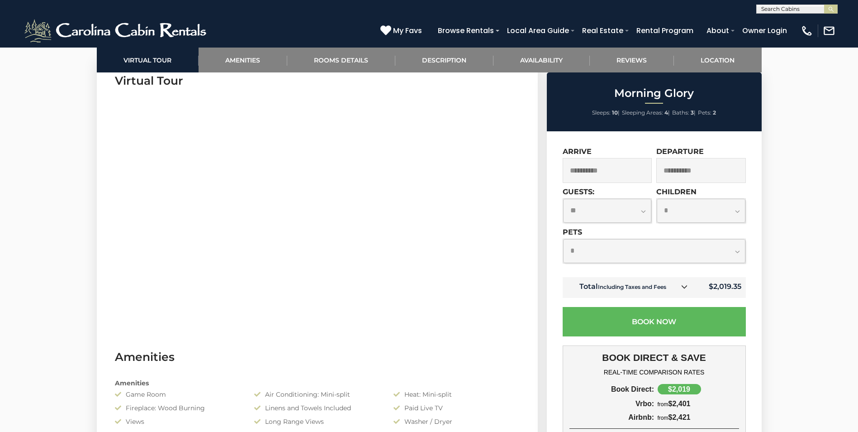
click at [620, 211] on select "**********" at bounding box center [607, 211] width 89 height 24
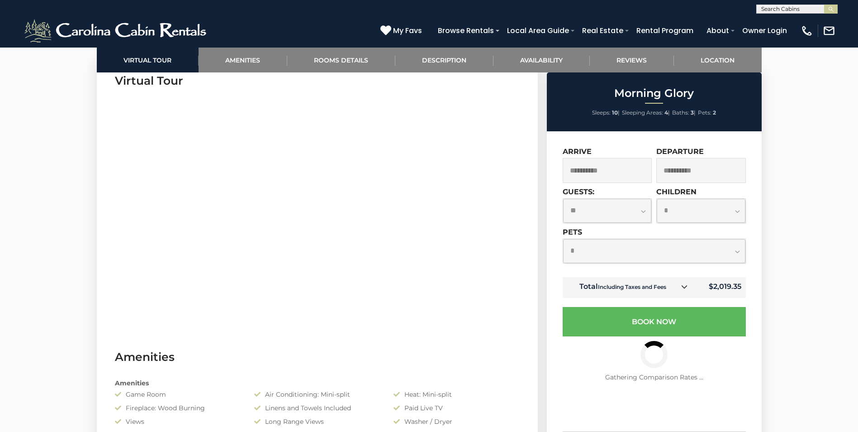
select select "*"
click at [563, 199] on select "**********" at bounding box center [607, 211] width 89 height 24
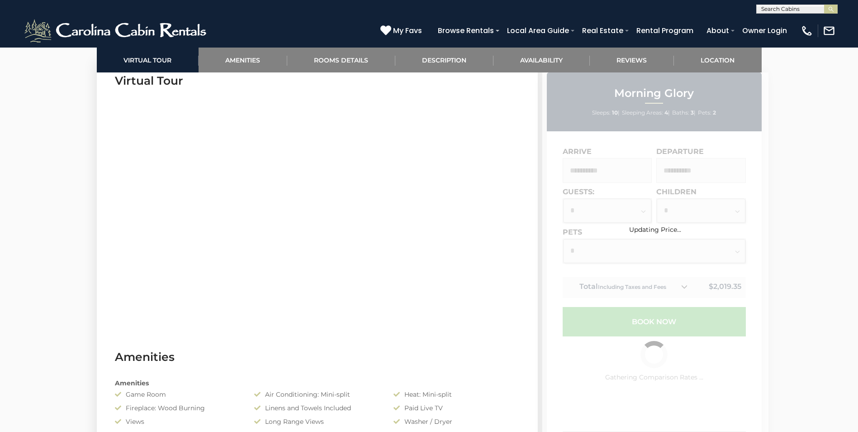
click at [687, 208] on div "Updating Price..." at bounding box center [655, 215] width 226 height 35
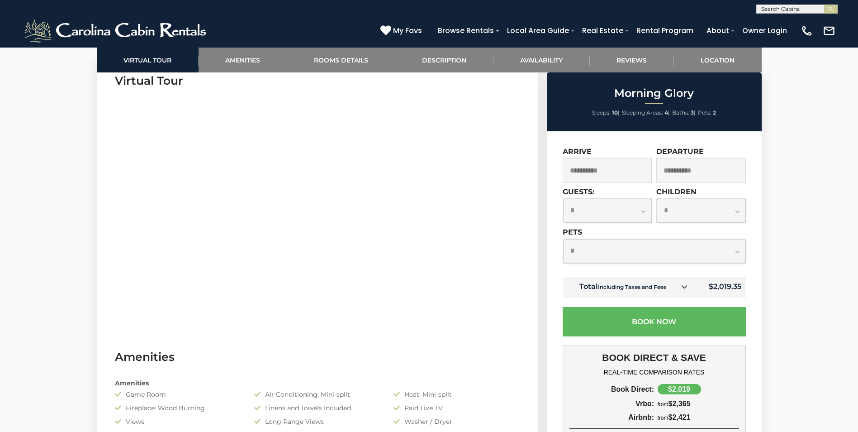
click at [669, 219] on select "**********" at bounding box center [701, 211] width 89 height 24
select select "*"
click at [657, 199] on select "**********" at bounding box center [701, 211] width 89 height 24
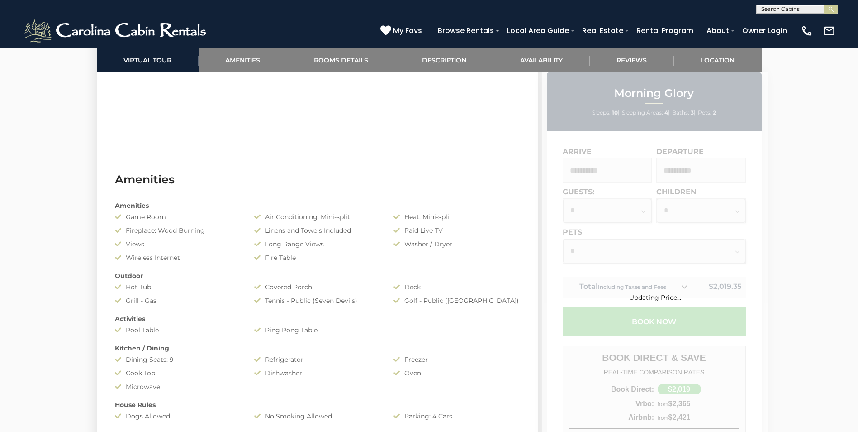
scroll to position [633, 0]
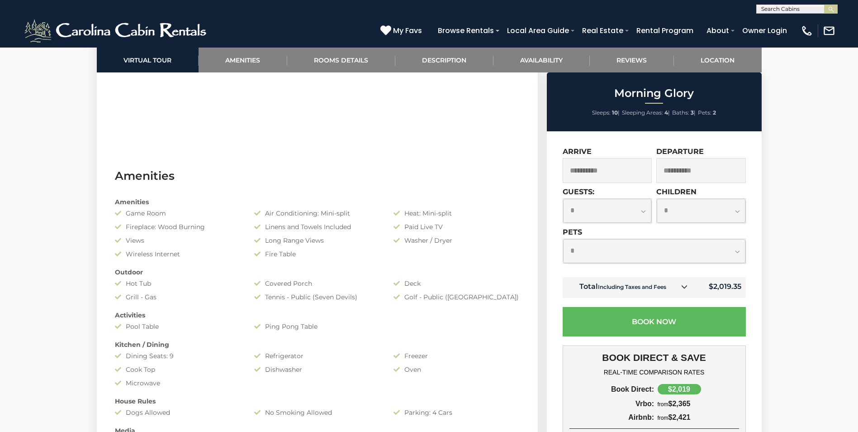
click at [593, 170] on input "**********" at bounding box center [608, 170] width 90 height 25
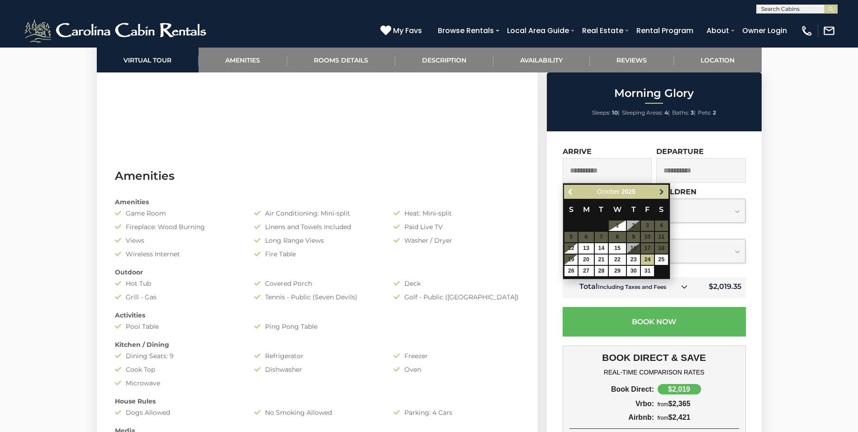
click at [657, 187] on link "Next" at bounding box center [661, 191] width 11 height 11
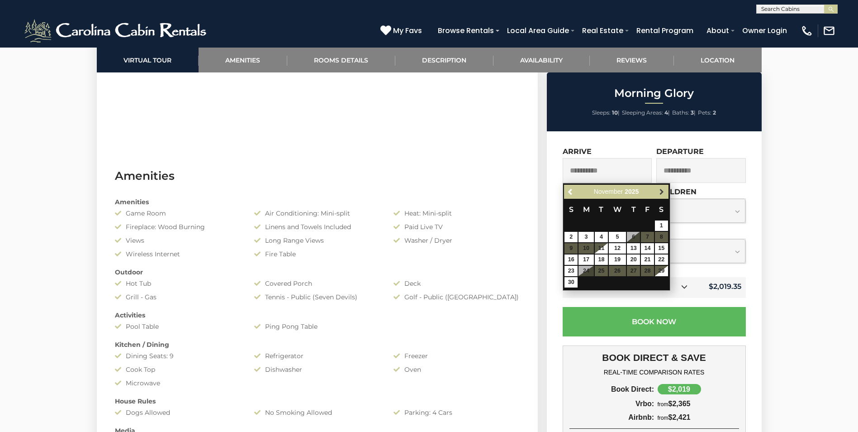
click at [658, 187] on link "Next" at bounding box center [661, 191] width 11 height 11
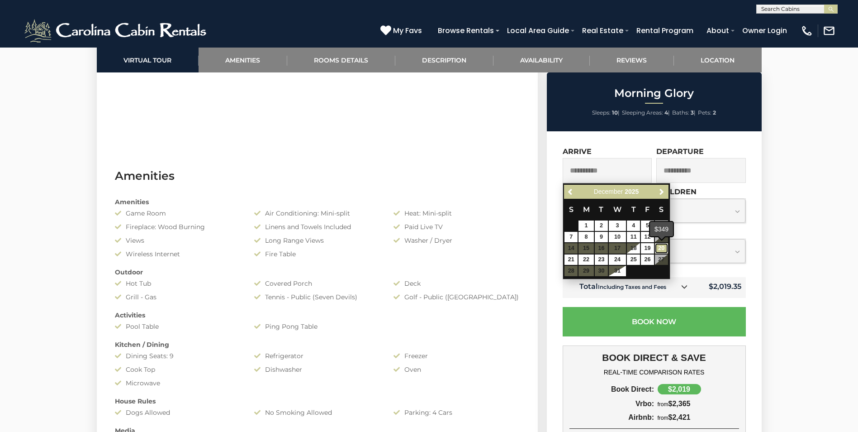
click at [661, 247] on link "20" at bounding box center [661, 248] width 13 height 10
type input "**********"
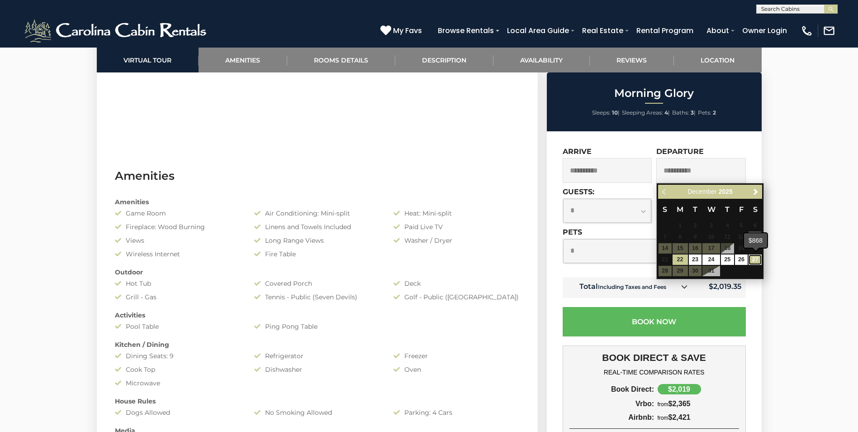
click at [756, 259] on link "27" at bounding box center [755, 259] width 13 height 10
type input "**********"
